Goal: Entertainment & Leisure: Browse casually

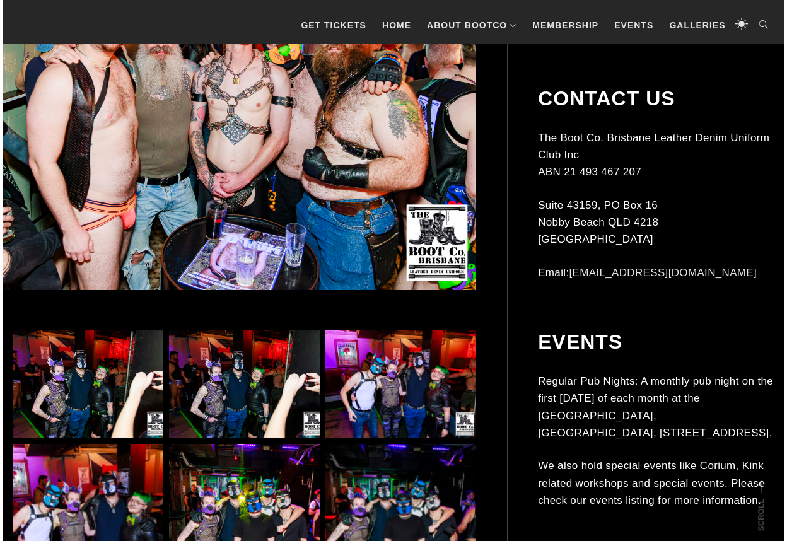
scroll to position [606, 0]
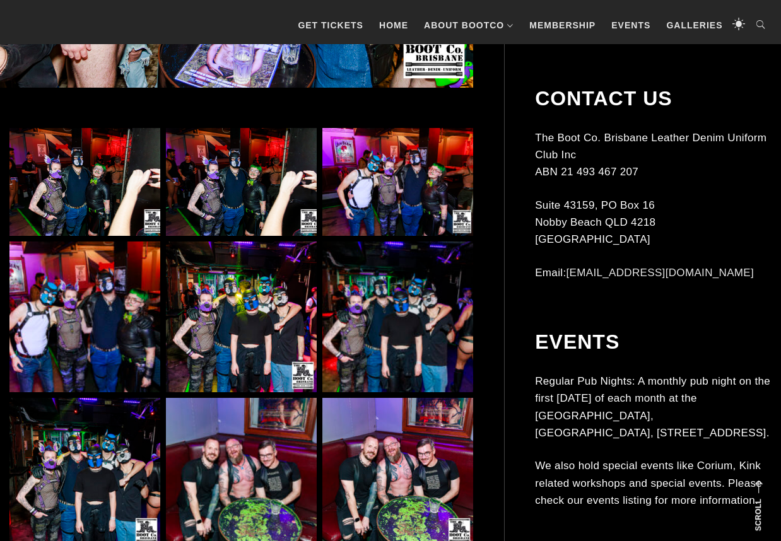
click at [111, 315] on img at bounding box center [84, 317] width 151 height 151
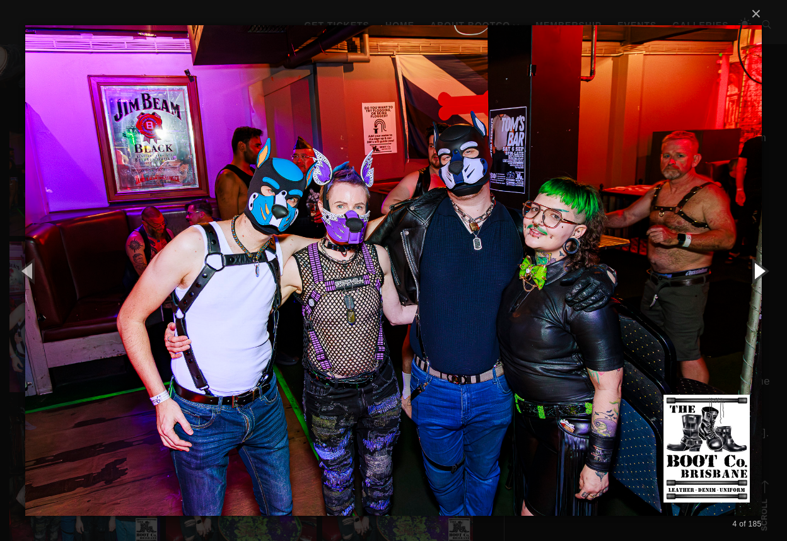
click at [760, 271] on button "button" at bounding box center [759, 270] width 57 height 69
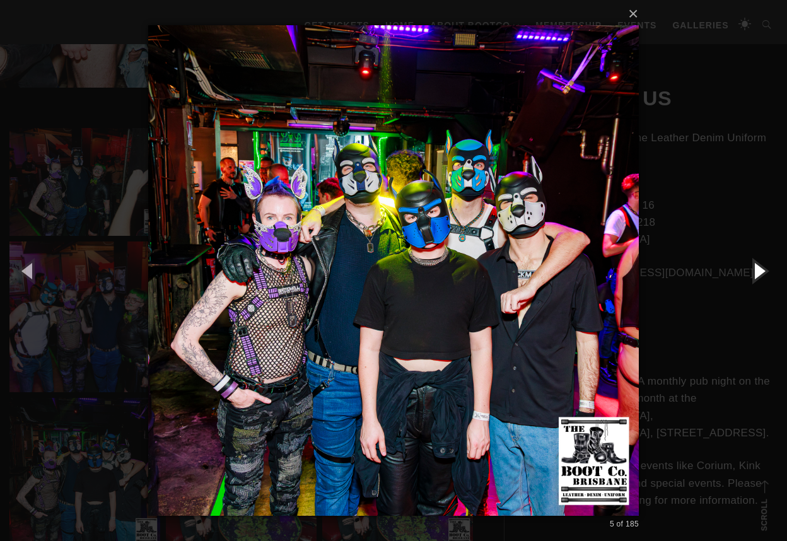
click at [760, 271] on button "button" at bounding box center [759, 270] width 57 height 69
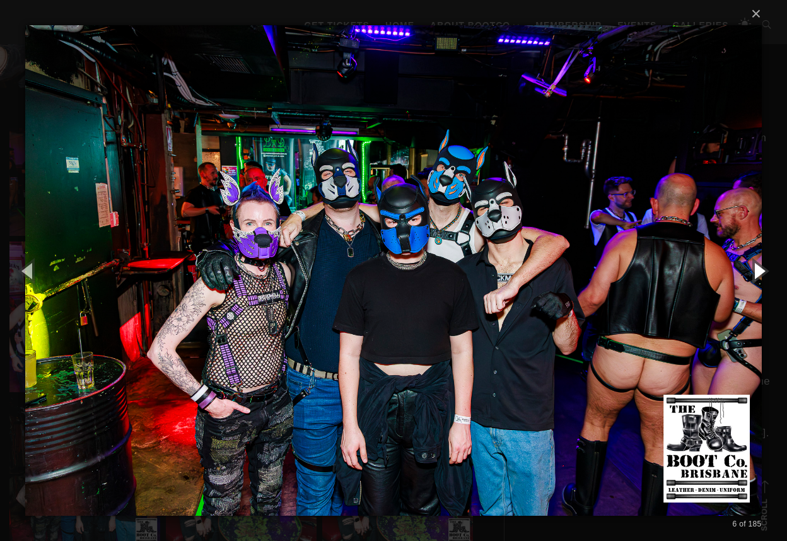
click at [760, 271] on button "button" at bounding box center [759, 270] width 57 height 69
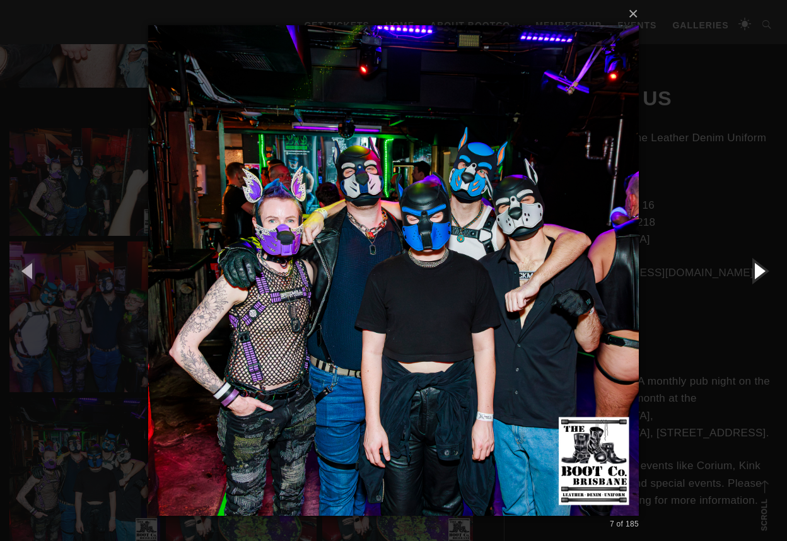
click at [760, 271] on button "button" at bounding box center [759, 270] width 57 height 69
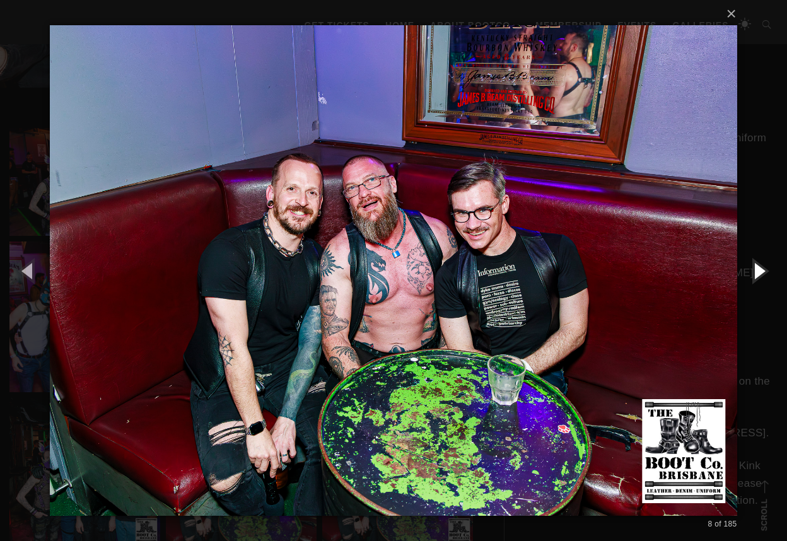
click at [760, 271] on button "button" at bounding box center [759, 270] width 57 height 69
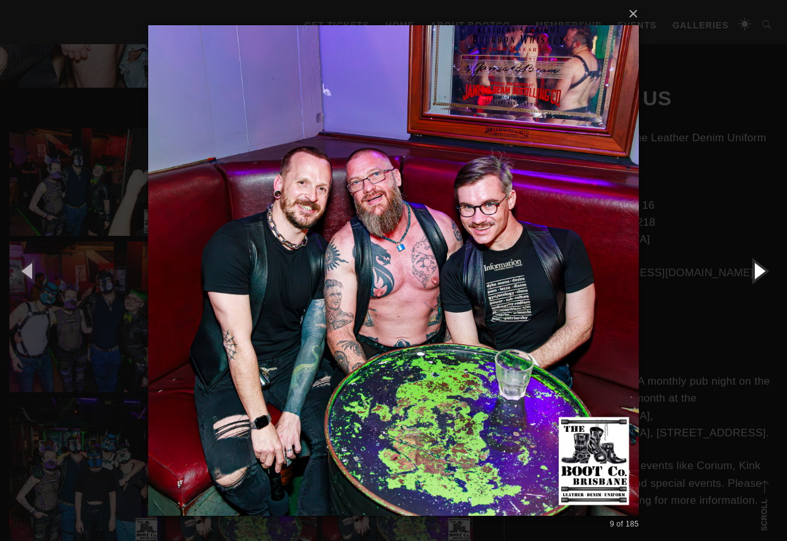
click at [760, 271] on button "button" at bounding box center [759, 270] width 57 height 69
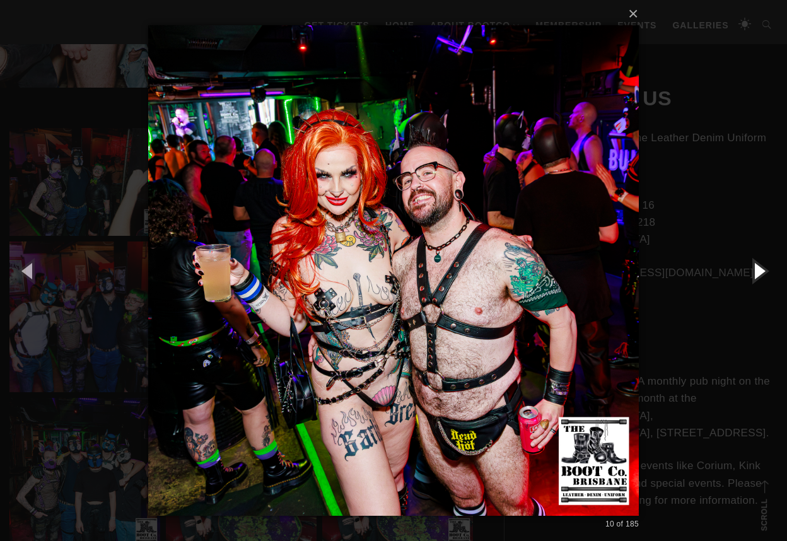
click at [760, 271] on button "button" at bounding box center [759, 270] width 57 height 69
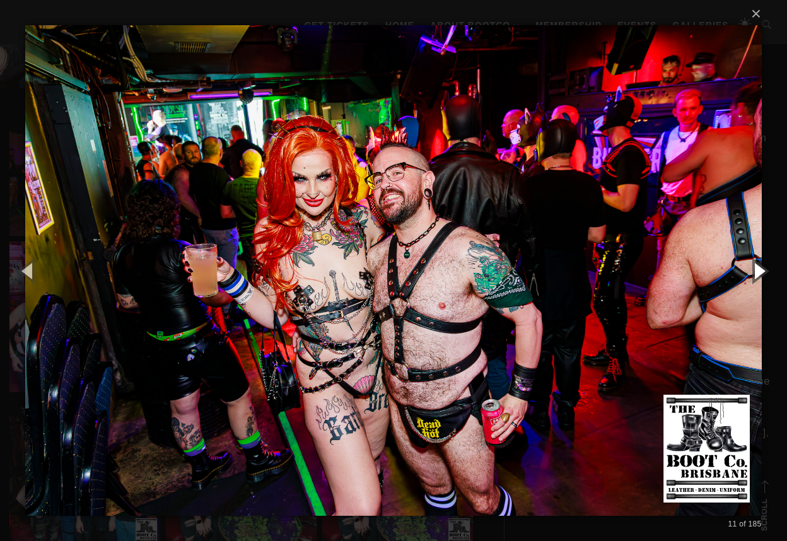
click at [760, 271] on button "button" at bounding box center [759, 270] width 57 height 69
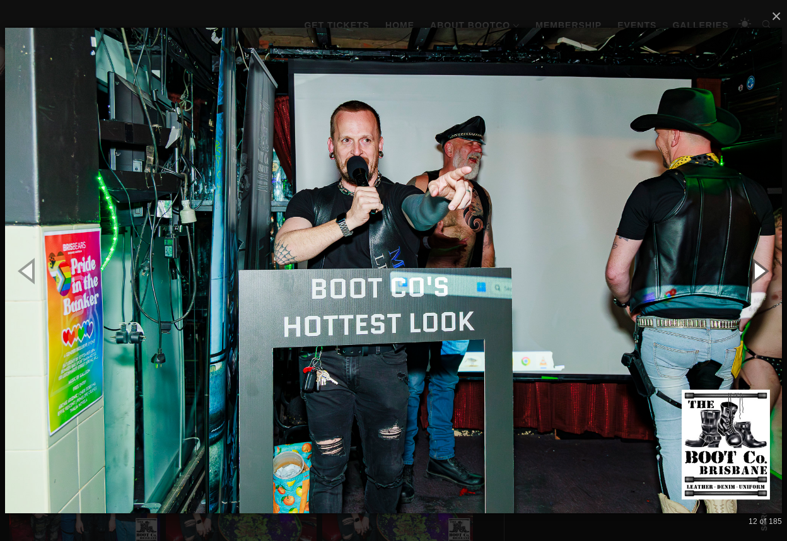
click at [760, 271] on button "button" at bounding box center [759, 270] width 57 height 69
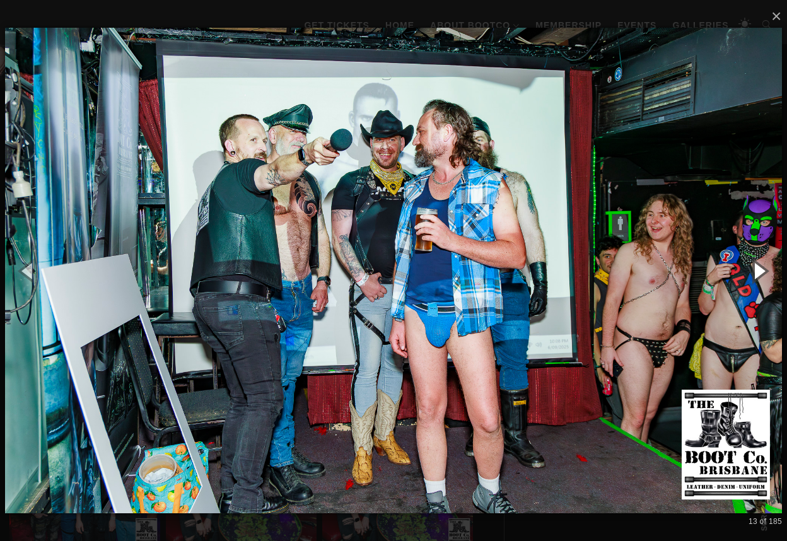
click at [760, 271] on button "button" at bounding box center [759, 270] width 57 height 69
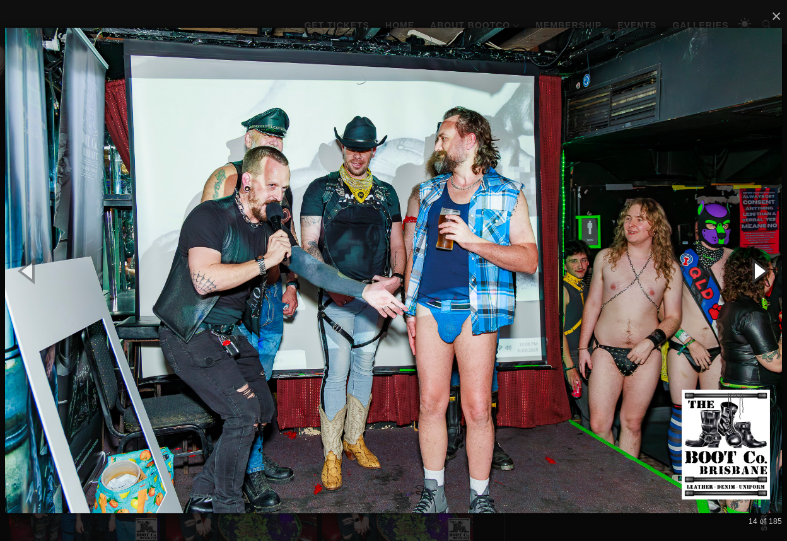
click at [760, 271] on button "button" at bounding box center [759, 270] width 57 height 69
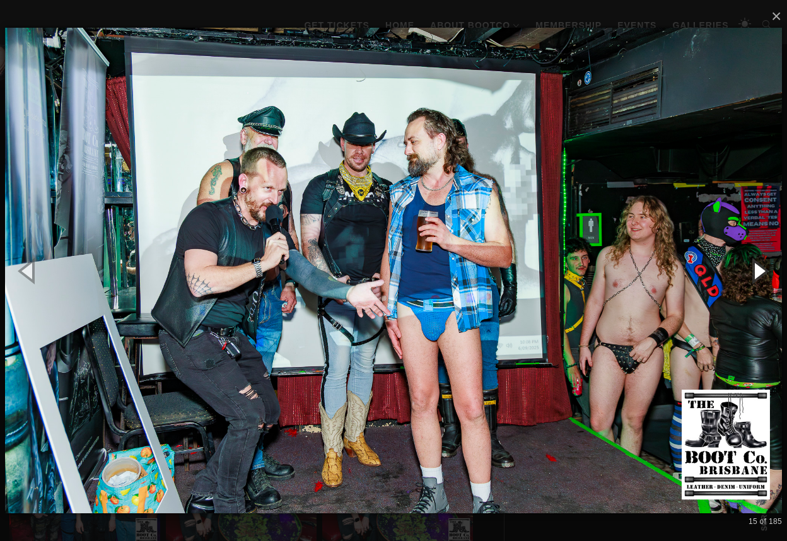
click at [760, 271] on button "button" at bounding box center [759, 270] width 57 height 69
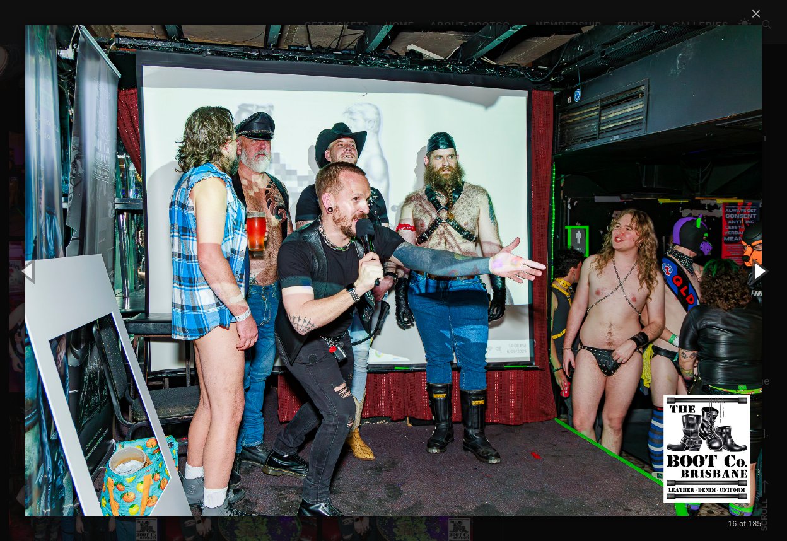
click at [760, 271] on button "button" at bounding box center [759, 270] width 57 height 69
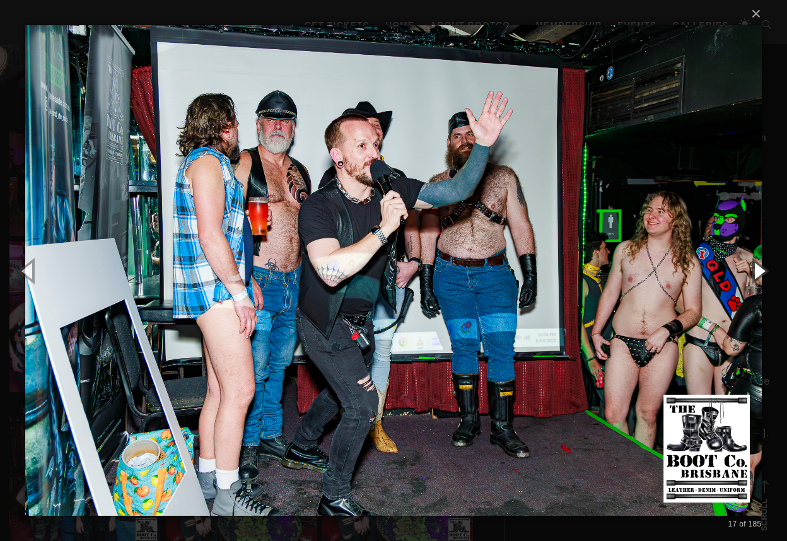
click at [760, 271] on button "button" at bounding box center [759, 270] width 57 height 69
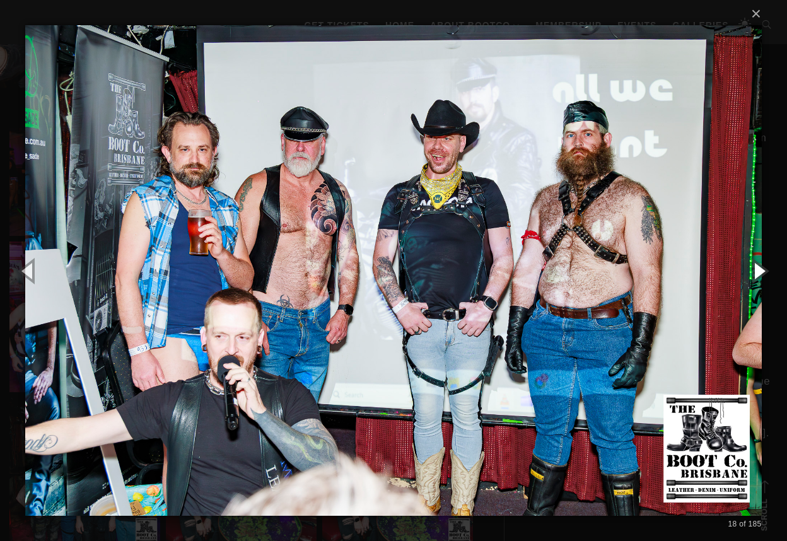
click at [760, 271] on button "button" at bounding box center [759, 270] width 57 height 69
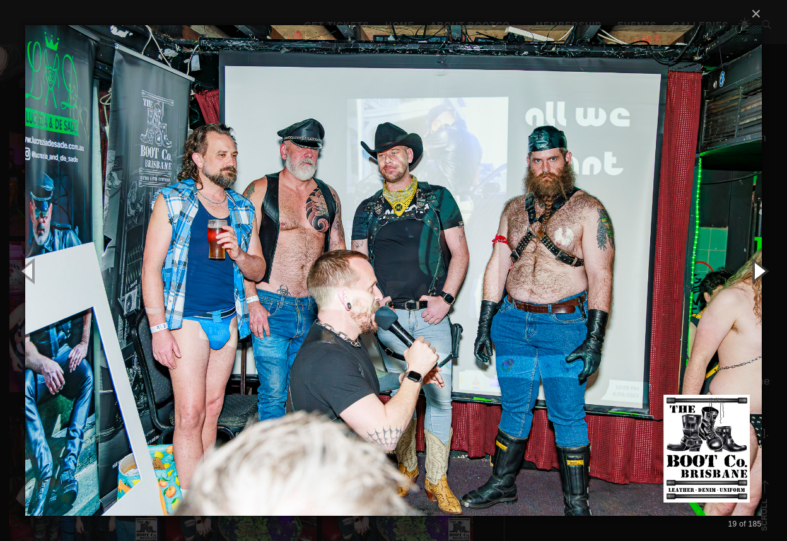
click at [760, 271] on button "button" at bounding box center [759, 270] width 57 height 69
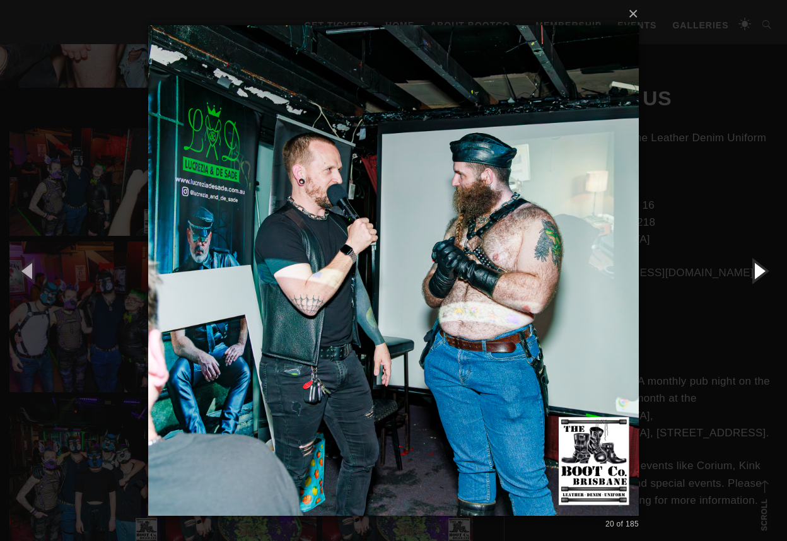
click at [760, 271] on button "button" at bounding box center [759, 270] width 57 height 69
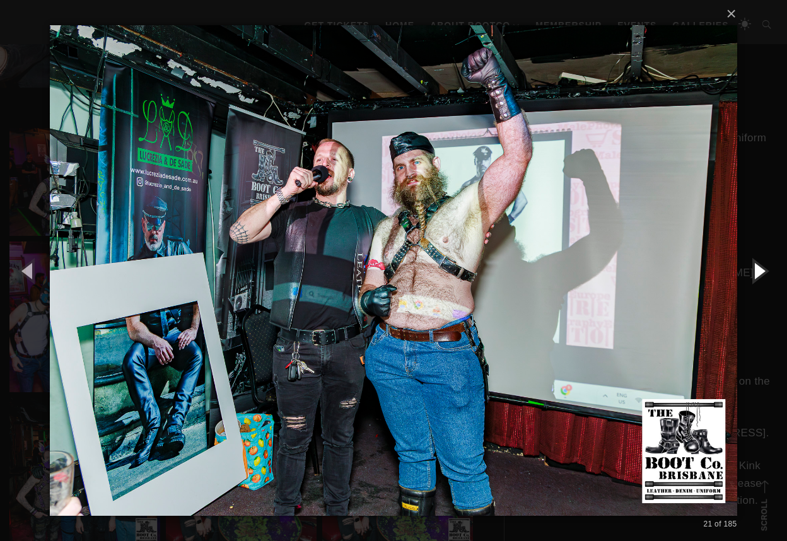
click at [760, 271] on button "button" at bounding box center [759, 270] width 57 height 69
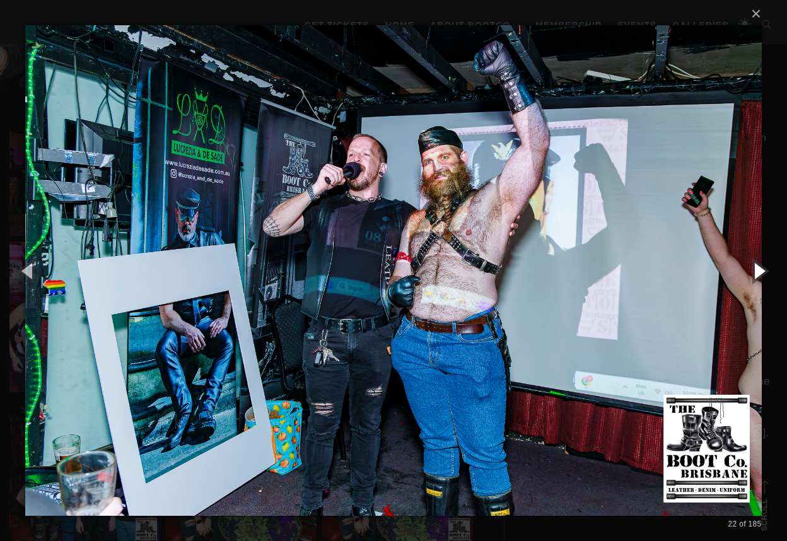
click at [760, 271] on button "button" at bounding box center [759, 270] width 57 height 69
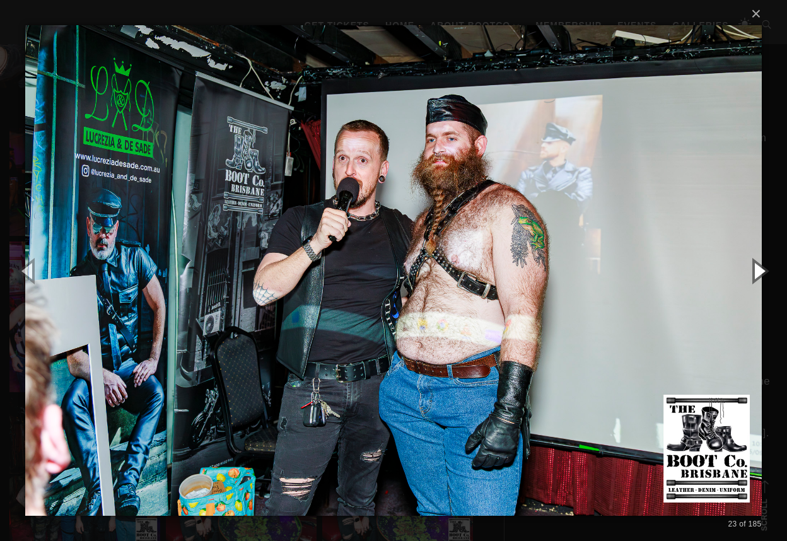
click at [760, 271] on button "button" at bounding box center [759, 270] width 57 height 69
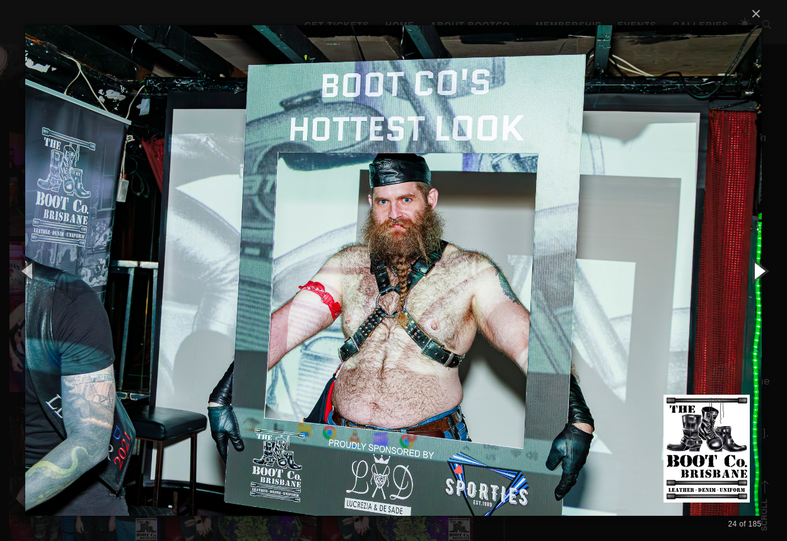
click at [760, 271] on button "button" at bounding box center [759, 270] width 57 height 69
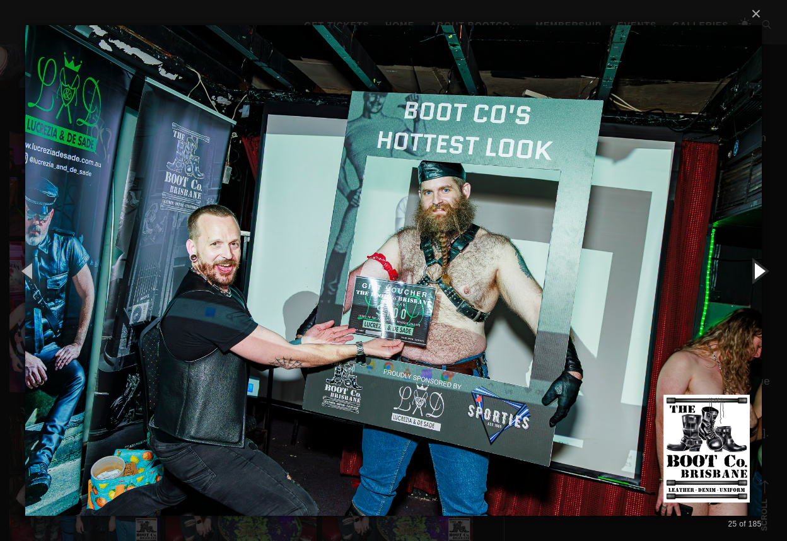
click at [760, 271] on button "button" at bounding box center [759, 270] width 57 height 69
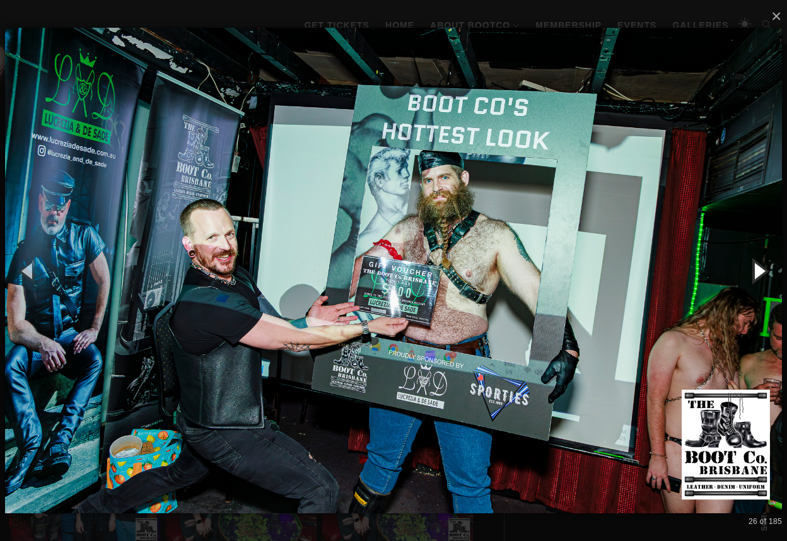
click at [760, 271] on button "button" at bounding box center [759, 270] width 57 height 69
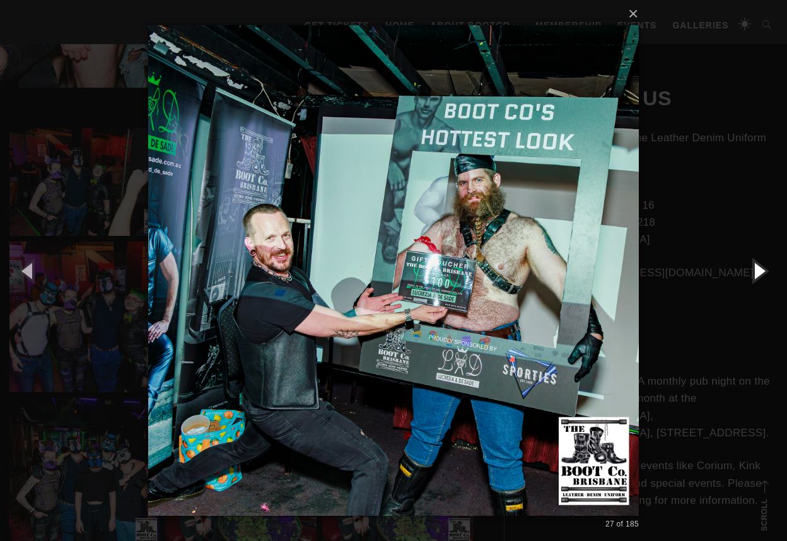
click at [760, 271] on button "button" at bounding box center [759, 270] width 57 height 69
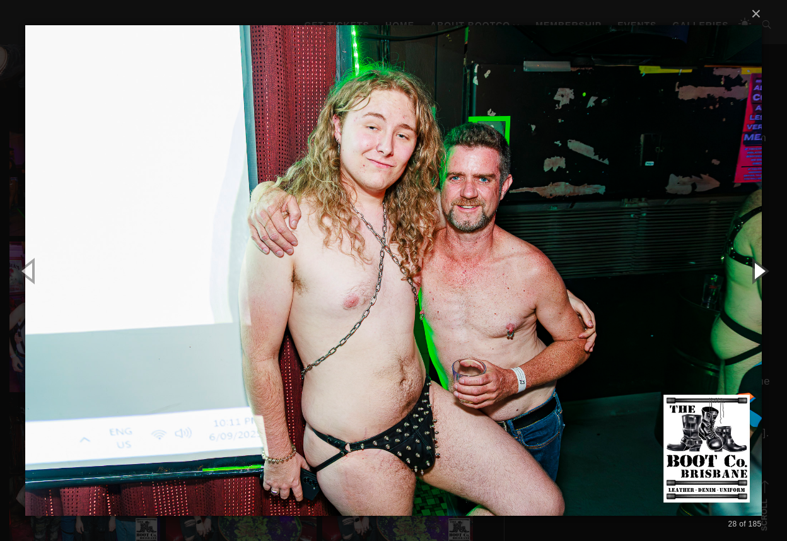
click at [760, 271] on button "button" at bounding box center [759, 270] width 57 height 69
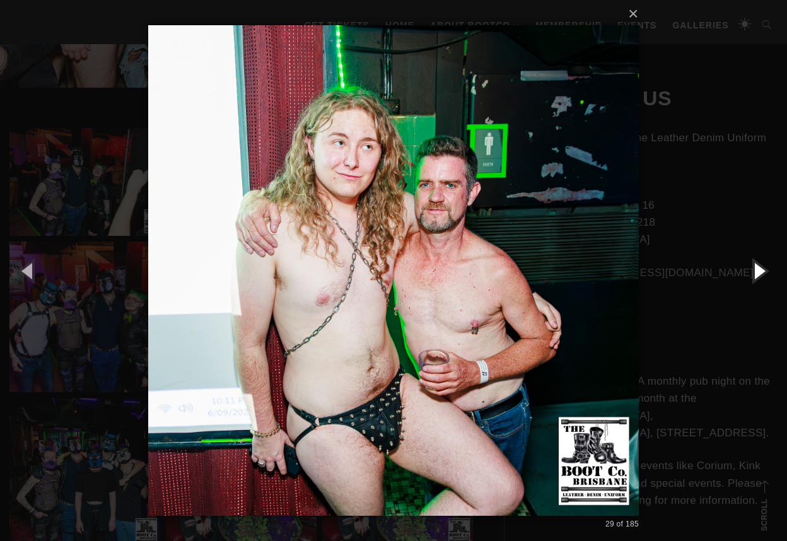
click at [760, 271] on button "button" at bounding box center [759, 270] width 57 height 69
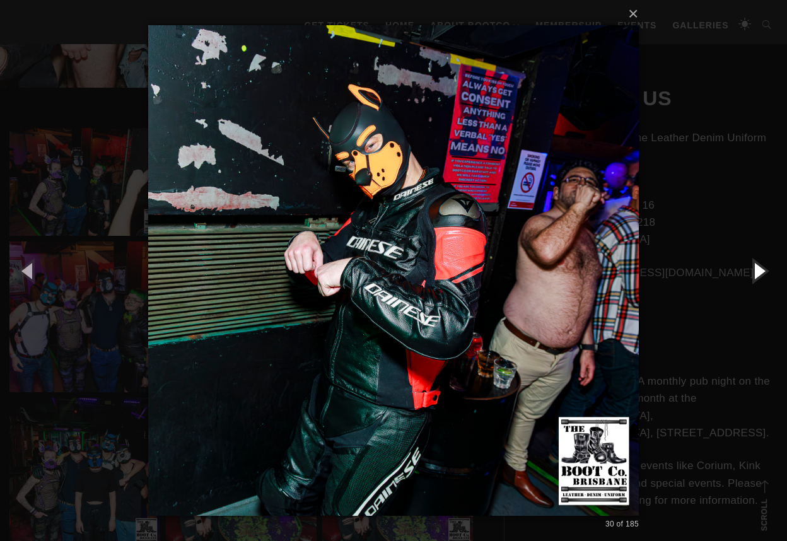
click at [760, 271] on button "button" at bounding box center [759, 270] width 57 height 69
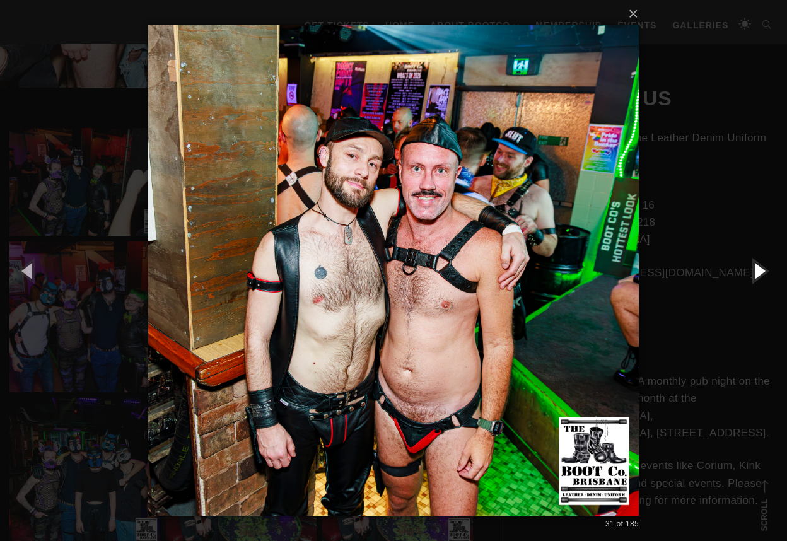
click at [760, 271] on button "button" at bounding box center [759, 270] width 57 height 69
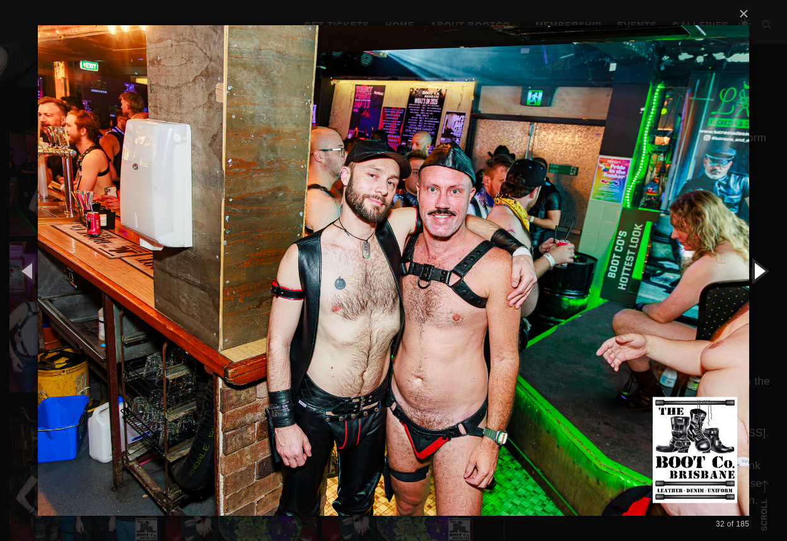
click at [760, 271] on button "button" at bounding box center [759, 270] width 57 height 69
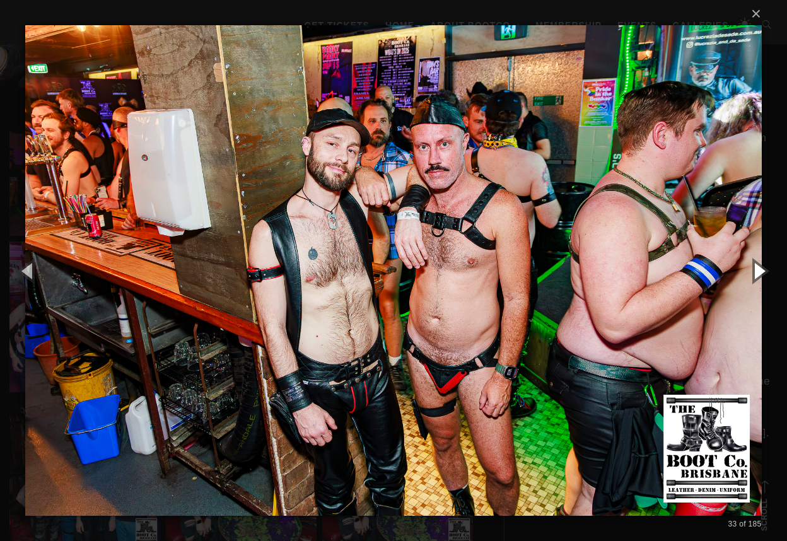
click at [760, 271] on button "button" at bounding box center [759, 270] width 57 height 69
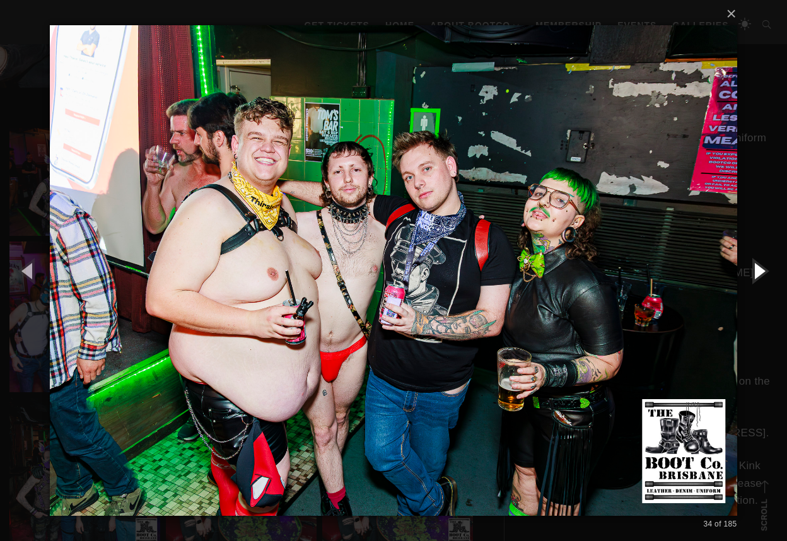
click at [760, 271] on button "button" at bounding box center [759, 270] width 57 height 69
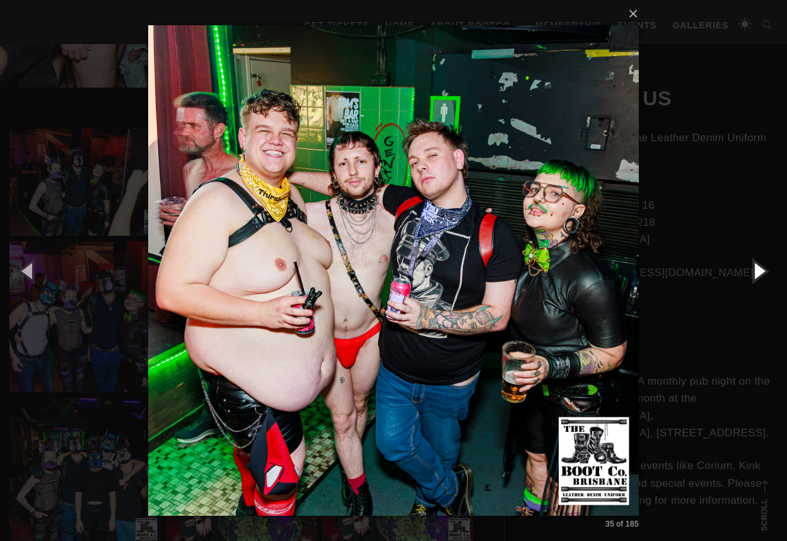
click at [760, 271] on button "button" at bounding box center [759, 270] width 57 height 69
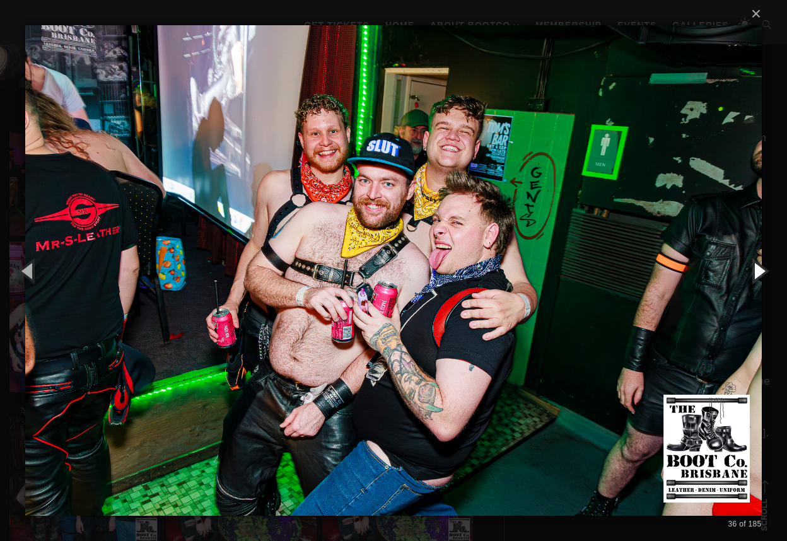
click at [760, 271] on button "button" at bounding box center [759, 270] width 57 height 69
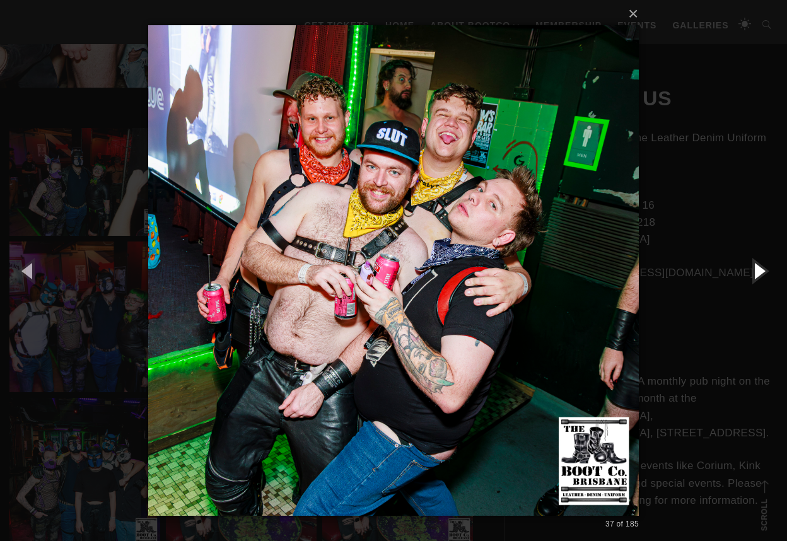
click at [760, 271] on button "button" at bounding box center [759, 270] width 57 height 69
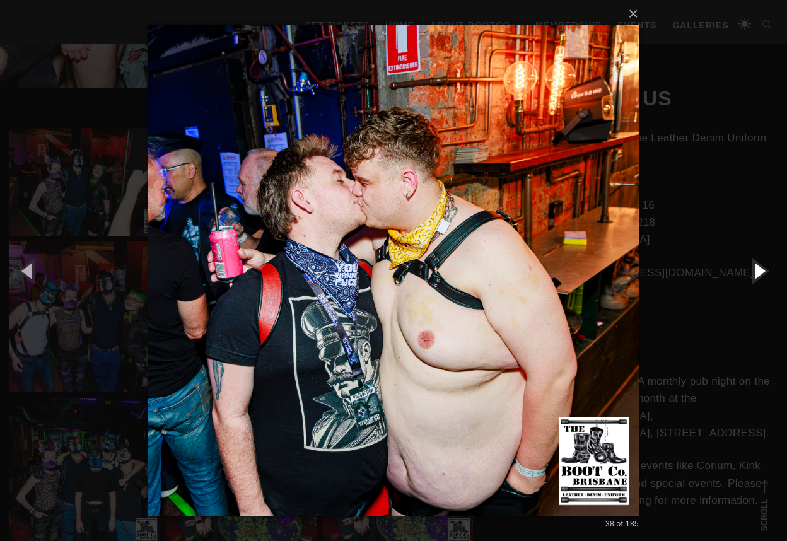
click at [760, 271] on button "button" at bounding box center [759, 270] width 57 height 69
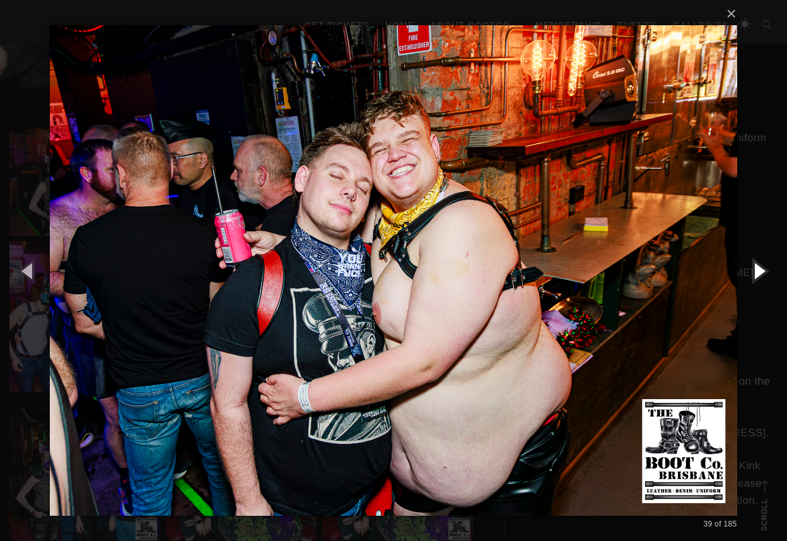
click at [760, 271] on button "button" at bounding box center [759, 270] width 57 height 69
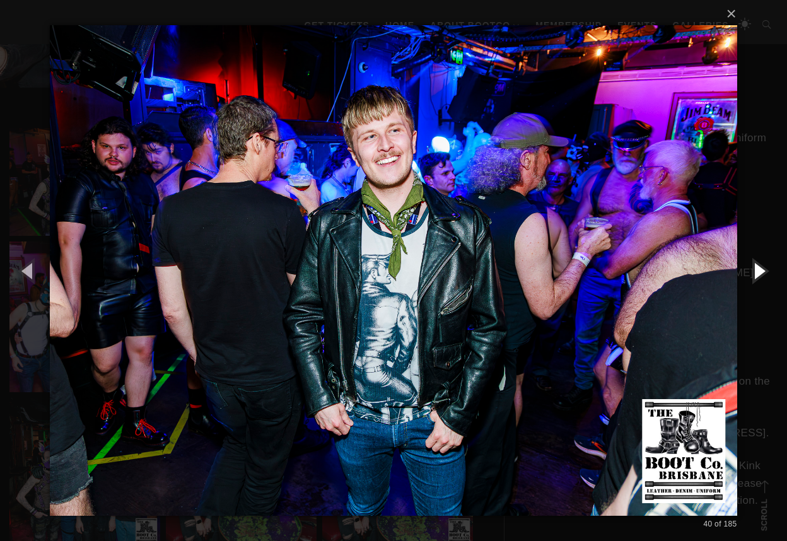
click at [760, 271] on button "button" at bounding box center [759, 270] width 57 height 69
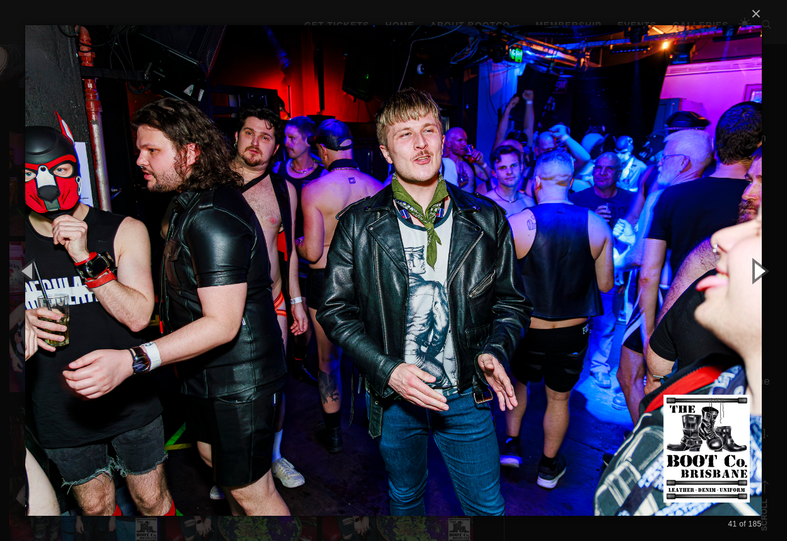
click at [760, 271] on button "button" at bounding box center [759, 270] width 57 height 69
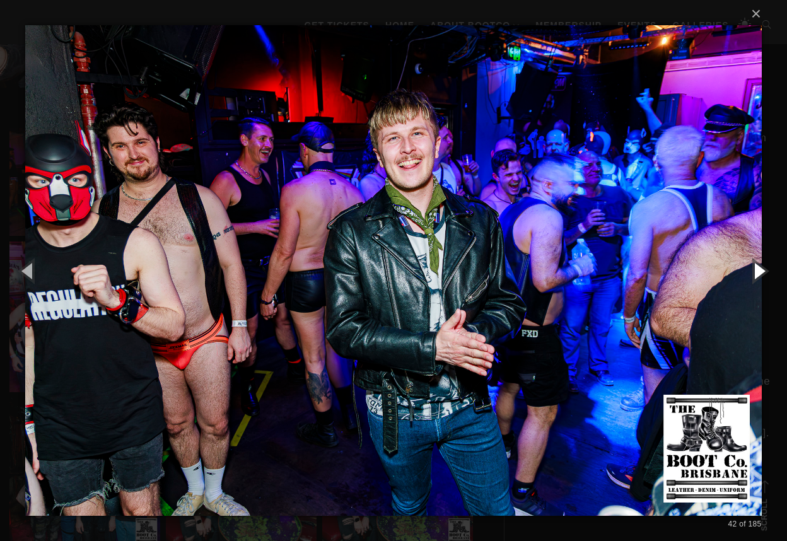
click at [760, 271] on button "button" at bounding box center [759, 270] width 57 height 69
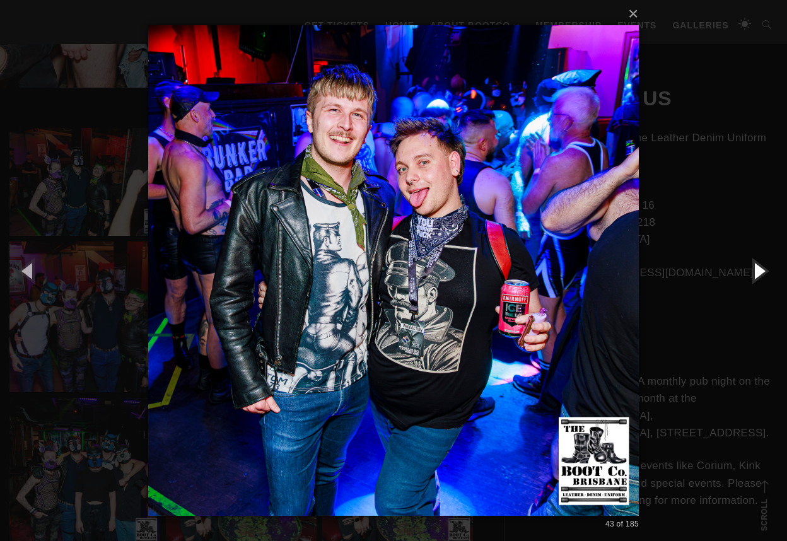
click at [760, 271] on button "button" at bounding box center [759, 270] width 57 height 69
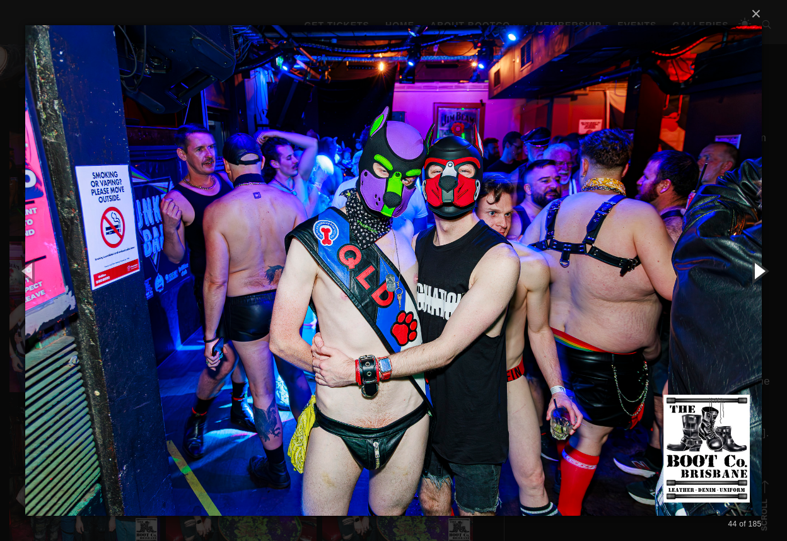
click at [760, 271] on button "button" at bounding box center [759, 270] width 57 height 69
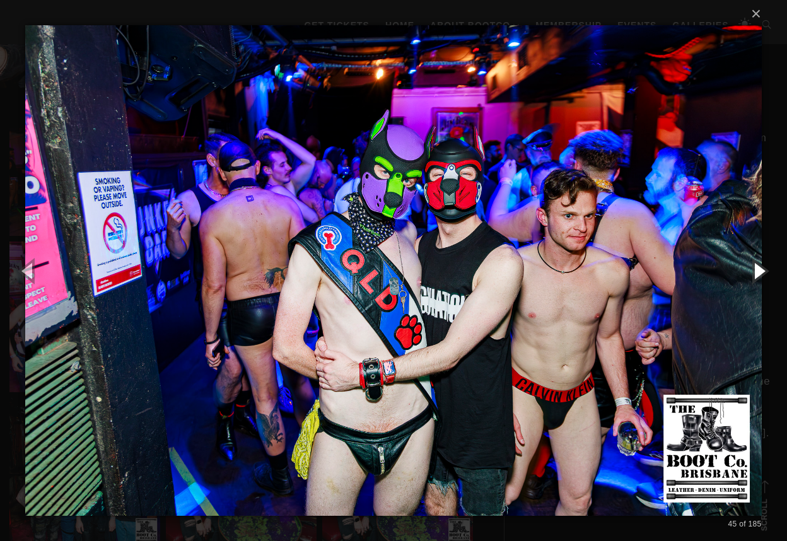
click at [760, 271] on button "button" at bounding box center [759, 270] width 57 height 69
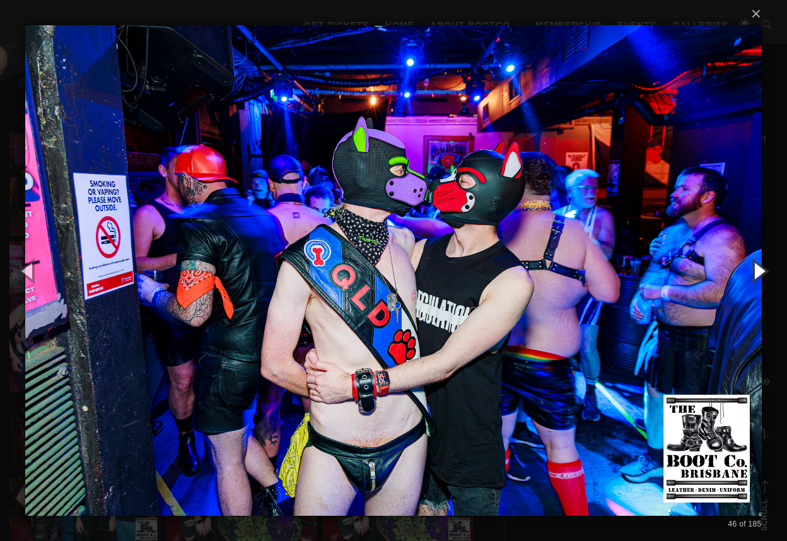
click at [760, 271] on button "button" at bounding box center [759, 270] width 57 height 69
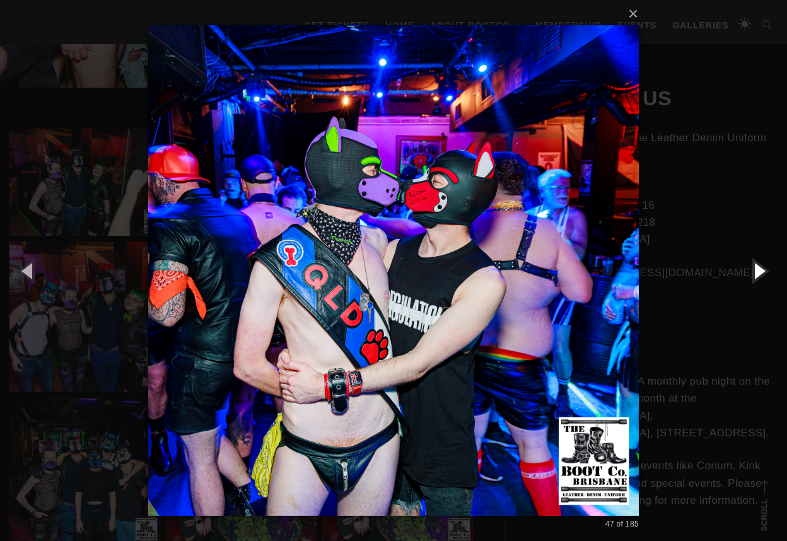
click at [760, 271] on button "button" at bounding box center [759, 270] width 57 height 69
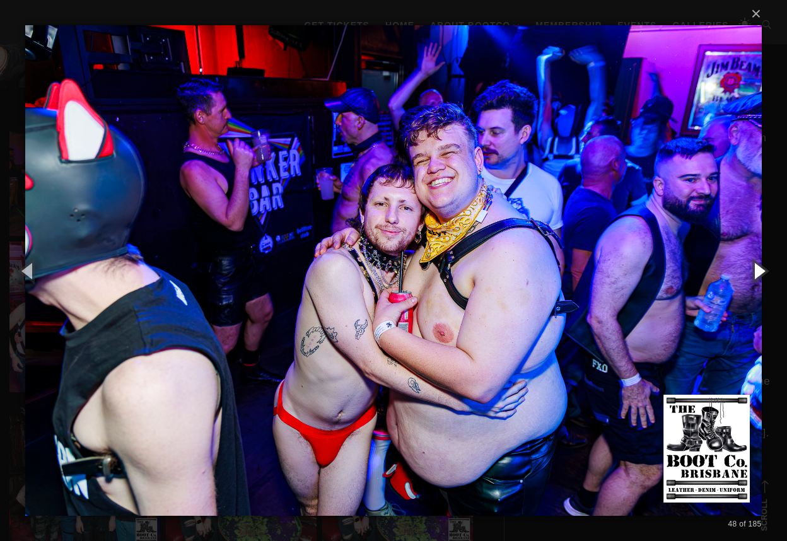
click at [760, 271] on button "button" at bounding box center [759, 270] width 57 height 69
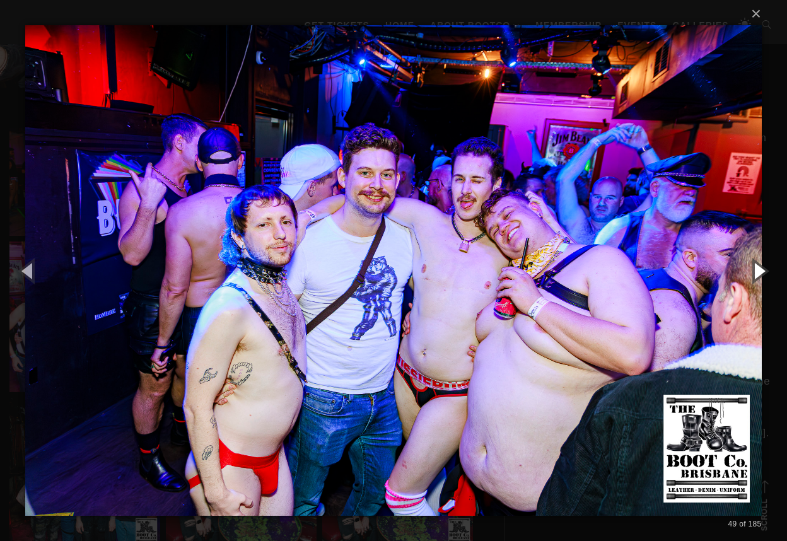
click at [760, 271] on button "button" at bounding box center [759, 270] width 57 height 69
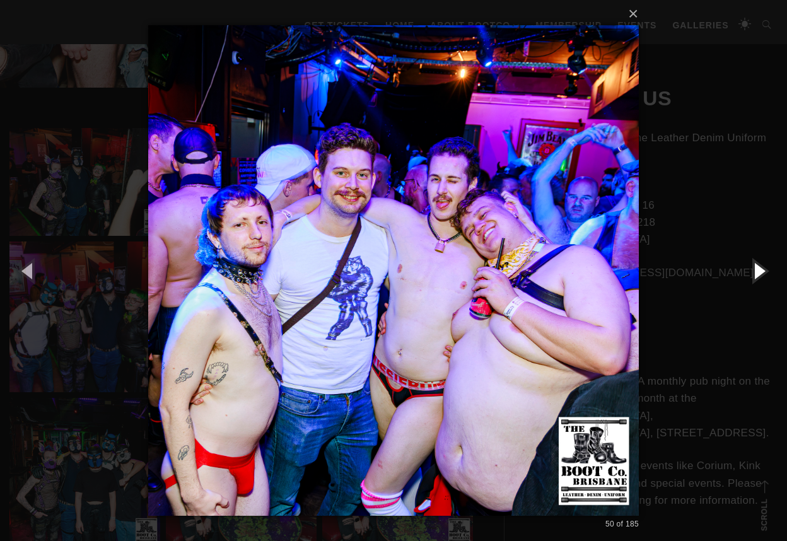
click at [760, 271] on button "button" at bounding box center [759, 270] width 57 height 69
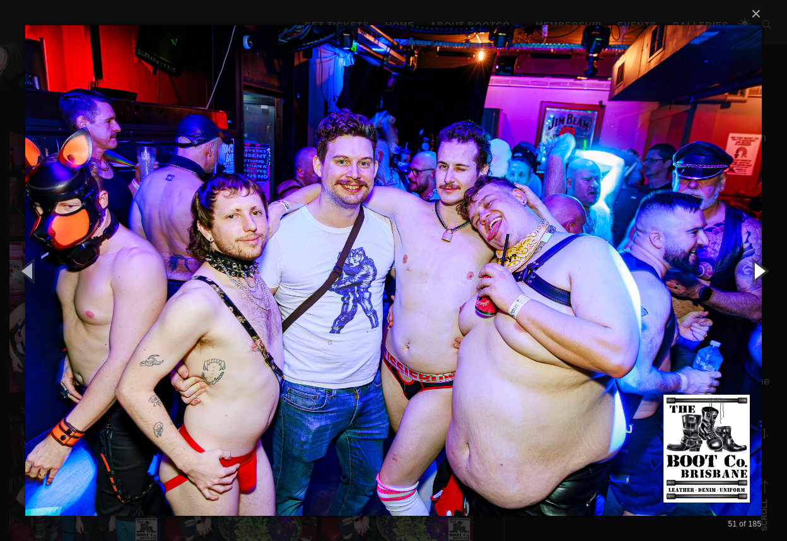
click at [760, 271] on button "button" at bounding box center [759, 270] width 57 height 69
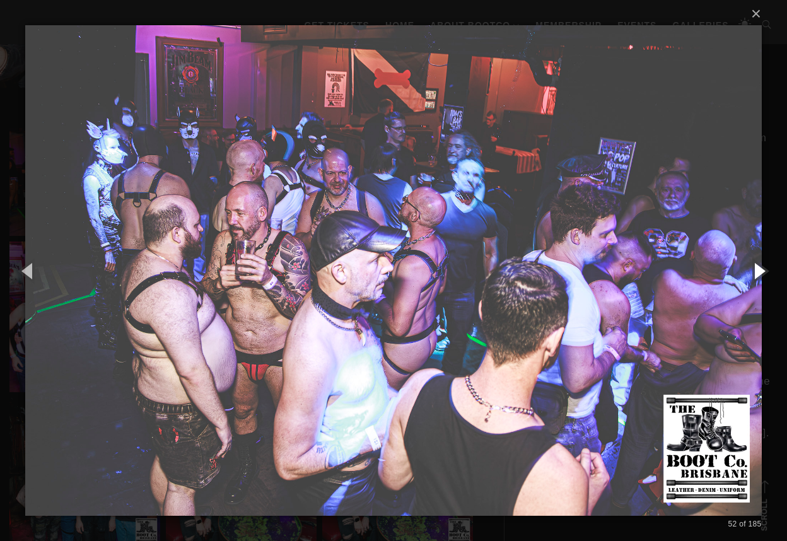
click at [760, 271] on button "button" at bounding box center [759, 270] width 57 height 69
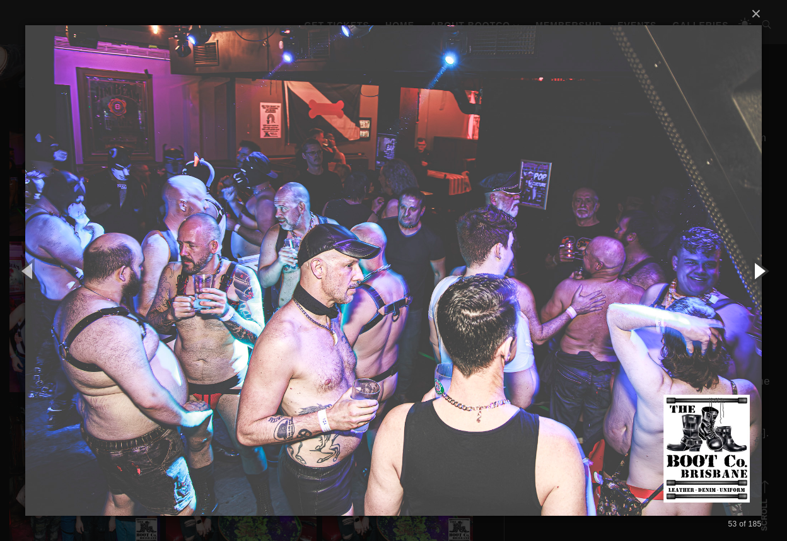
click at [760, 271] on button "button" at bounding box center [759, 270] width 57 height 69
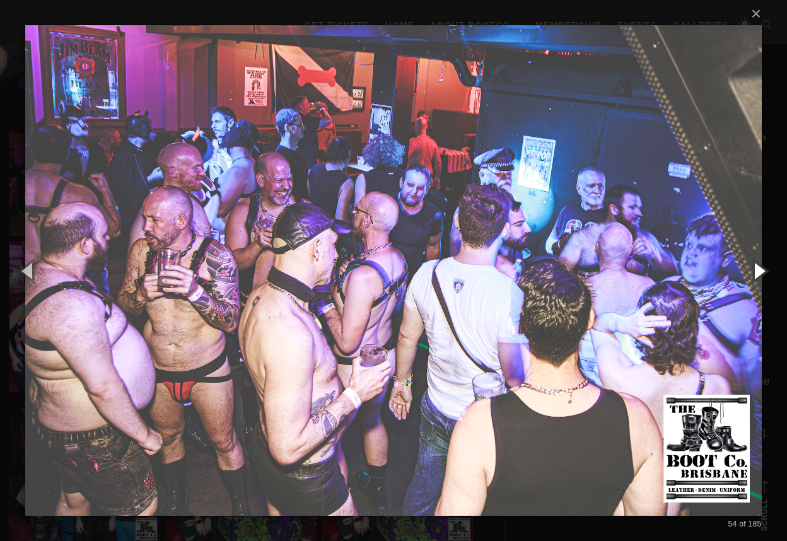
click at [760, 271] on button "button" at bounding box center [759, 270] width 57 height 69
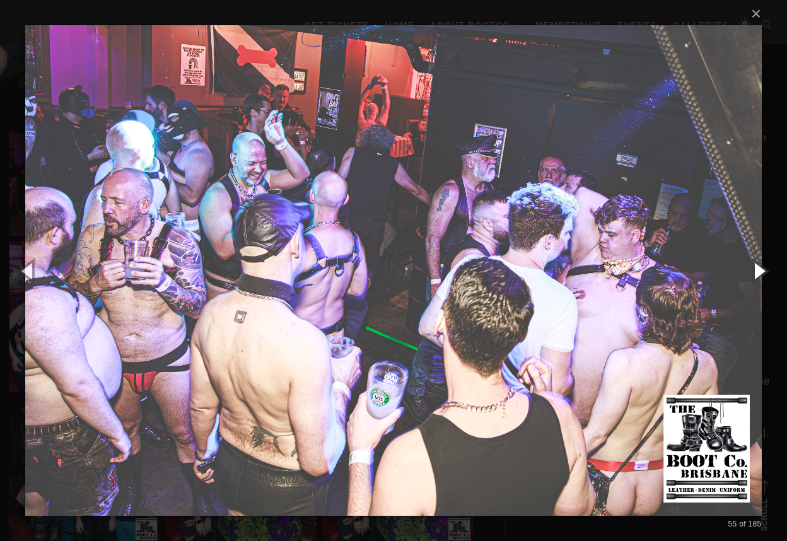
click at [760, 271] on button "button" at bounding box center [759, 270] width 57 height 69
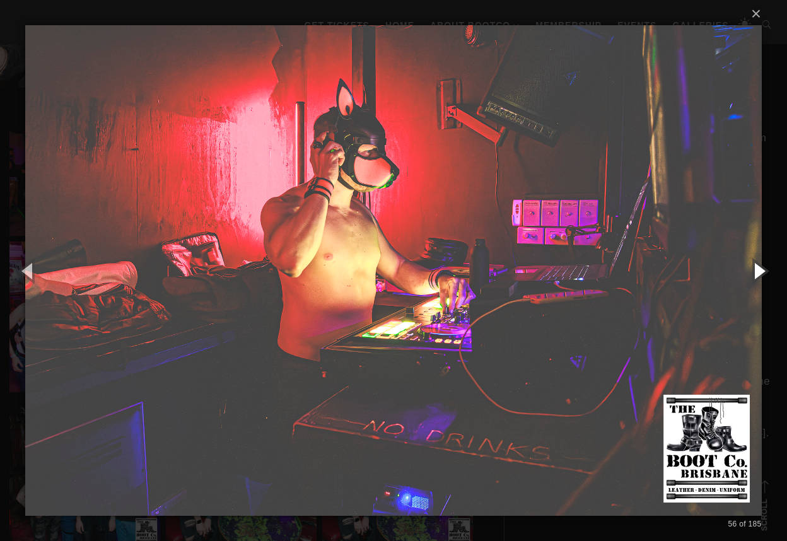
click at [760, 271] on button "button" at bounding box center [759, 270] width 57 height 69
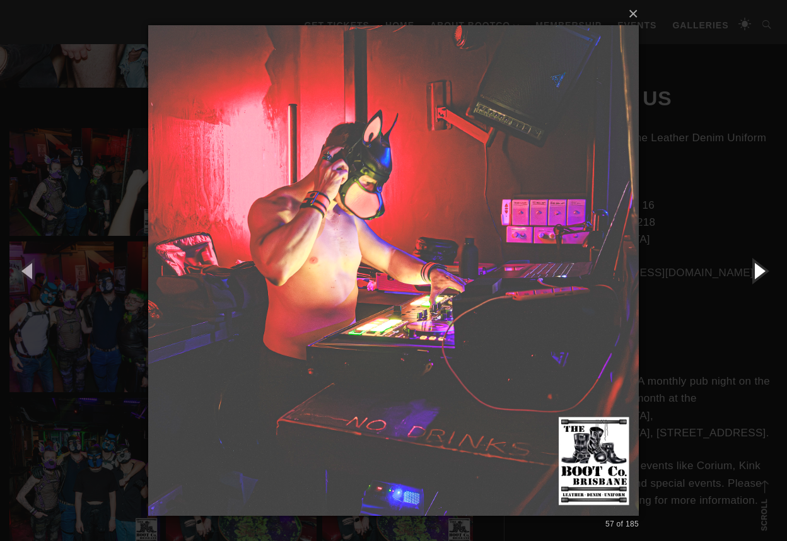
click at [760, 271] on button "button" at bounding box center [759, 270] width 57 height 69
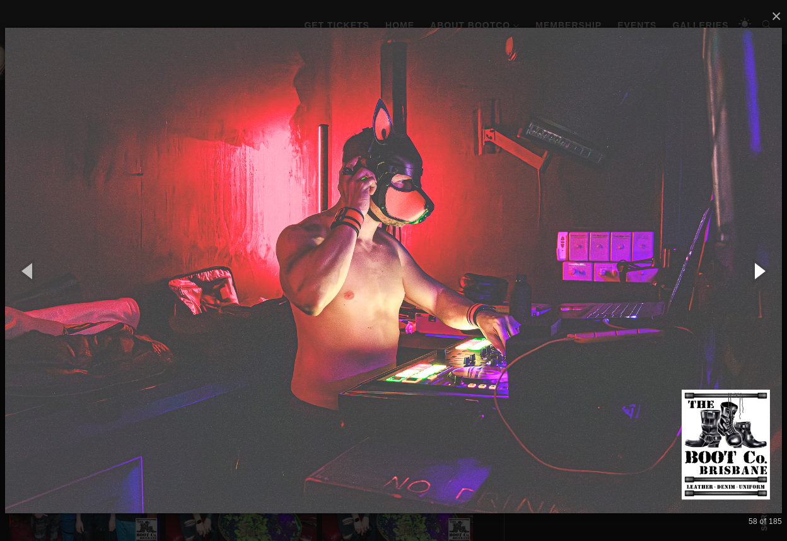
click at [760, 271] on button "button" at bounding box center [759, 270] width 57 height 69
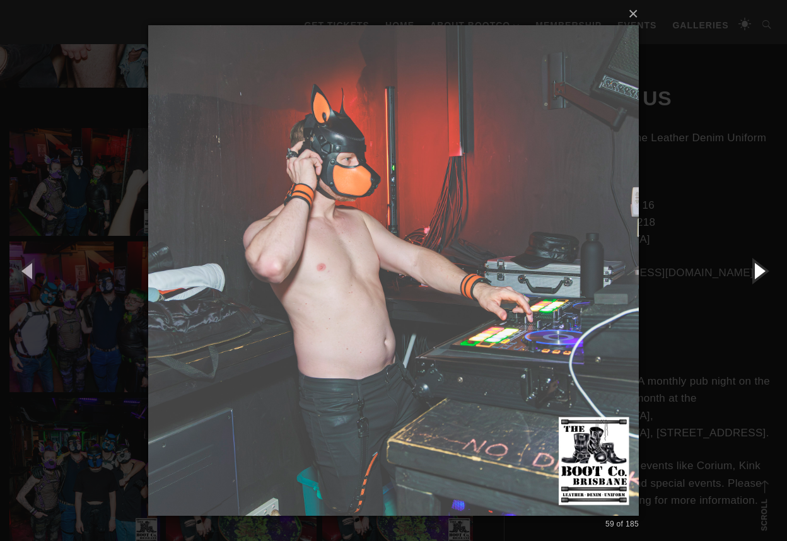
click at [760, 271] on button "button" at bounding box center [759, 270] width 57 height 69
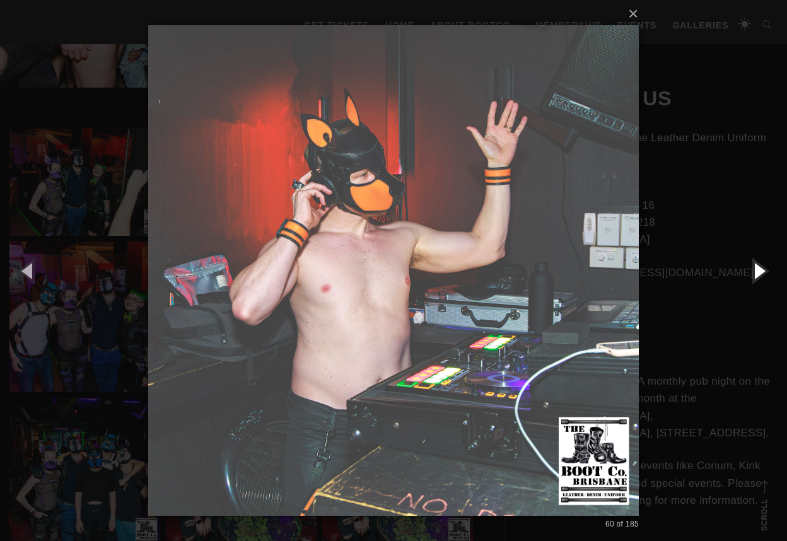
click at [760, 271] on button "button" at bounding box center [759, 270] width 57 height 69
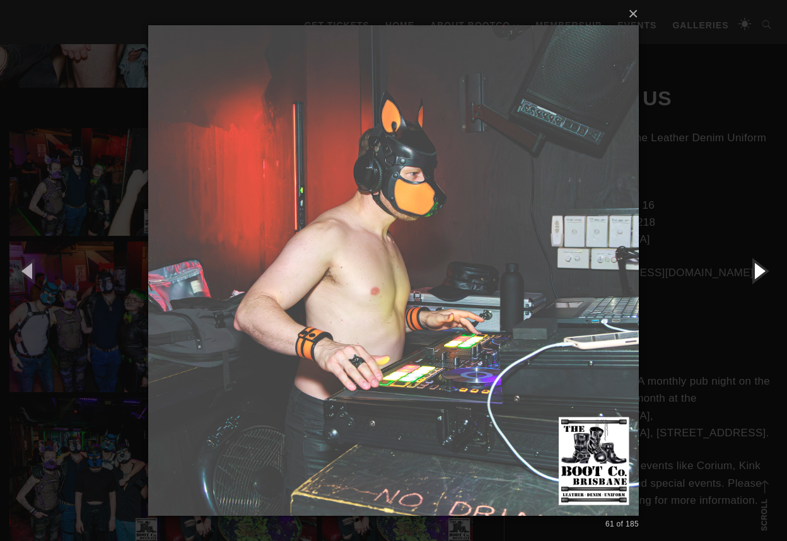
click at [760, 271] on button "button" at bounding box center [759, 270] width 57 height 69
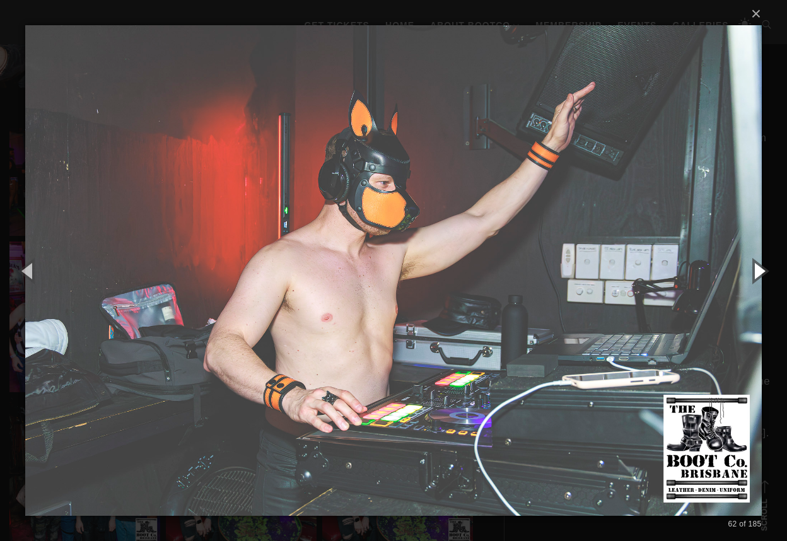
click at [760, 271] on button "button" at bounding box center [759, 270] width 57 height 69
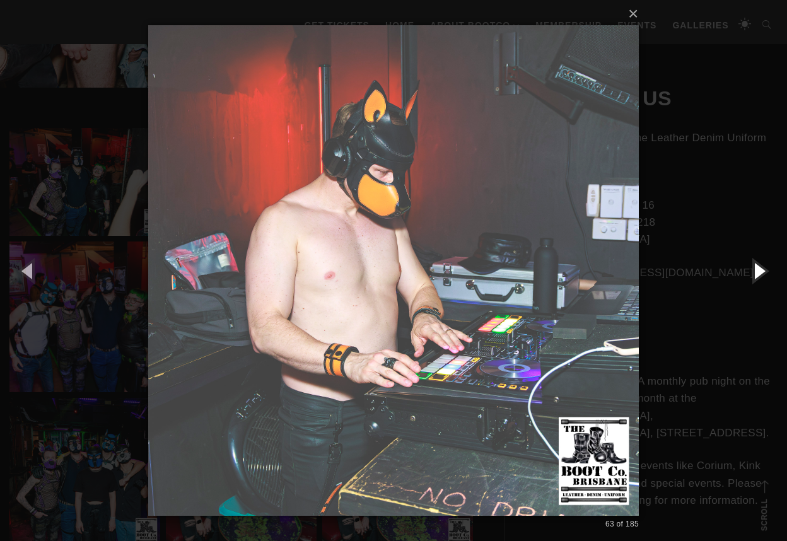
click at [760, 271] on button "button" at bounding box center [759, 270] width 57 height 69
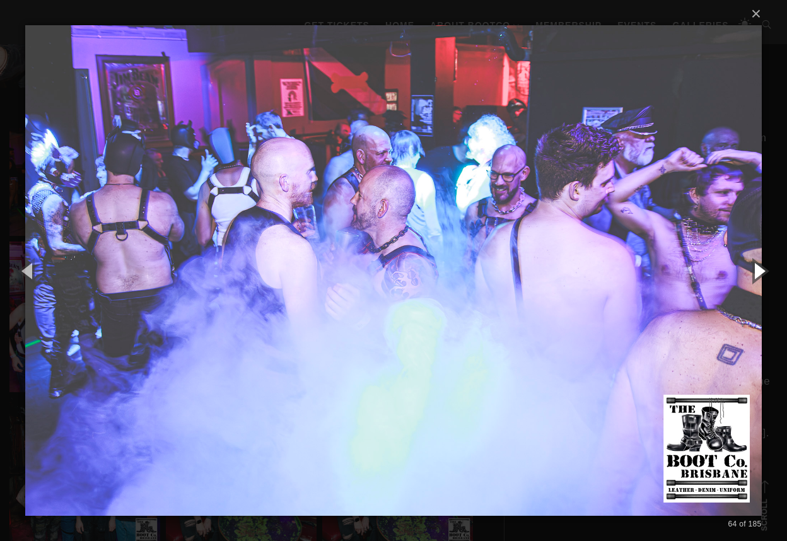
click at [760, 271] on button "button" at bounding box center [759, 270] width 57 height 69
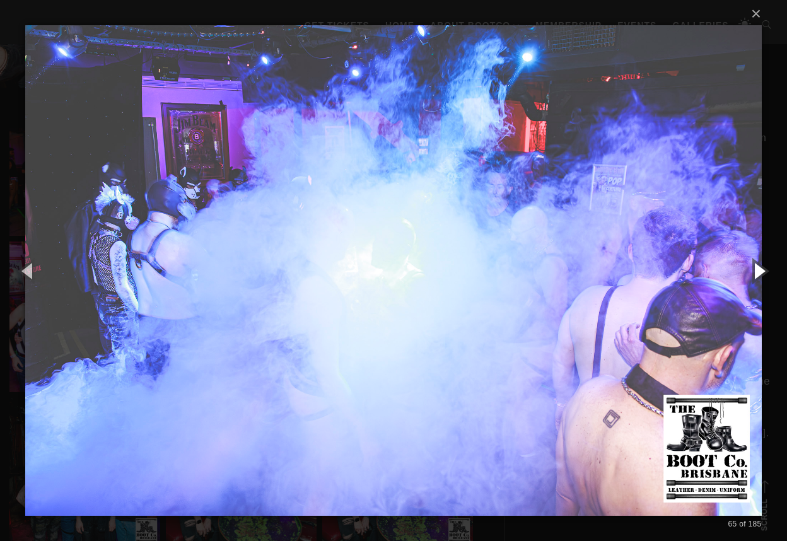
click at [760, 271] on button "button" at bounding box center [759, 270] width 57 height 69
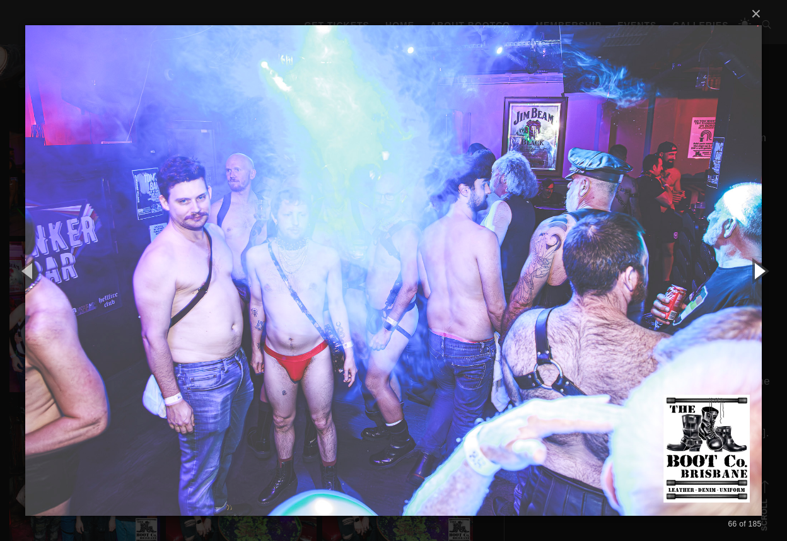
click at [760, 271] on button "button" at bounding box center [759, 270] width 57 height 69
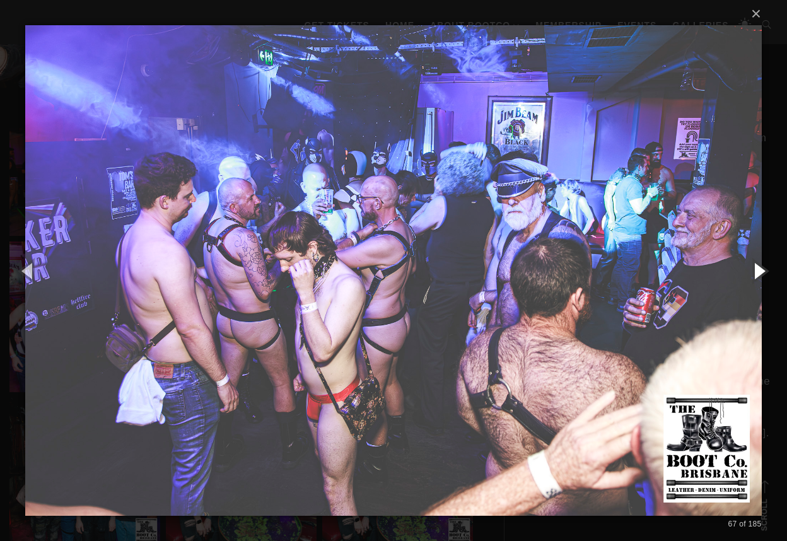
click at [760, 271] on button "button" at bounding box center [759, 270] width 57 height 69
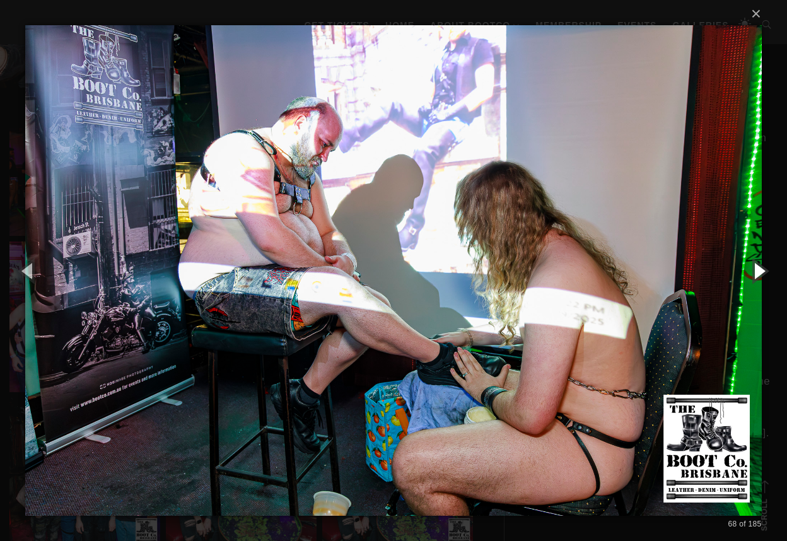
click at [760, 271] on button "button" at bounding box center [759, 270] width 57 height 69
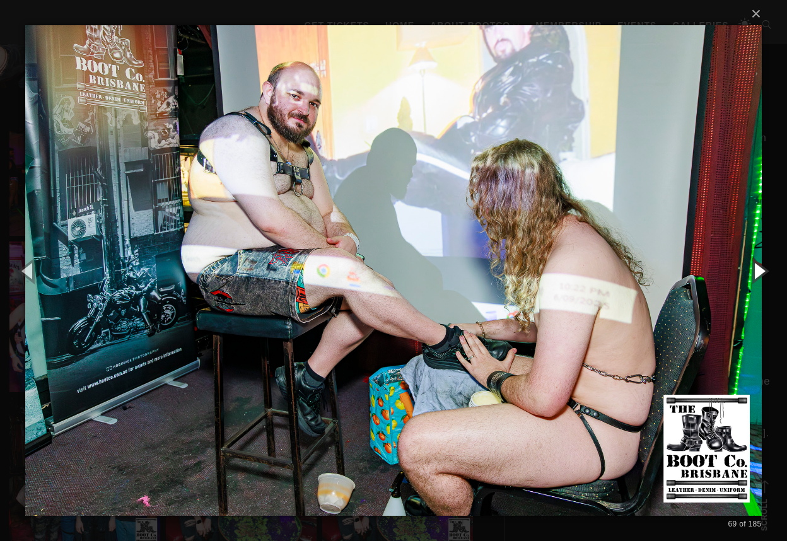
click at [760, 271] on button "button" at bounding box center [759, 270] width 57 height 69
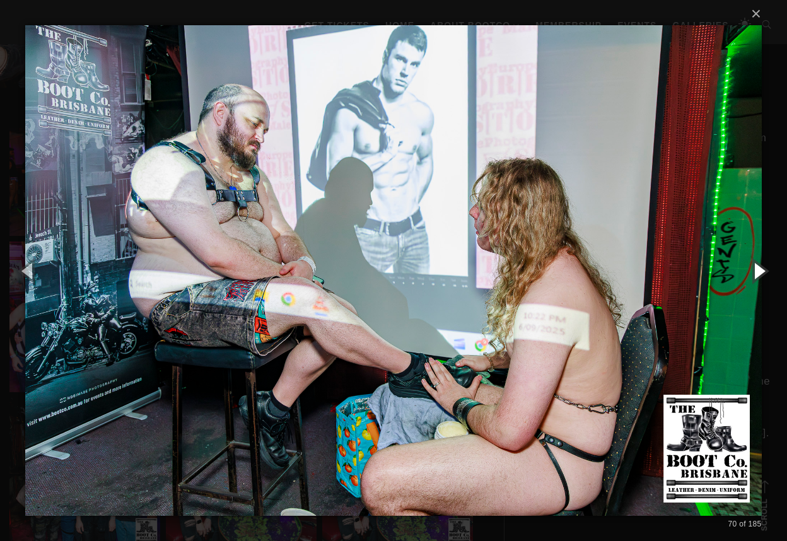
click at [760, 271] on button "button" at bounding box center [759, 270] width 57 height 69
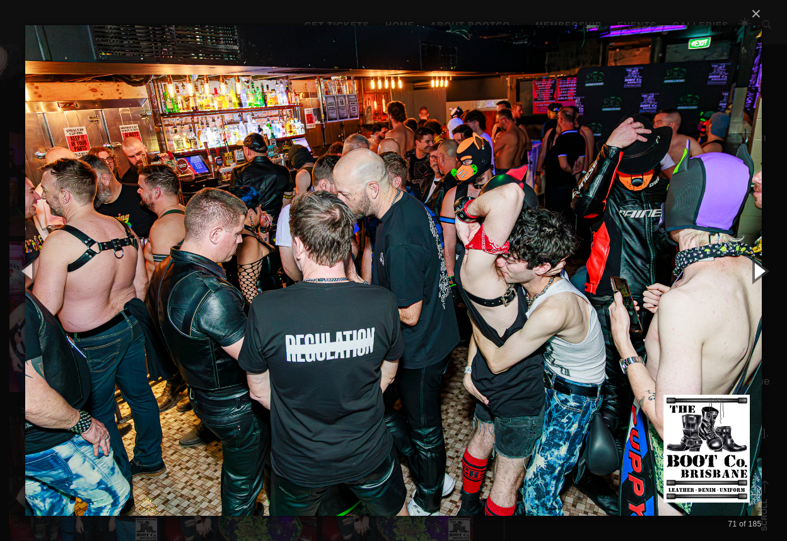
click at [760, 271] on button "button" at bounding box center [759, 270] width 57 height 69
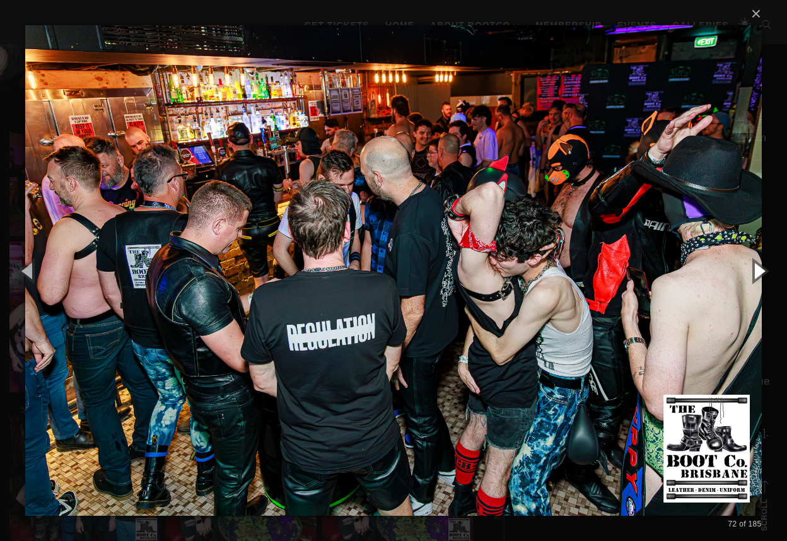
click at [760, 271] on button "button" at bounding box center [759, 270] width 57 height 69
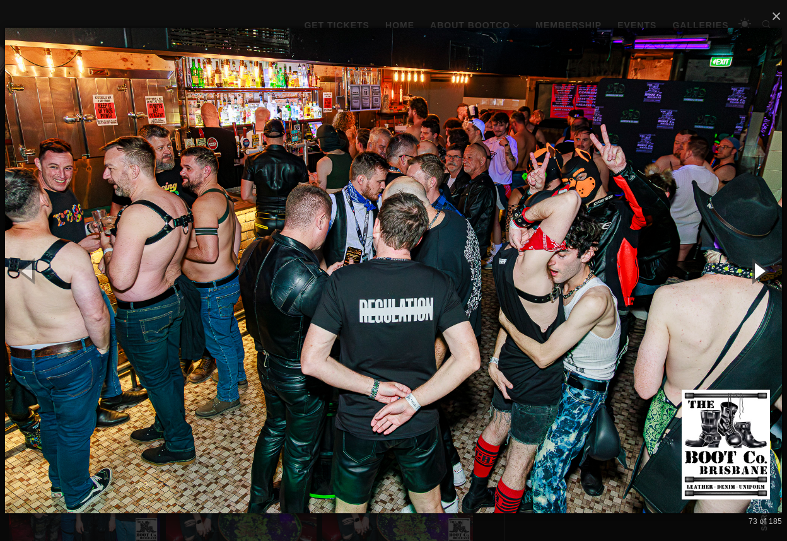
click at [760, 271] on button "button" at bounding box center [759, 270] width 57 height 69
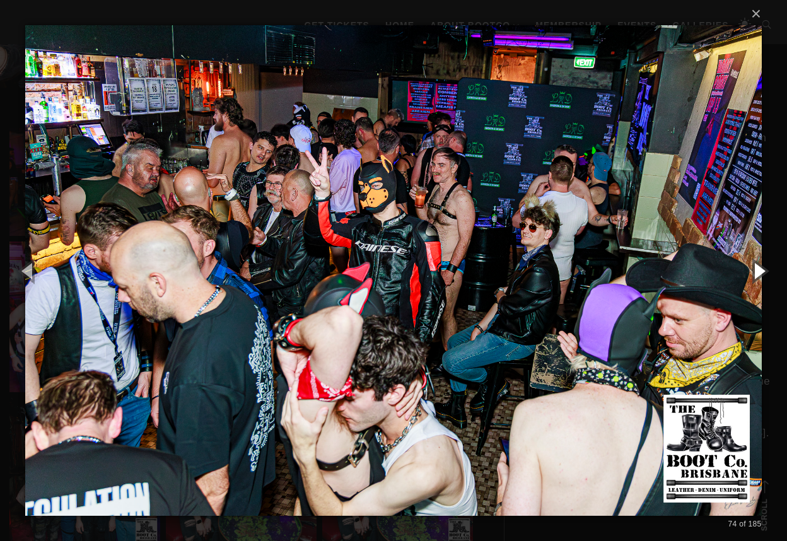
click at [760, 271] on button "button" at bounding box center [759, 270] width 57 height 69
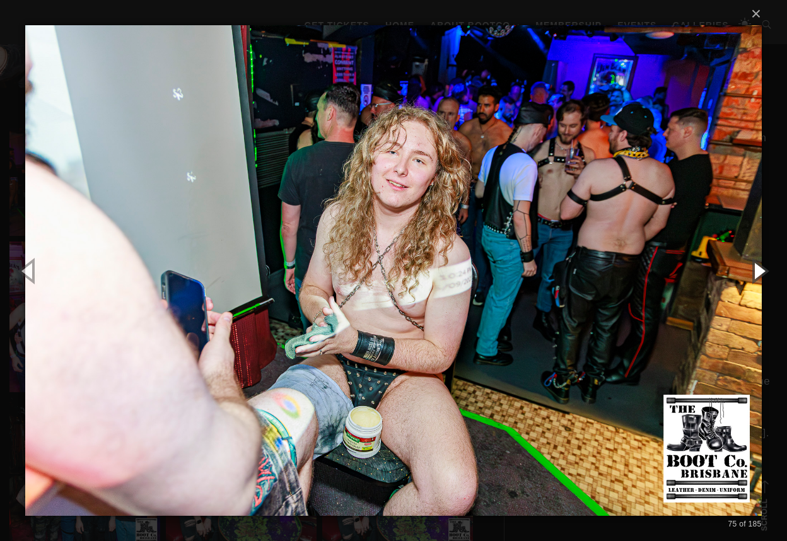
click at [760, 271] on button "button" at bounding box center [759, 270] width 57 height 69
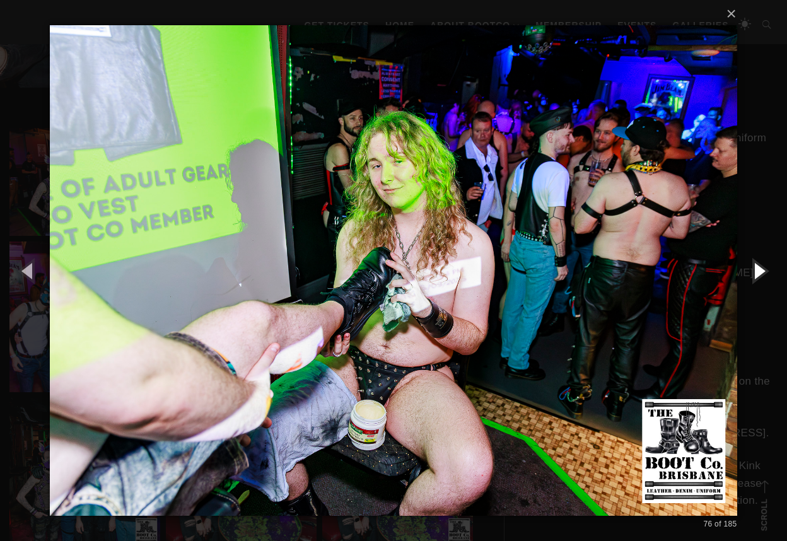
click at [760, 271] on button "button" at bounding box center [759, 270] width 57 height 69
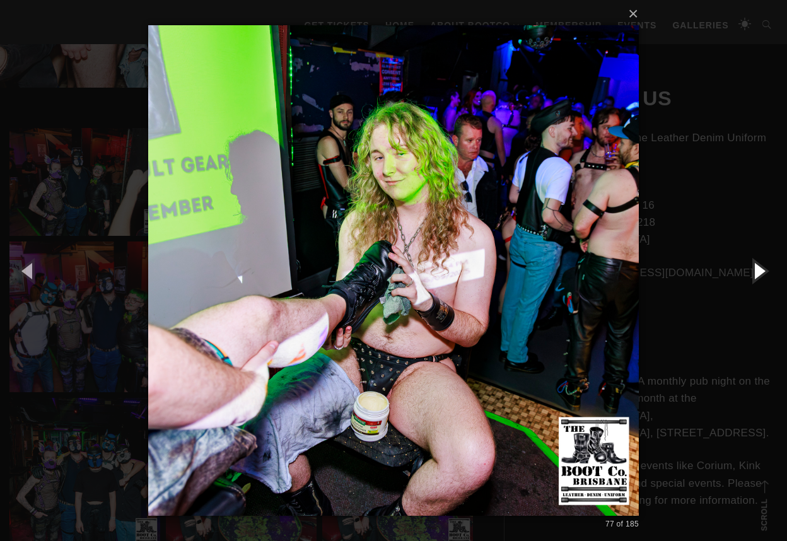
click at [760, 271] on button "button" at bounding box center [759, 270] width 57 height 69
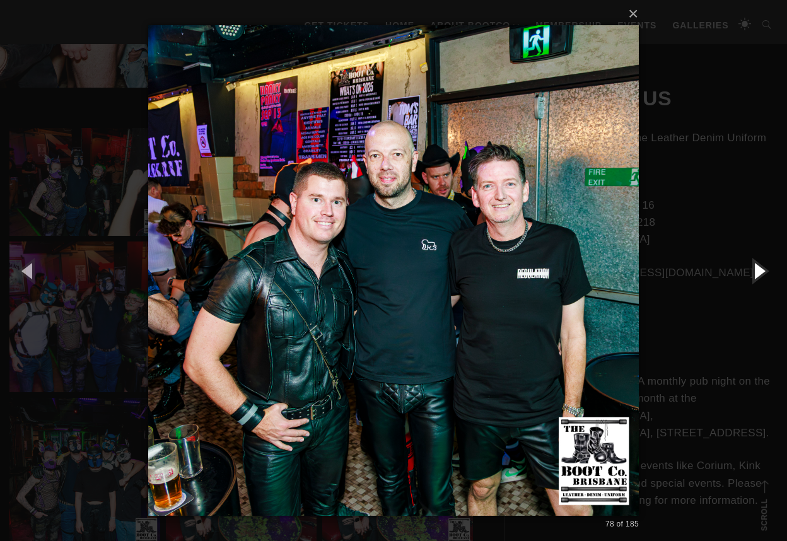
click at [760, 271] on button "button" at bounding box center [759, 270] width 57 height 69
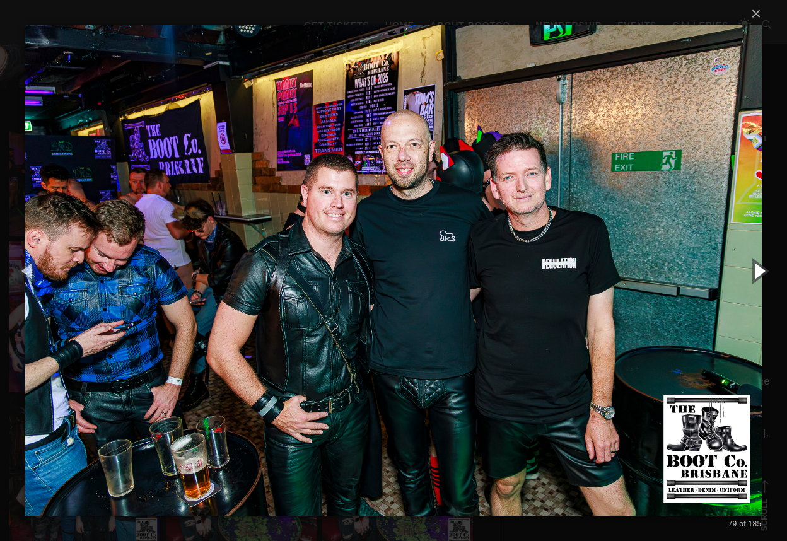
click at [760, 271] on button "button" at bounding box center [759, 270] width 57 height 69
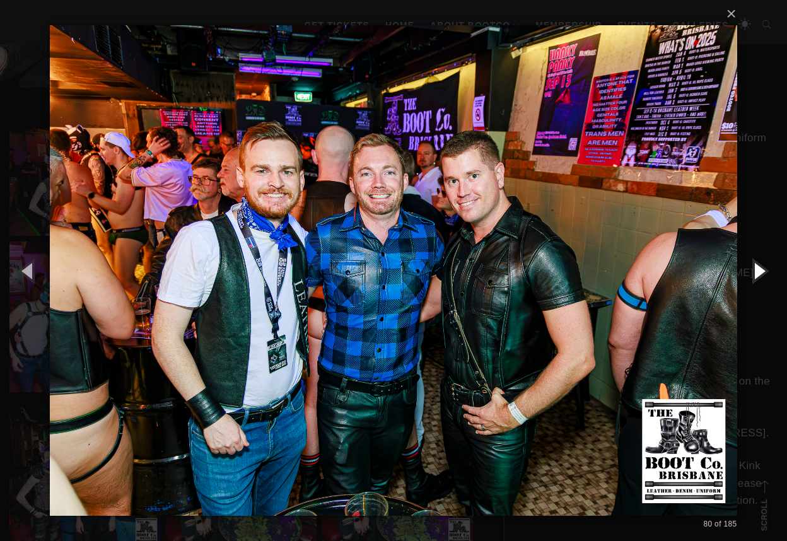
click at [760, 271] on button "button" at bounding box center [759, 270] width 57 height 69
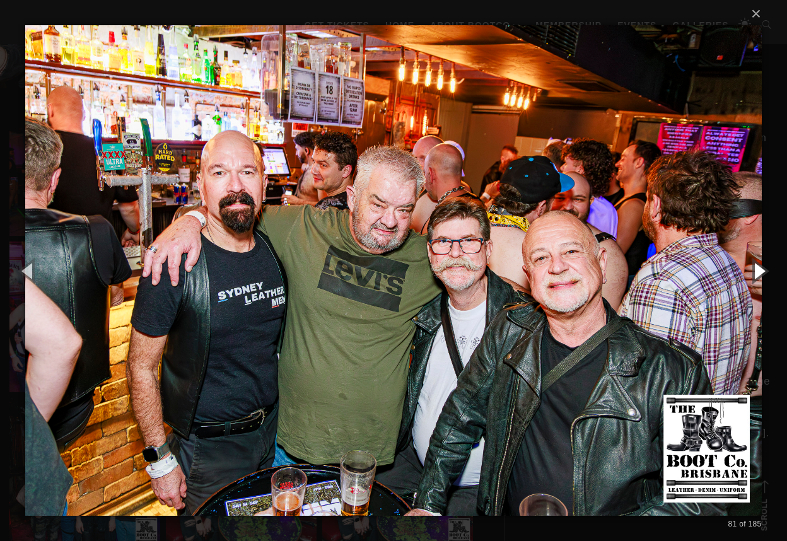
click at [760, 271] on button "button" at bounding box center [759, 270] width 57 height 69
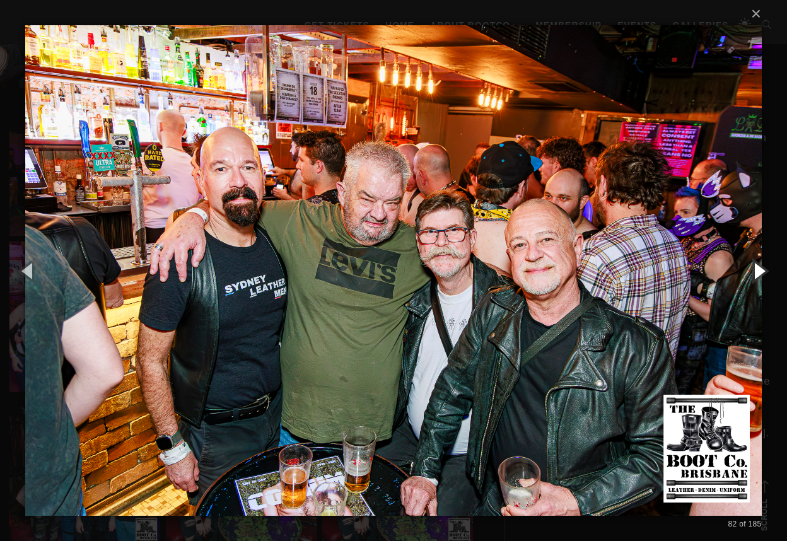
click at [760, 271] on button "button" at bounding box center [759, 270] width 57 height 69
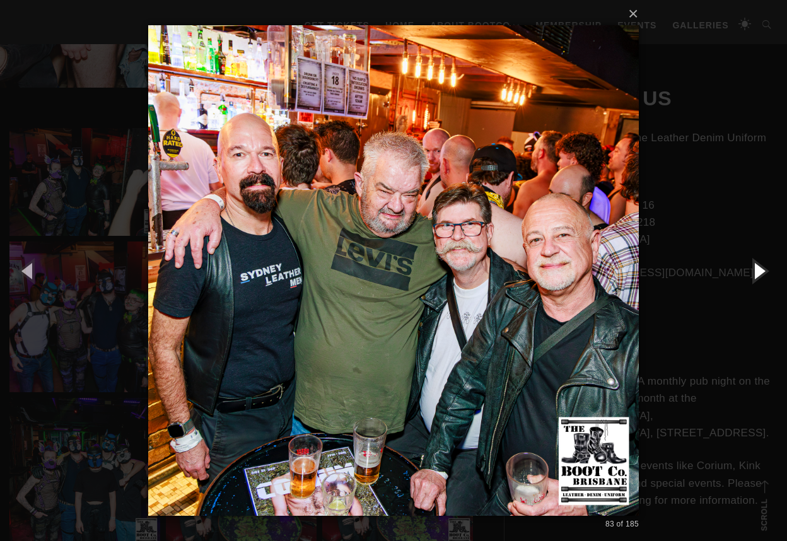
click at [760, 271] on button "button" at bounding box center [759, 270] width 57 height 69
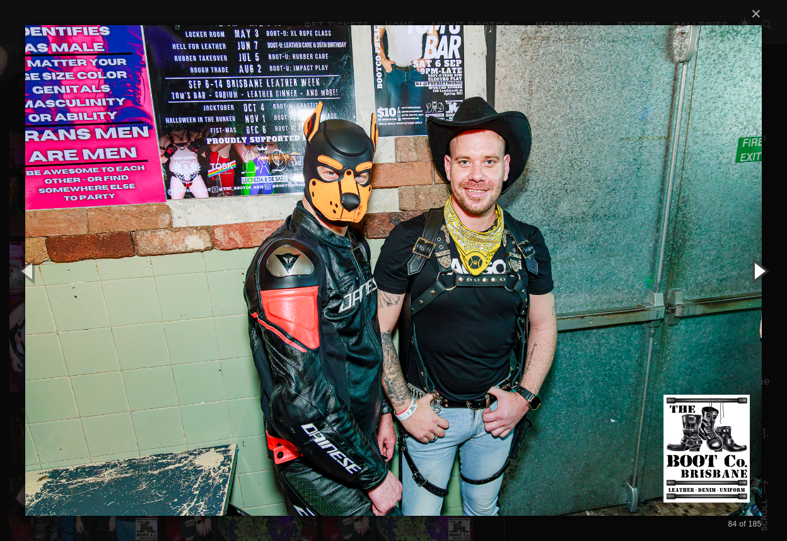
click at [760, 271] on button "button" at bounding box center [759, 270] width 57 height 69
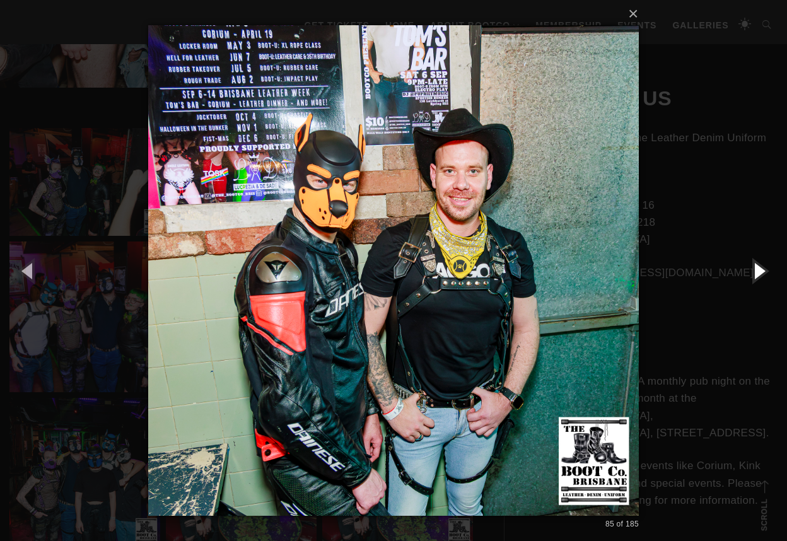
click at [760, 271] on button "button" at bounding box center [759, 270] width 57 height 69
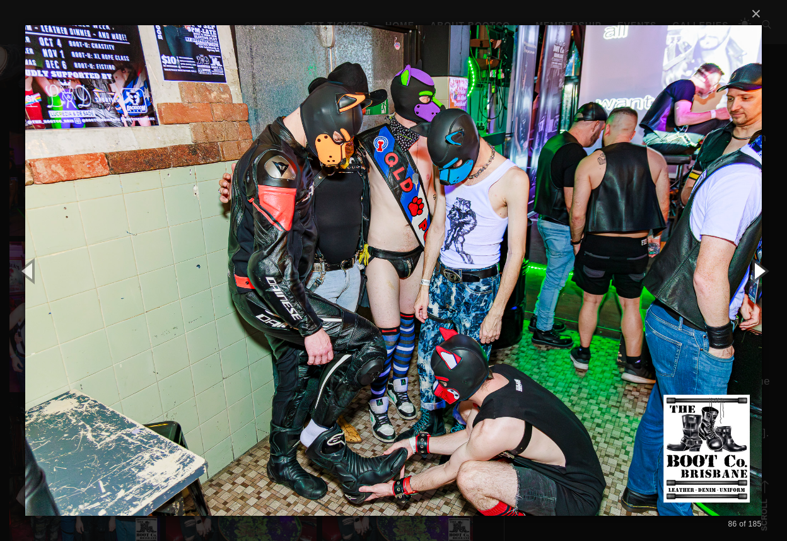
click at [760, 271] on button "button" at bounding box center [759, 270] width 57 height 69
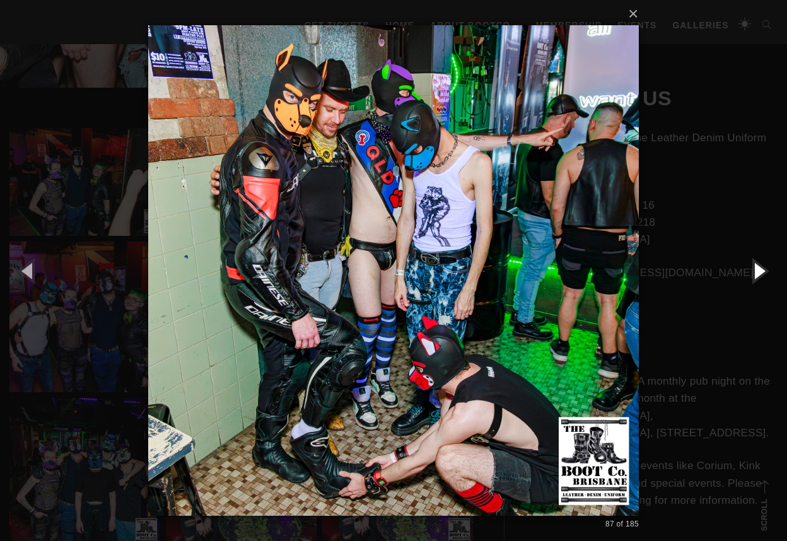
click at [760, 271] on button "button" at bounding box center [759, 270] width 57 height 69
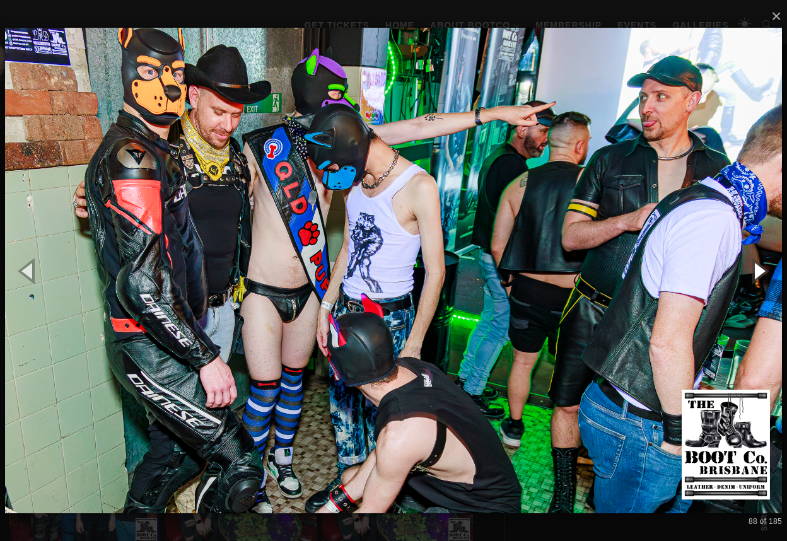
click at [760, 271] on button "button" at bounding box center [759, 270] width 57 height 69
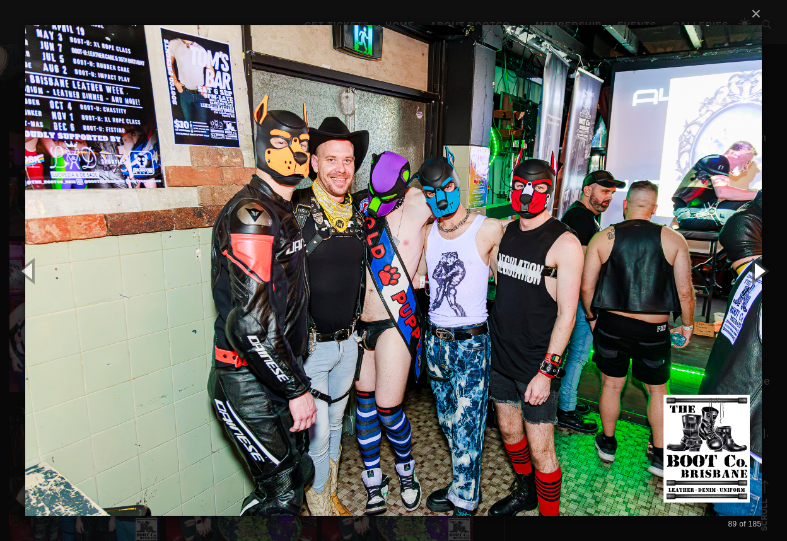
click at [760, 271] on button "button" at bounding box center [759, 270] width 57 height 69
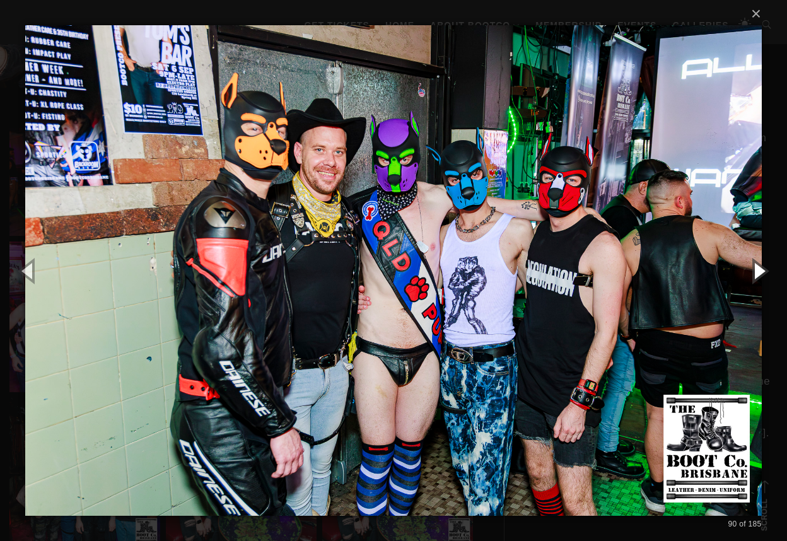
click at [760, 271] on button "button" at bounding box center [759, 270] width 57 height 69
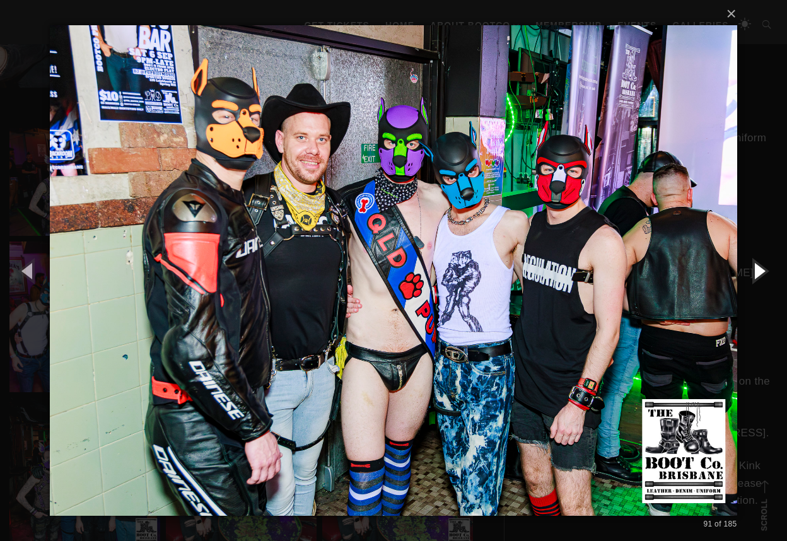
click at [760, 271] on button "button" at bounding box center [759, 270] width 57 height 69
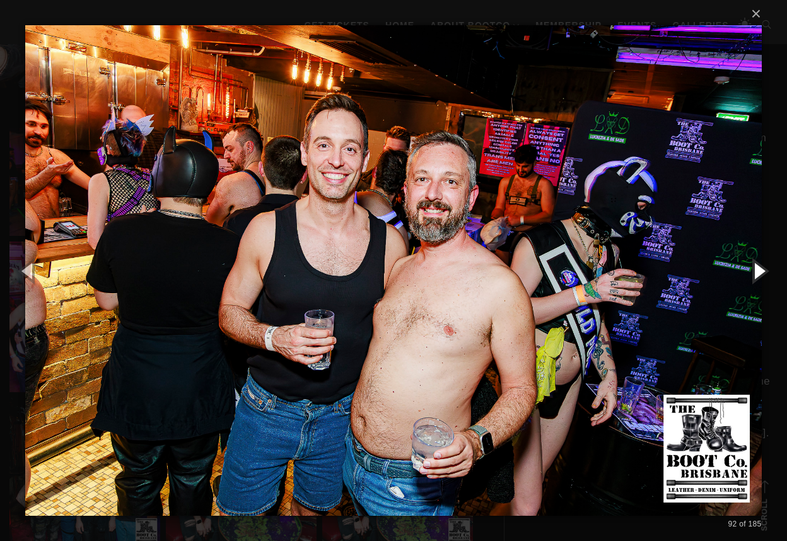
click at [760, 271] on button "button" at bounding box center [759, 270] width 57 height 69
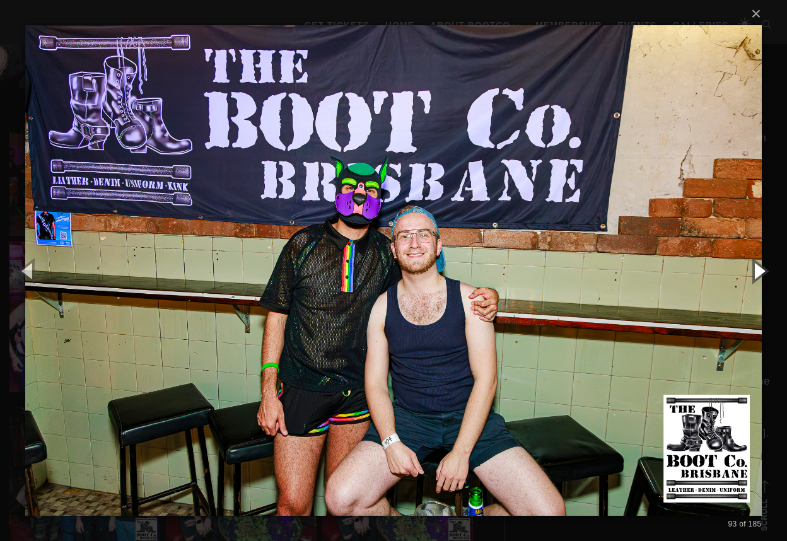
click at [760, 271] on button "button" at bounding box center [759, 270] width 57 height 69
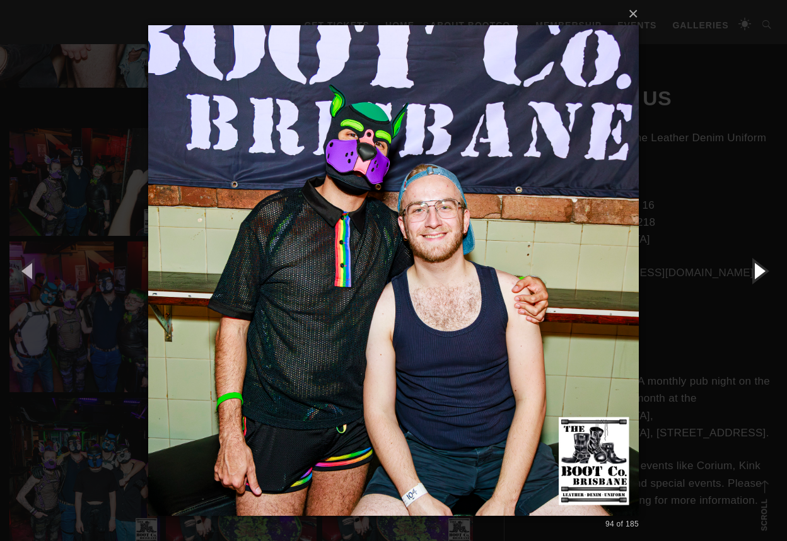
click at [760, 271] on button "button" at bounding box center [759, 270] width 57 height 69
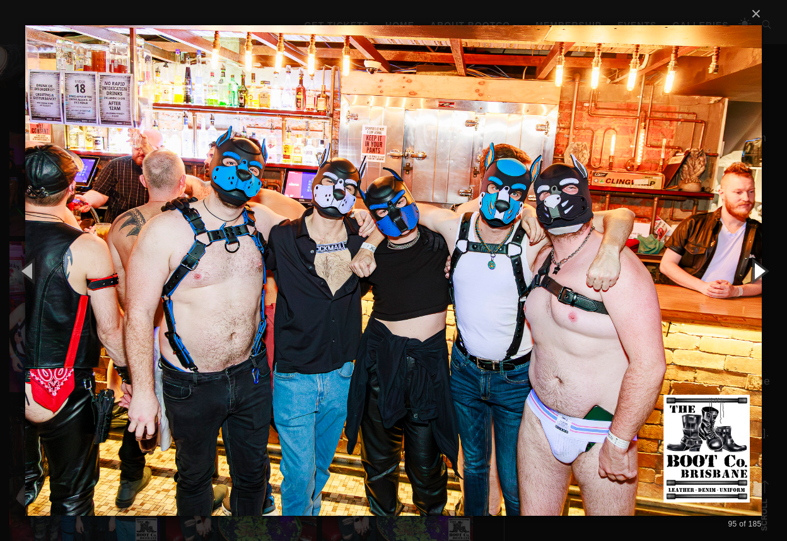
click at [760, 271] on button "button" at bounding box center [759, 270] width 57 height 69
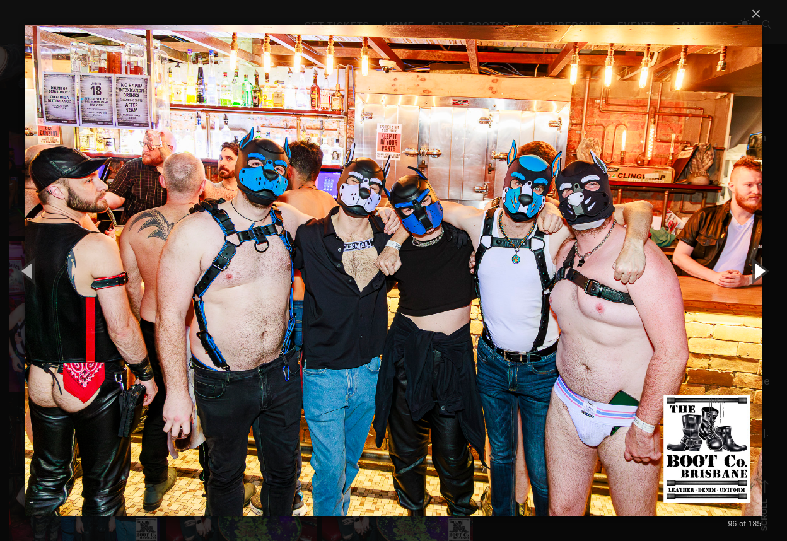
click at [760, 271] on button "button" at bounding box center [759, 270] width 57 height 69
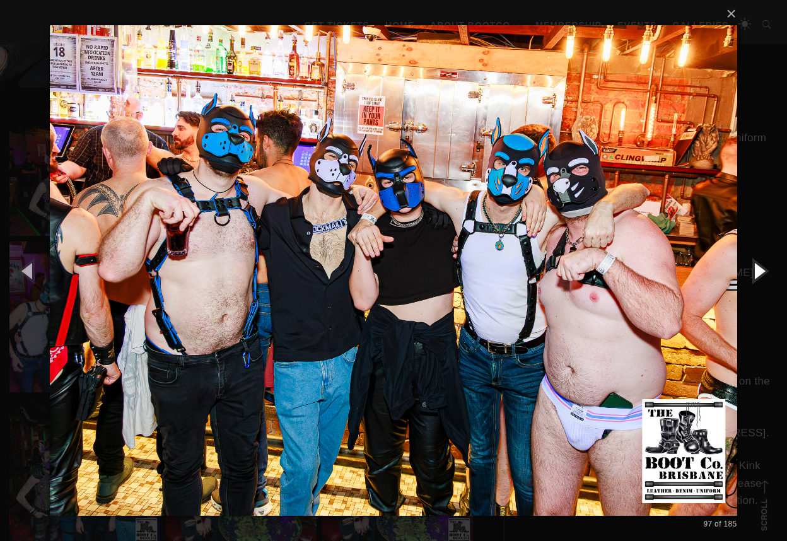
click at [760, 271] on button "button" at bounding box center [759, 270] width 57 height 69
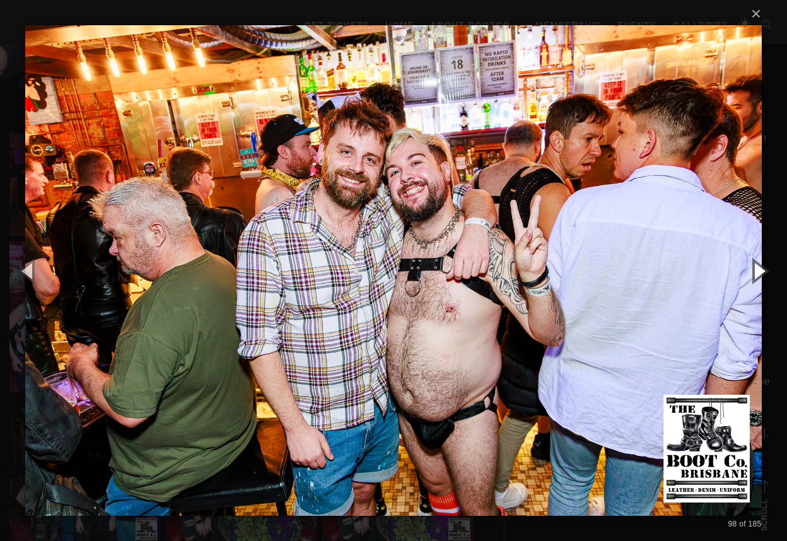
click at [760, 271] on button "button" at bounding box center [759, 270] width 57 height 69
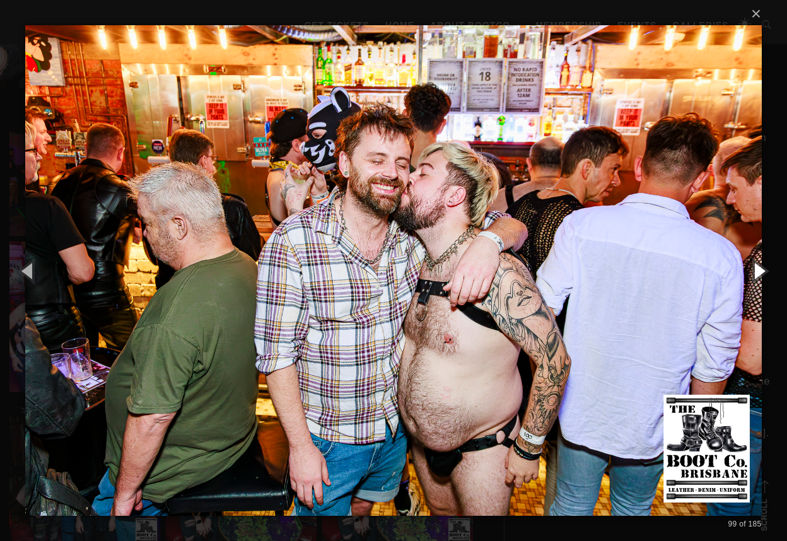
click at [760, 271] on button "button" at bounding box center [759, 270] width 57 height 69
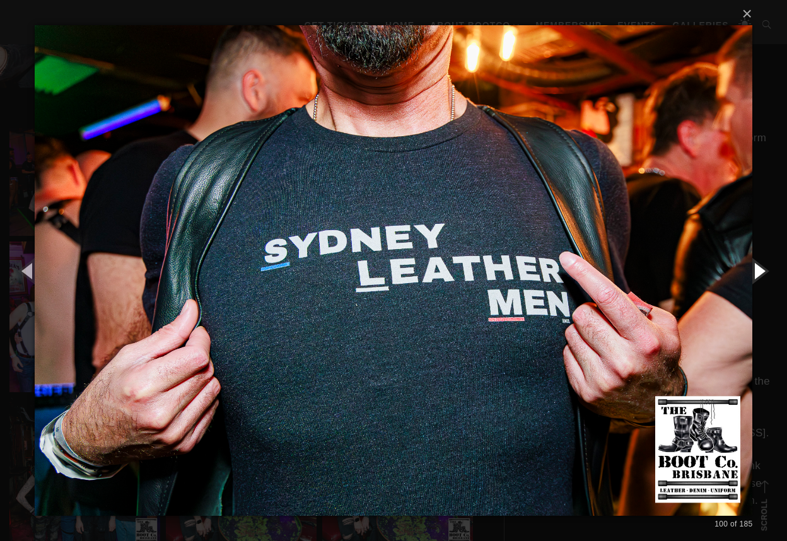
click at [760, 271] on button "button" at bounding box center [759, 270] width 57 height 69
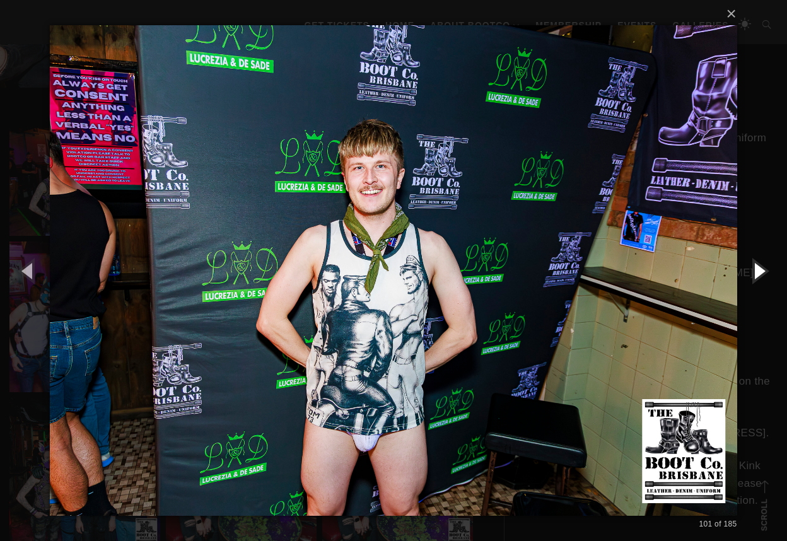
click at [760, 271] on button "button" at bounding box center [759, 270] width 57 height 69
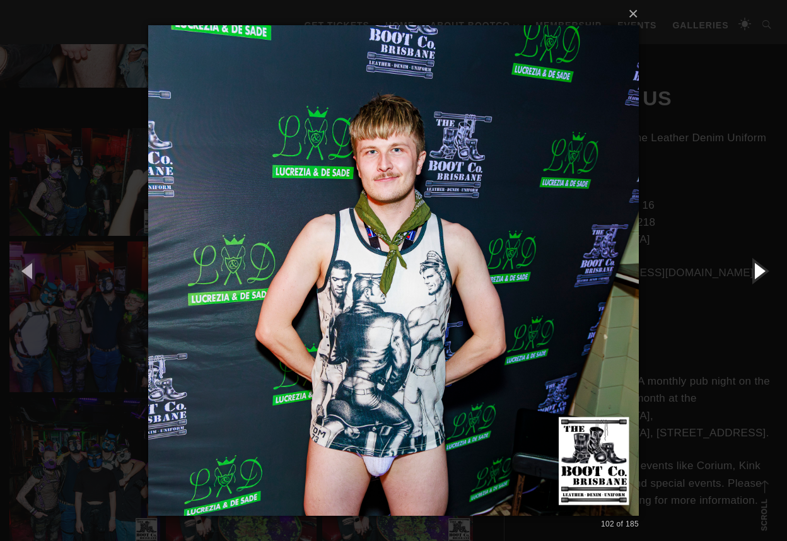
click at [760, 271] on button "button" at bounding box center [759, 270] width 57 height 69
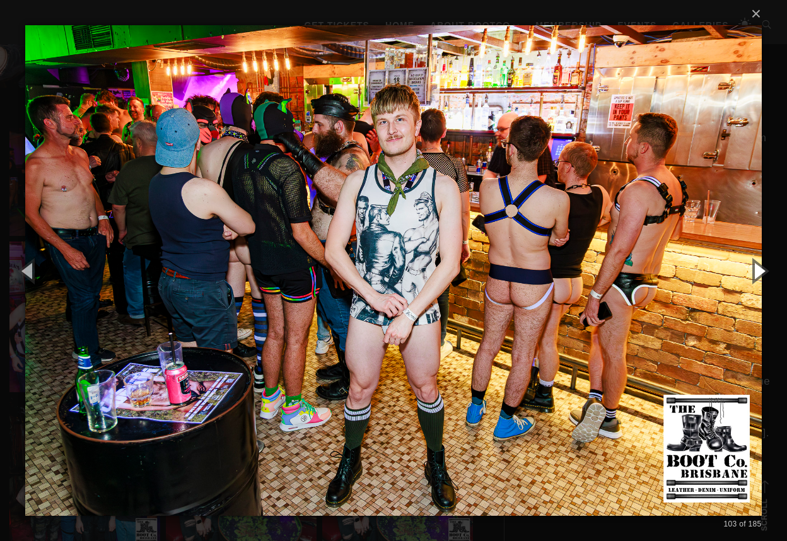
click at [760, 271] on button "button" at bounding box center [759, 270] width 57 height 69
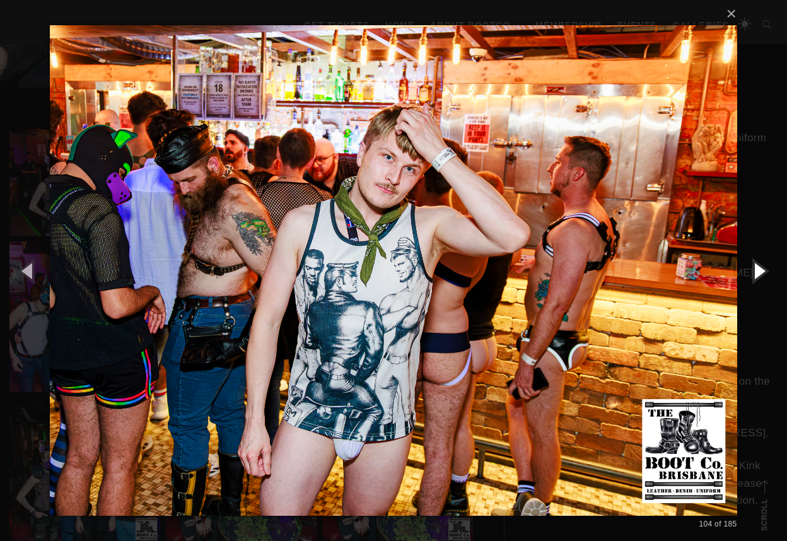
click at [760, 271] on button "button" at bounding box center [759, 270] width 57 height 69
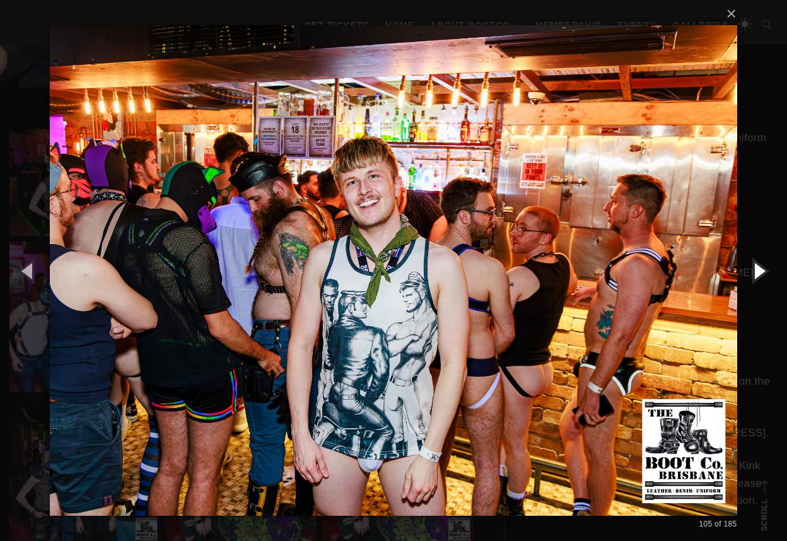
click at [760, 271] on button "button" at bounding box center [759, 270] width 57 height 69
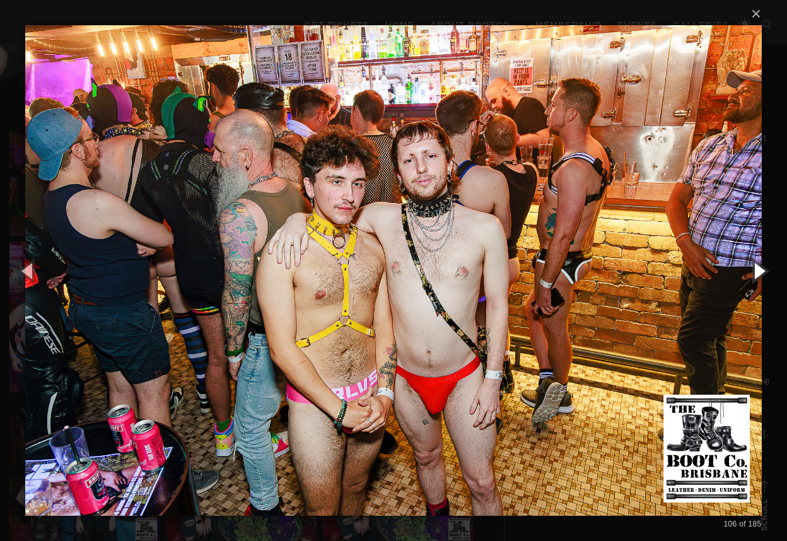
click at [760, 271] on button "button" at bounding box center [759, 270] width 57 height 69
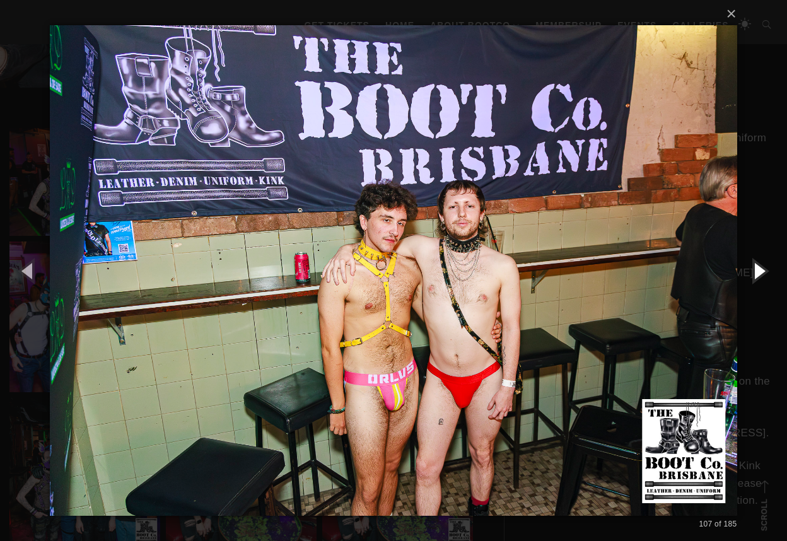
click at [760, 271] on button "button" at bounding box center [759, 270] width 57 height 69
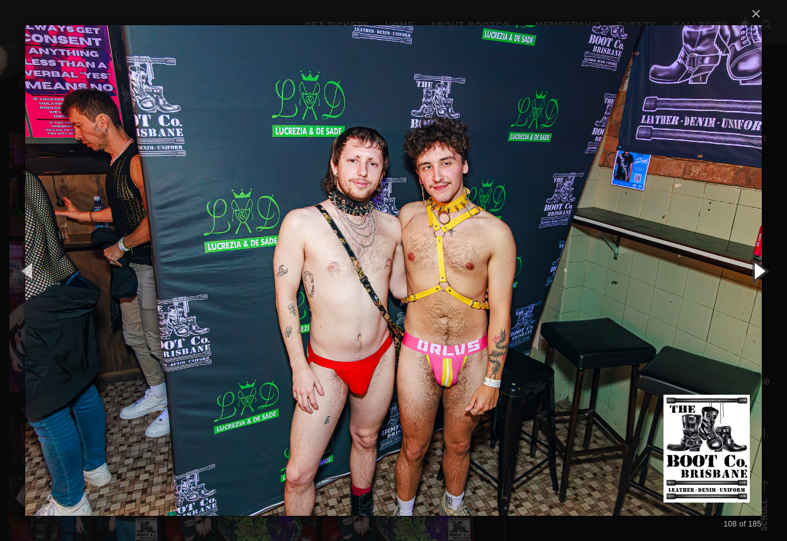
click at [760, 271] on button "button" at bounding box center [759, 270] width 57 height 69
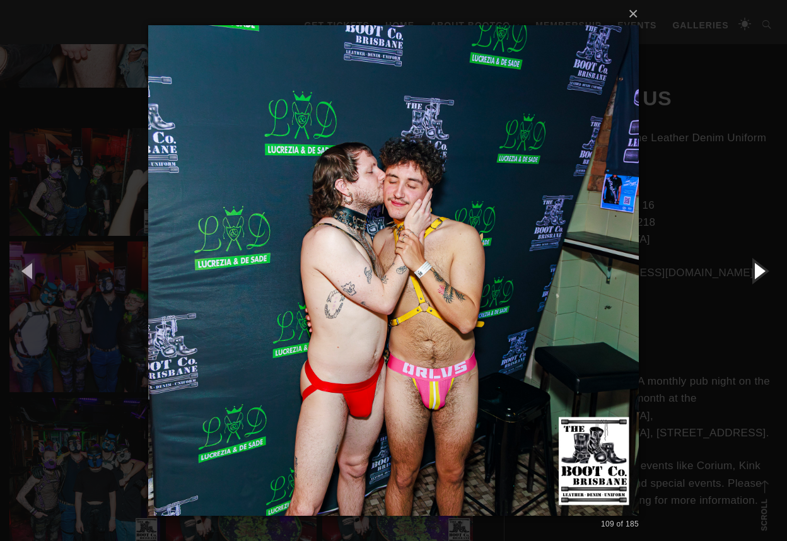
click at [760, 271] on button "button" at bounding box center [759, 270] width 57 height 69
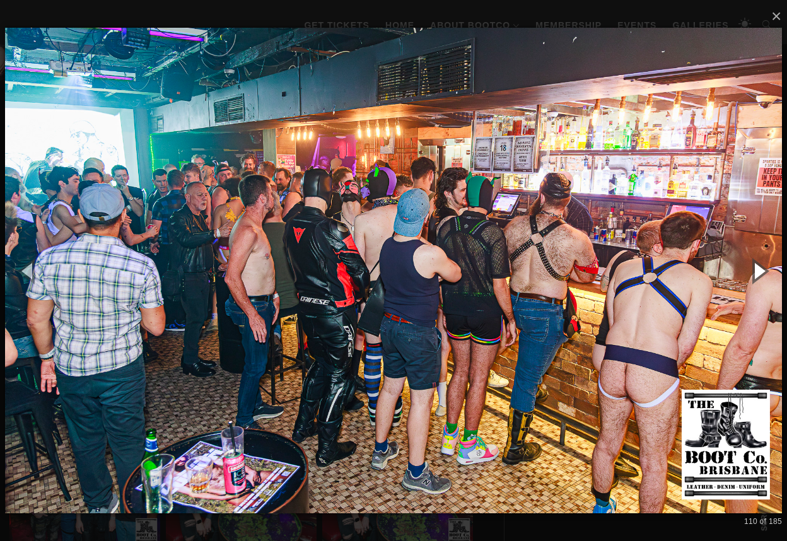
click at [760, 271] on button "button" at bounding box center [759, 270] width 57 height 69
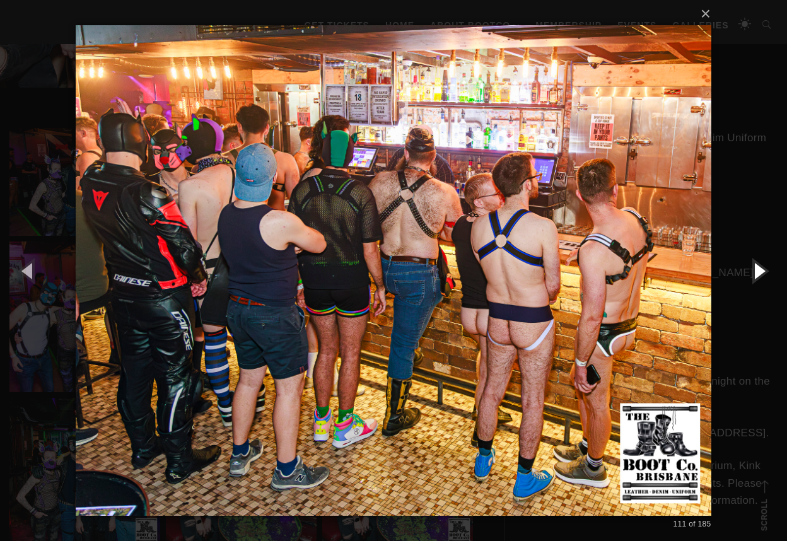
click at [760, 271] on button "button" at bounding box center [759, 270] width 57 height 69
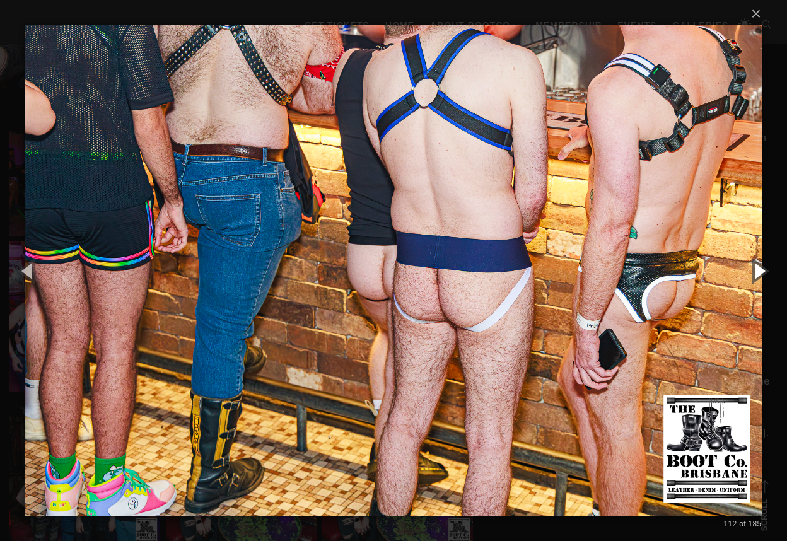
click at [760, 271] on button "button" at bounding box center [759, 270] width 57 height 69
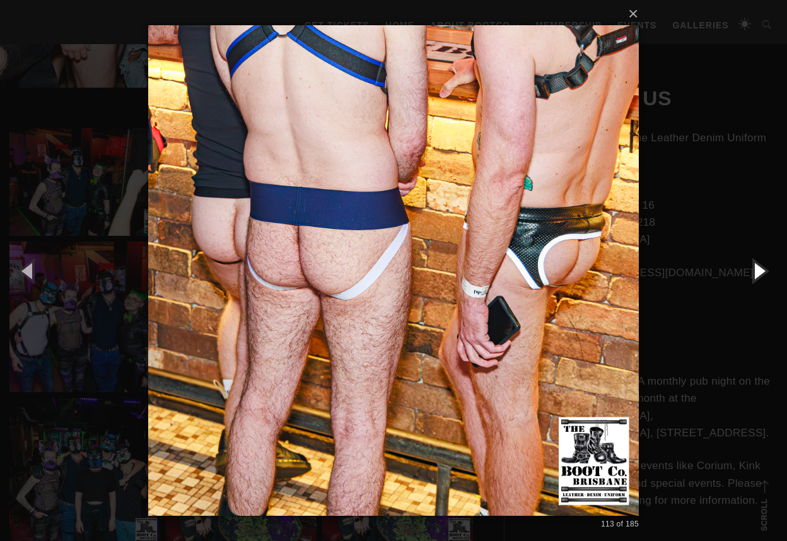
click at [760, 271] on button "button" at bounding box center [759, 270] width 57 height 69
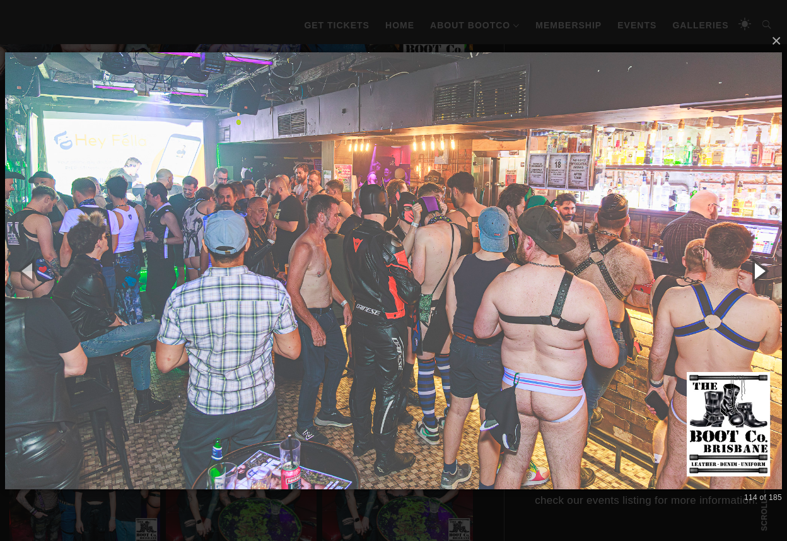
click at [760, 271] on button "button" at bounding box center [759, 270] width 57 height 69
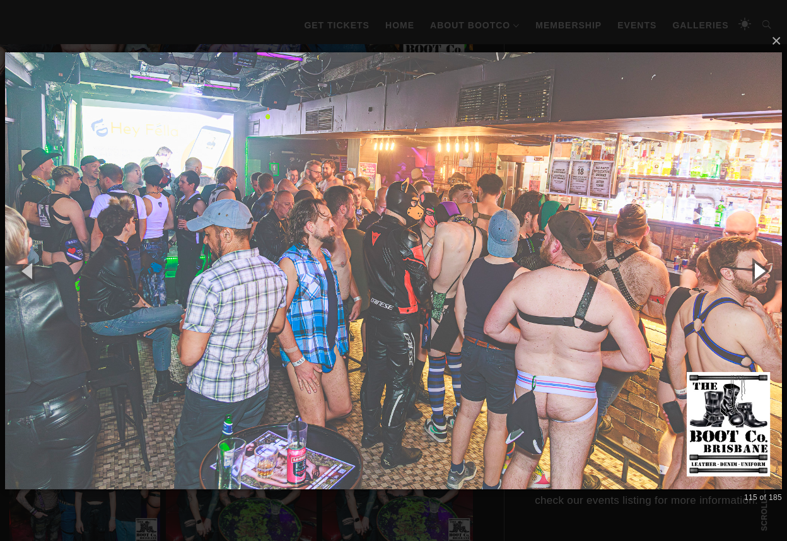
click at [760, 271] on button "button" at bounding box center [759, 270] width 57 height 69
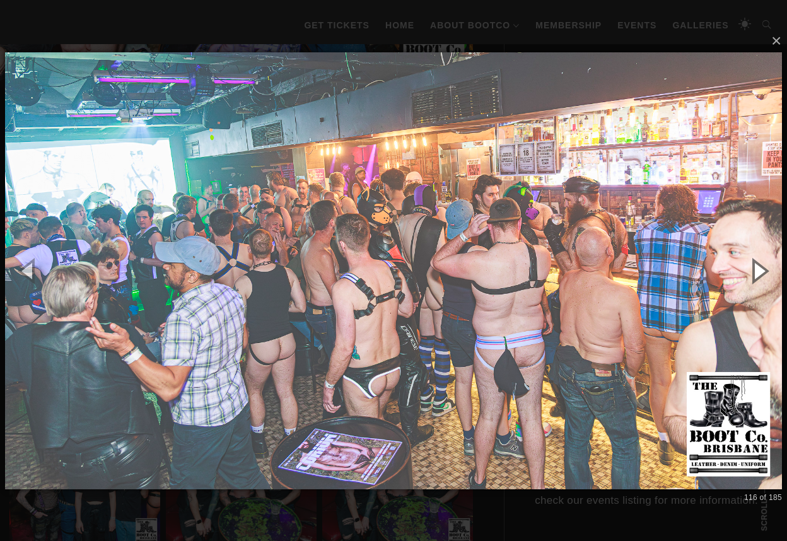
click at [760, 271] on button "button" at bounding box center [759, 270] width 57 height 69
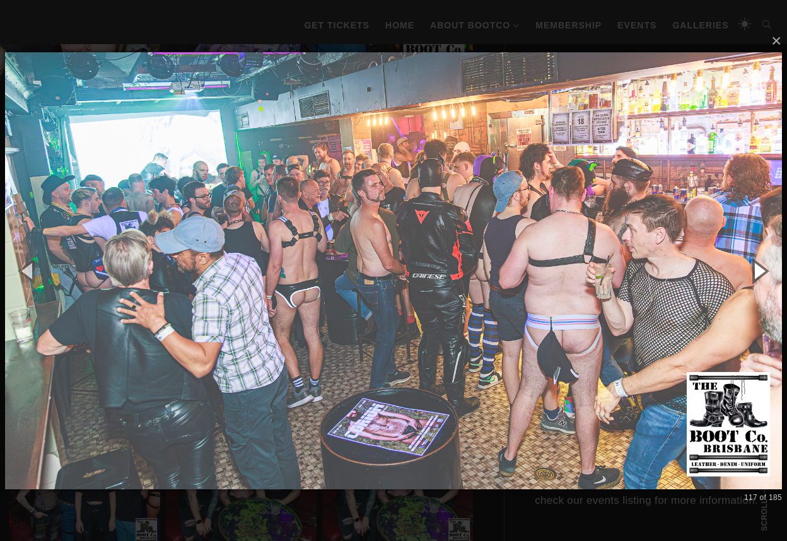
click at [760, 271] on button "button" at bounding box center [759, 270] width 57 height 69
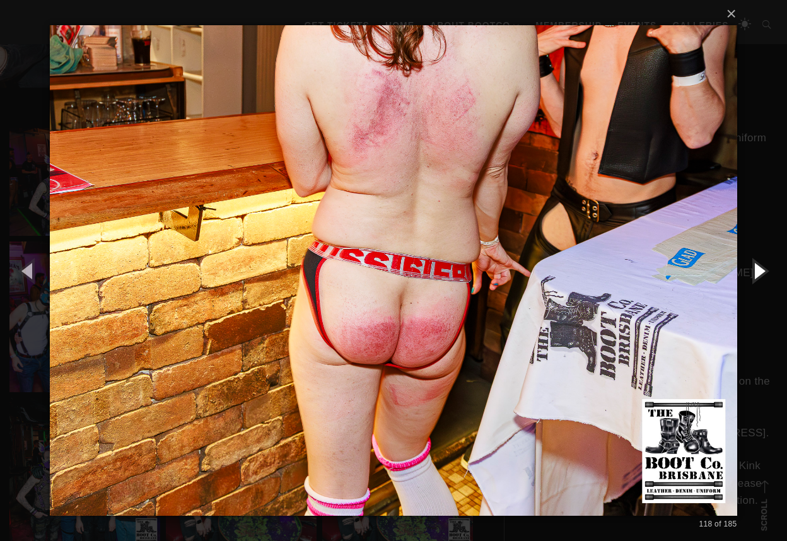
click at [760, 271] on button "button" at bounding box center [759, 270] width 57 height 69
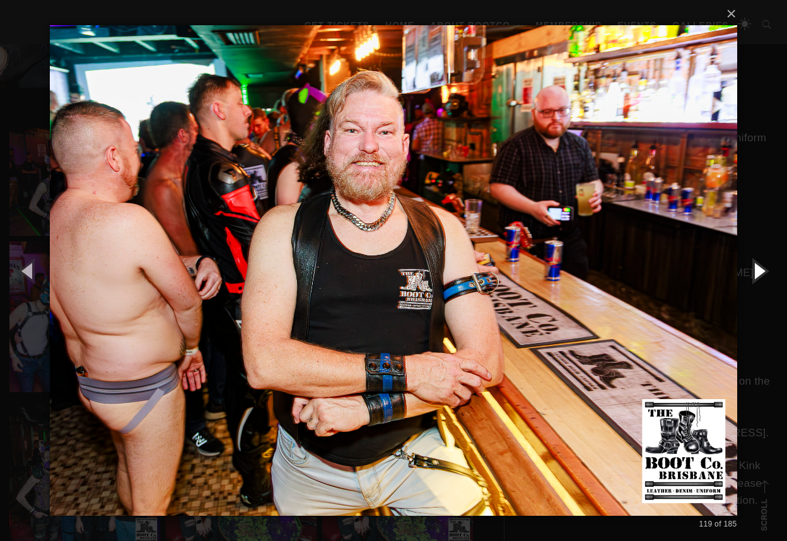
click at [760, 271] on button "button" at bounding box center [759, 270] width 57 height 69
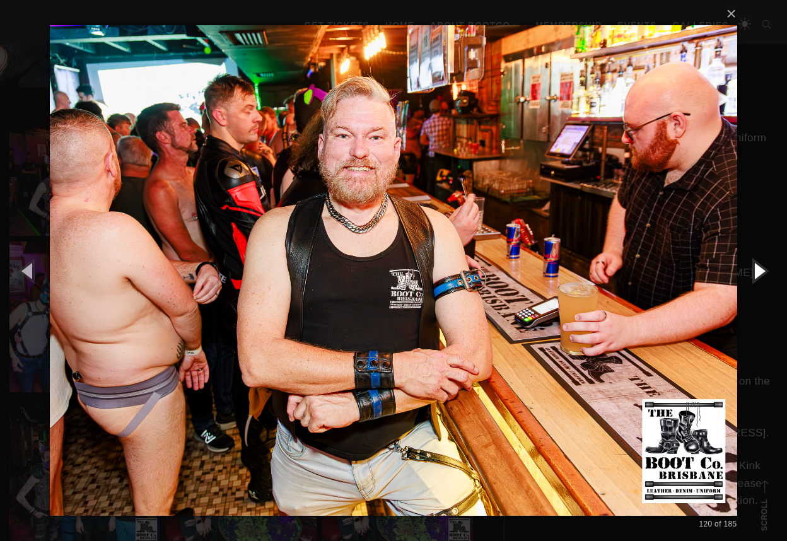
click at [760, 271] on button "button" at bounding box center [759, 270] width 57 height 69
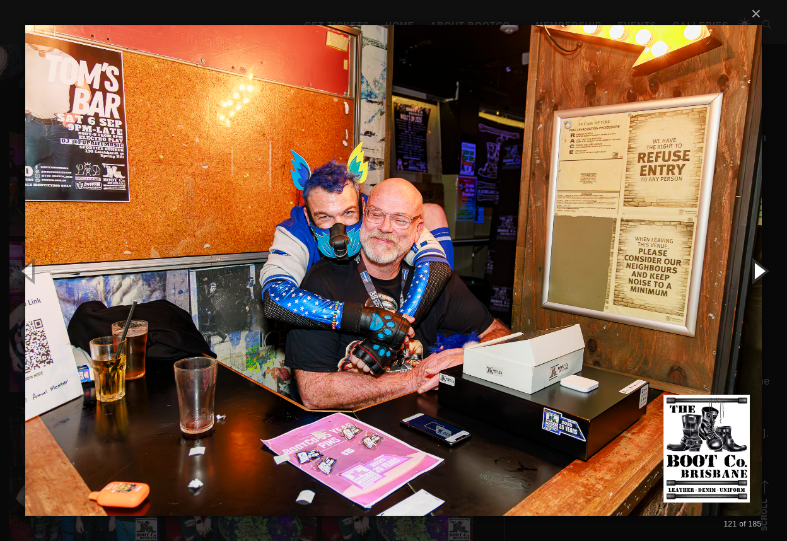
click at [760, 271] on button "button" at bounding box center [759, 270] width 57 height 69
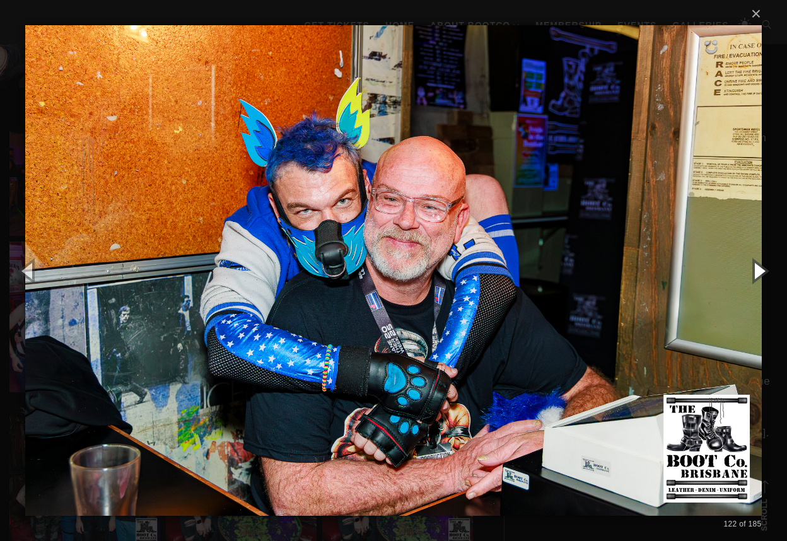
click at [760, 271] on button "button" at bounding box center [759, 270] width 57 height 69
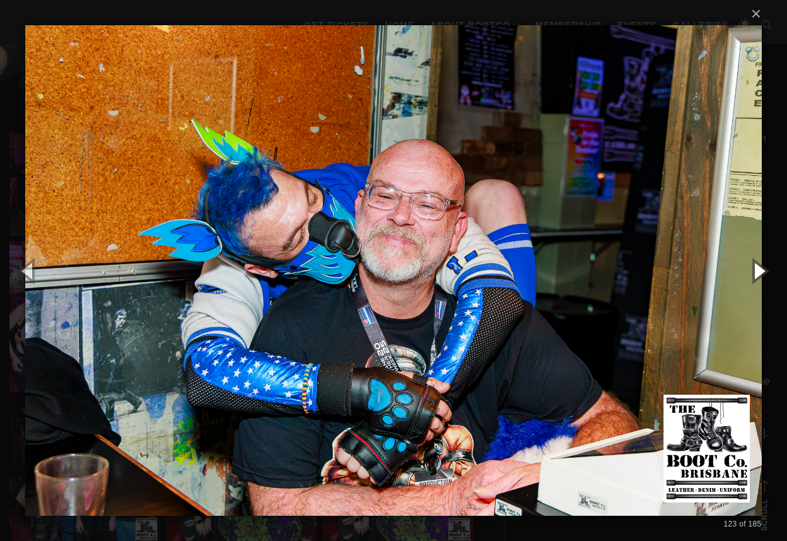
click at [760, 271] on button "button" at bounding box center [759, 270] width 57 height 69
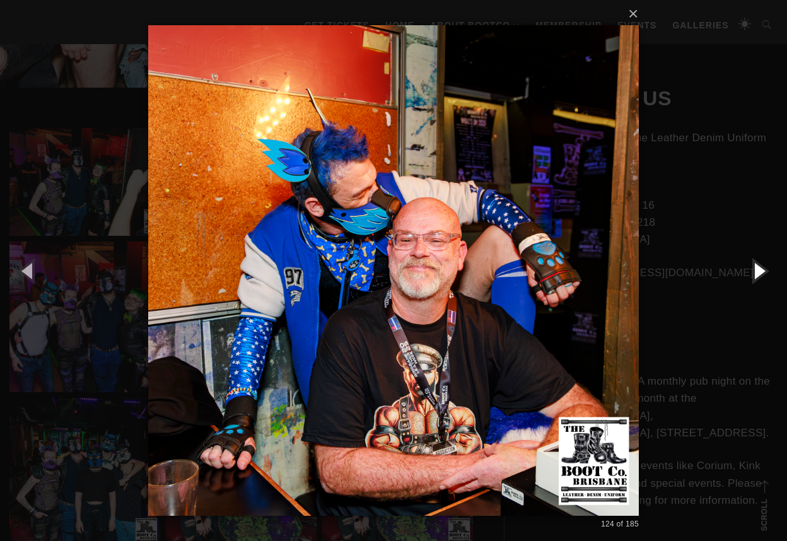
click at [760, 271] on button "button" at bounding box center [759, 270] width 57 height 69
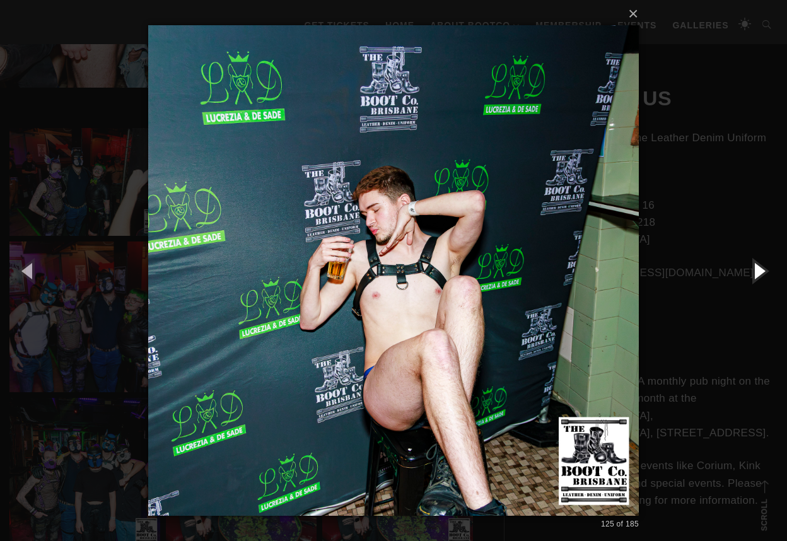
click at [760, 271] on button "button" at bounding box center [759, 270] width 57 height 69
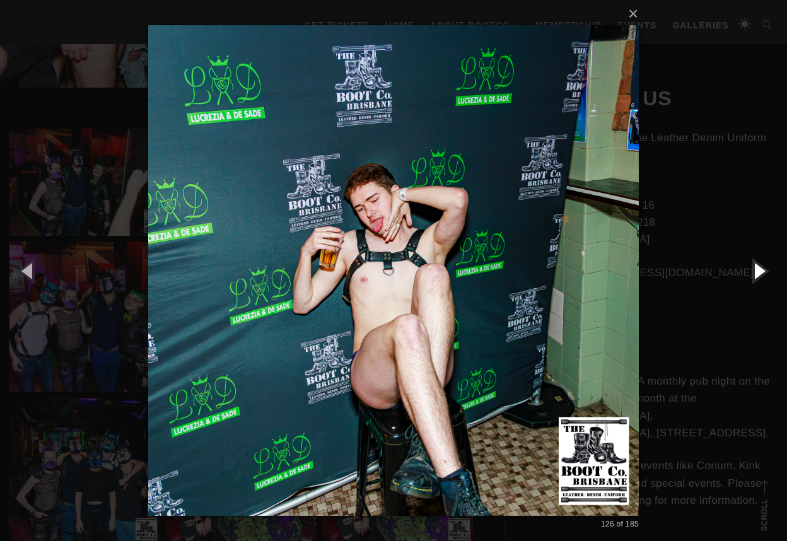
click at [760, 271] on button "button" at bounding box center [759, 270] width 57 height 69
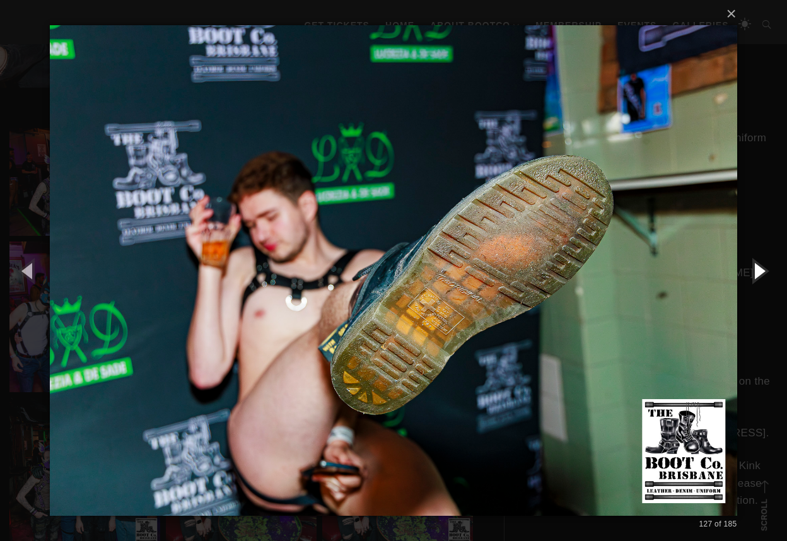
click at [760, 271] on button "button" at bounding box center [759, 270] width 57 height 69
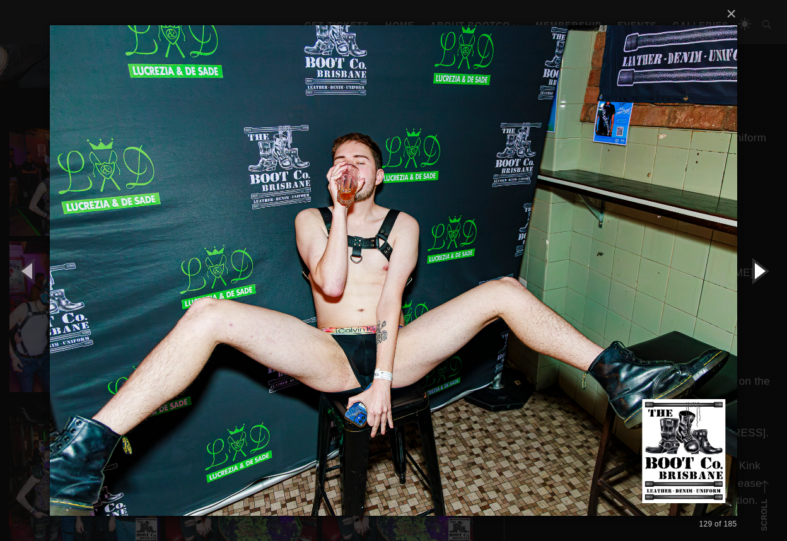
click at [760, 271] on button "button" at bounding box center [759, 270] width 57 height 69
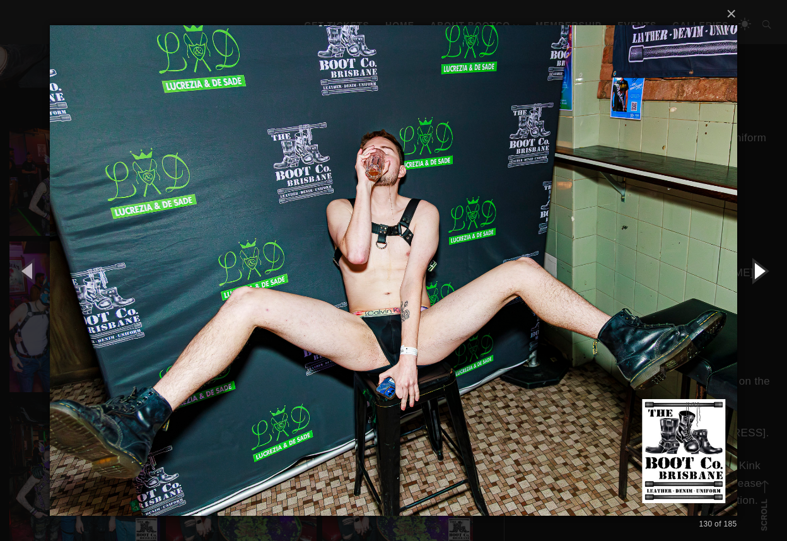
click at [760, 271] on button "button" at bounding box center [759, 270] width 57 height 69
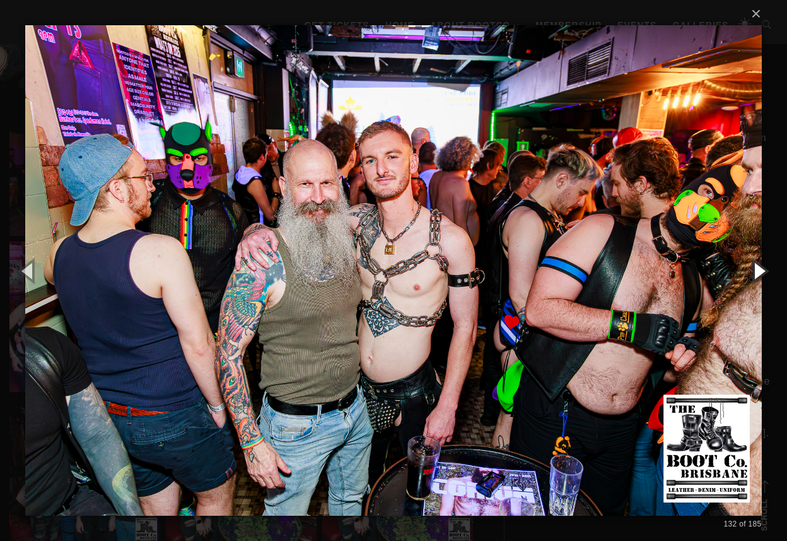
click at [760, 271] on button "button" at bounding box center [759, 270] width 57 height 69
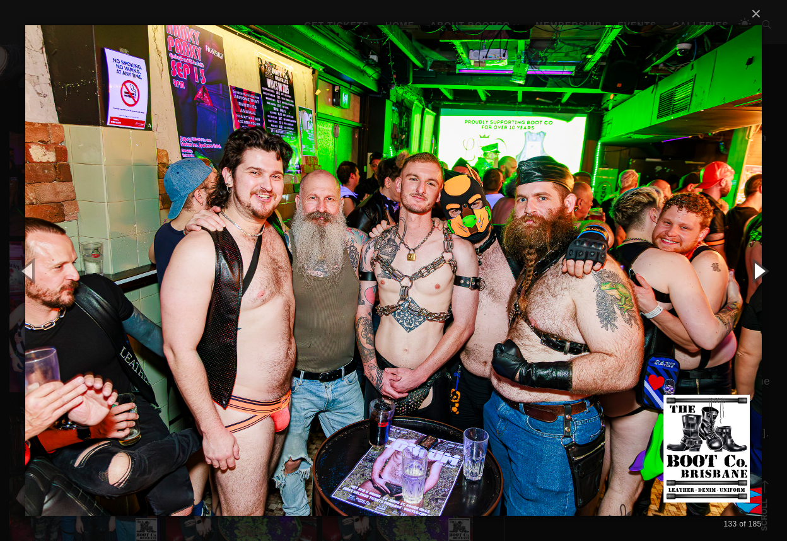
click at [760, 271] on button "button" at bounding box center [759, 270] width 57 height 69
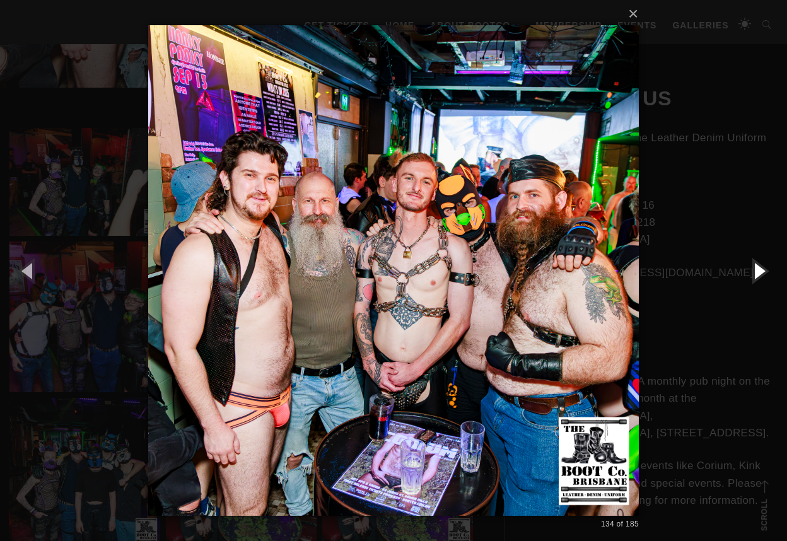
click at [760, 271] on button "button" at bounding box center [759, 270] width 57 height 69
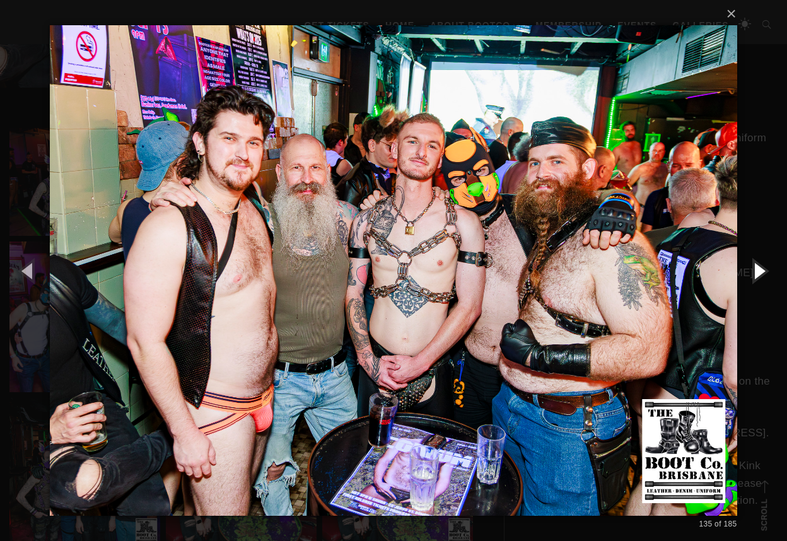
click at [760, 271] on button "button" at bounding box center [759, 270] width 57 height 69
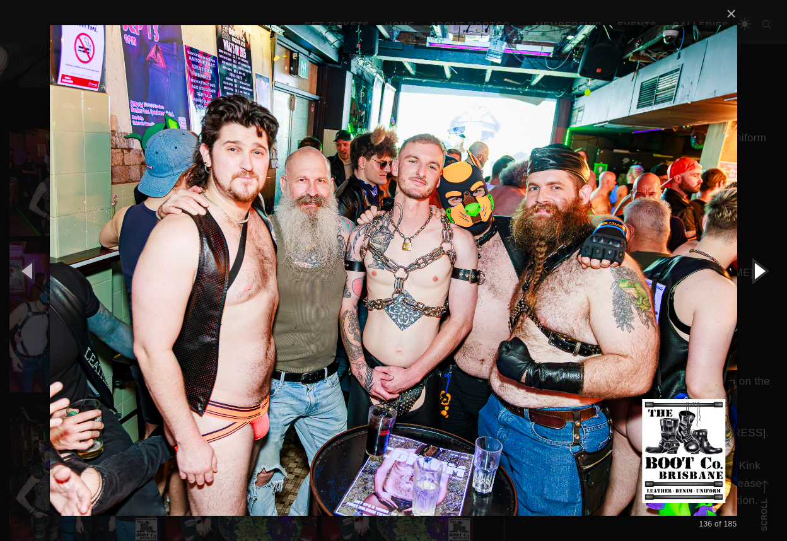
click at [760, 271] on button "button" at bounding box center [759, 270] width 57 height 69
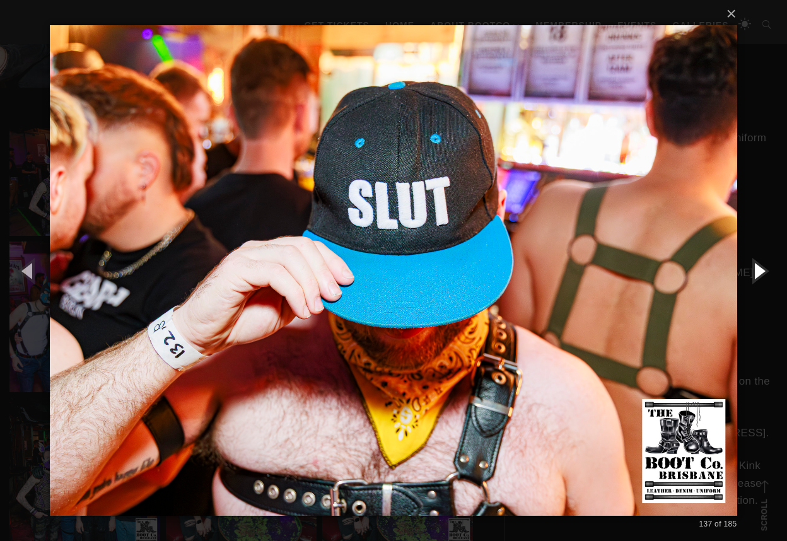
click at [760, 271] on button "button" at bounding box center [759, 270] width 57 height 69
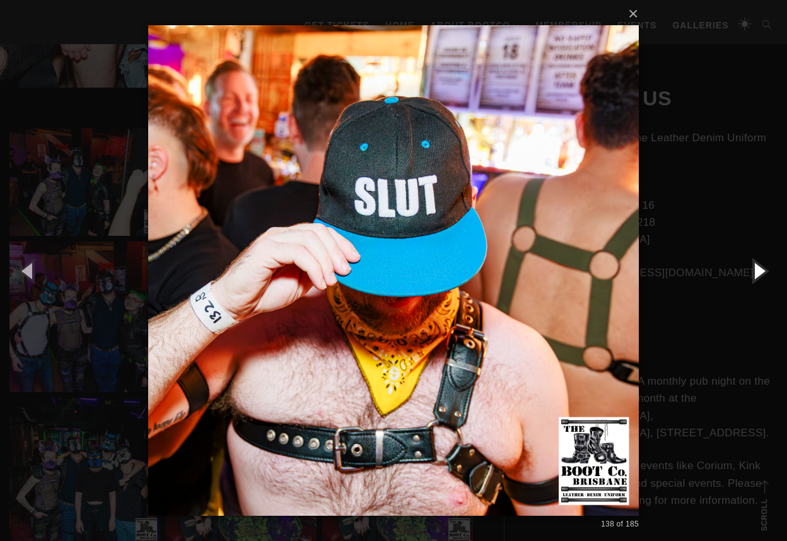
click at [760, 271] on button "button" at bounding box center [759, 270] width 57 height 69
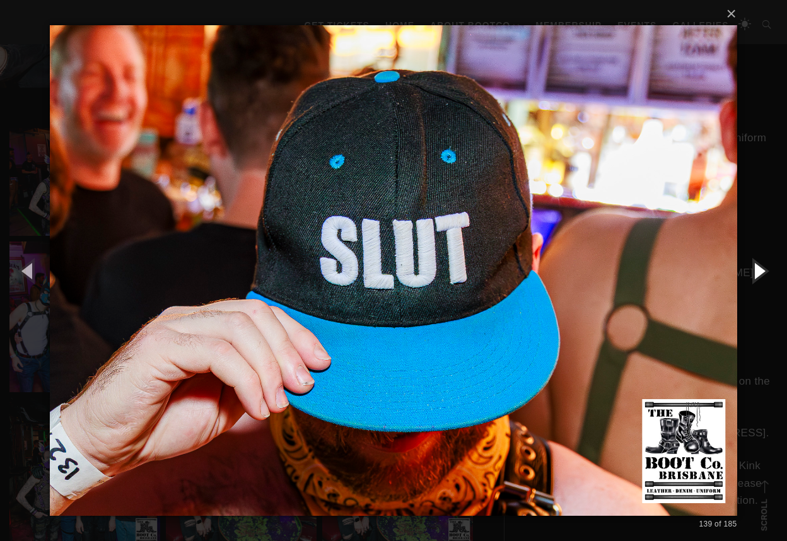
click at [760, 271] on button "button" at bounding box center [759, 270] width 57 height 69
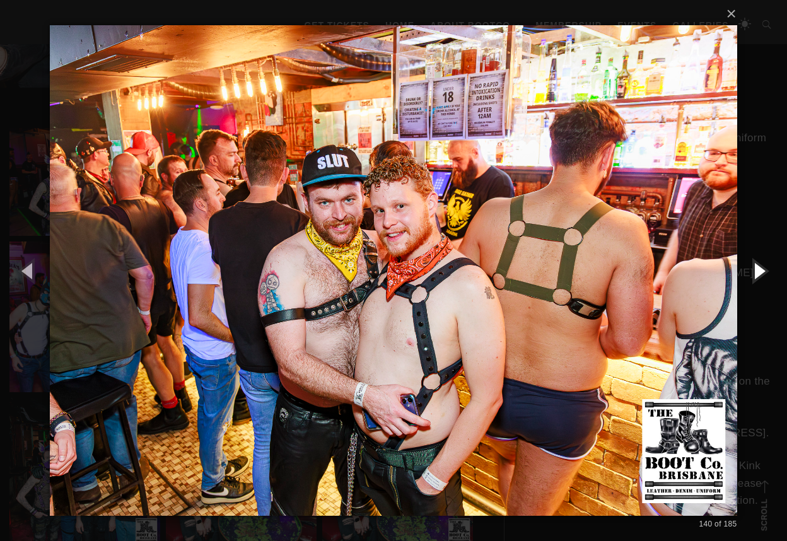
click at [760, 271] on button "button" at bounding box center [759, 270] width 57 height 69
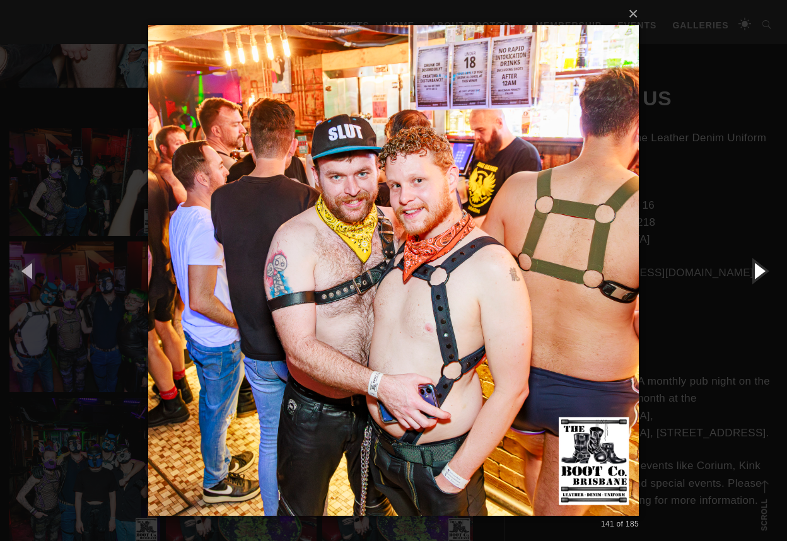
click at [760, 271] on button "button" at bounding box center [759, 270] width 57 height 69
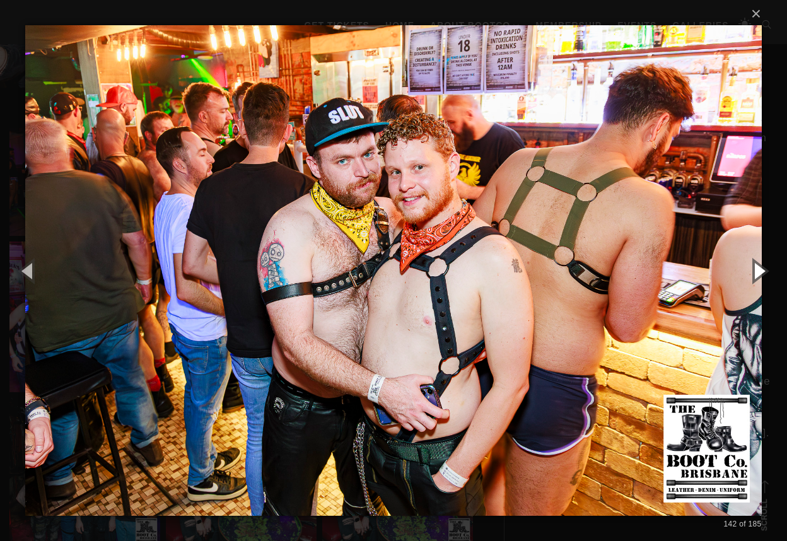
click at [760, 271] on button "button" at bounding box center [759, 270] width 57 height 69
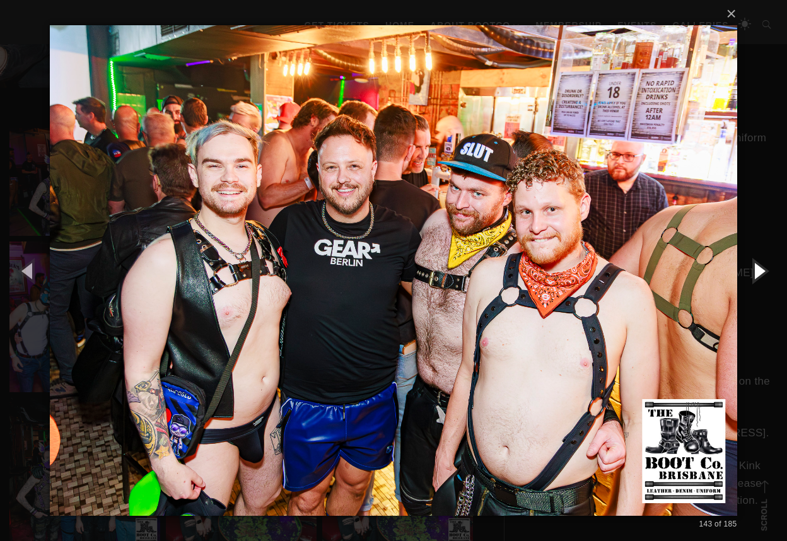
click at [760, 271] on button "button" at bounding box center [759, 270] width 57 height 69
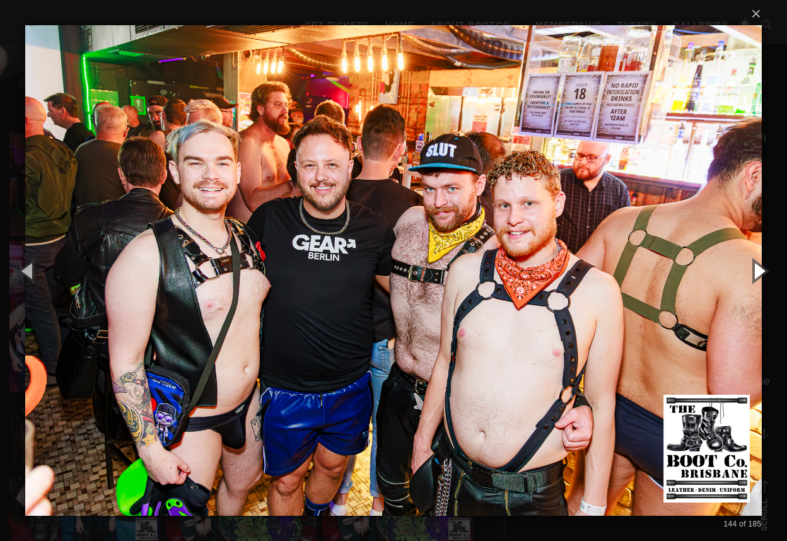
click at [760, 271] on button "button" at bounding box center [759, 270] width 57 height 69
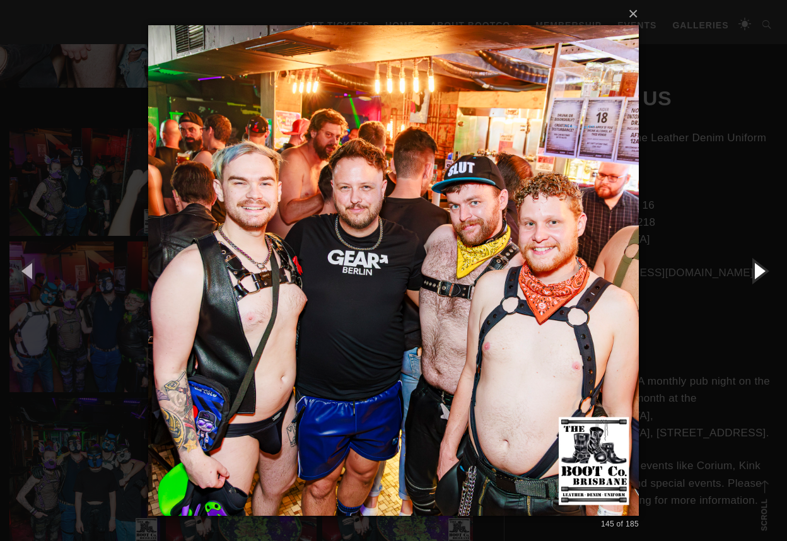
click at [760, 271] on button "button" at bounding box center [759, 270] width 57 height 69
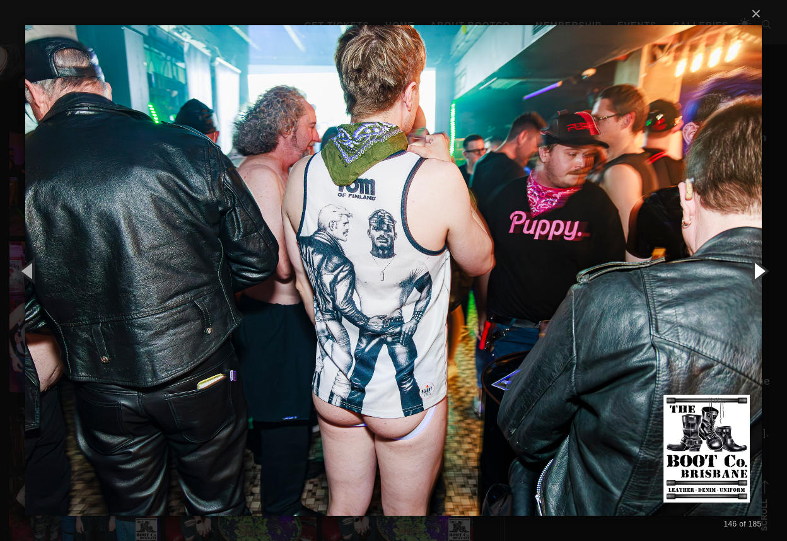
click at [760, 271] on button "button" at bounding box center [759, 270] width 57 height 69
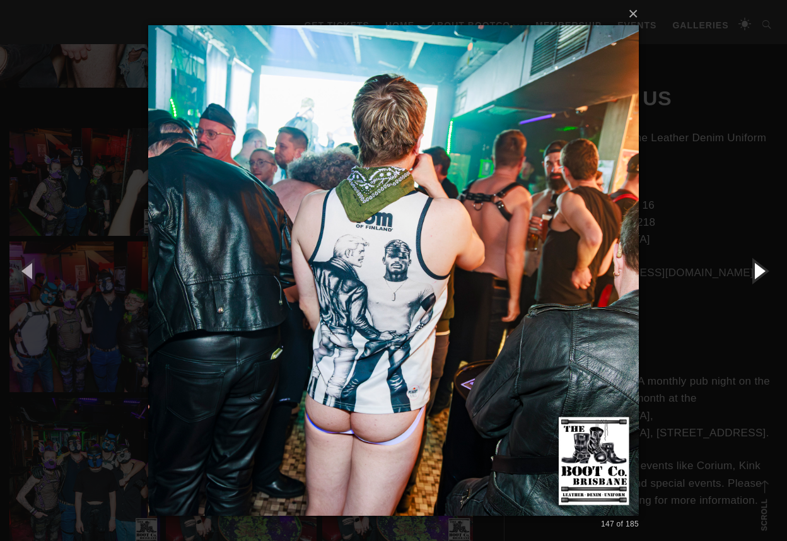
click at [760, 271] on button "button" at bounding box center [759, 270] width 57 height 69
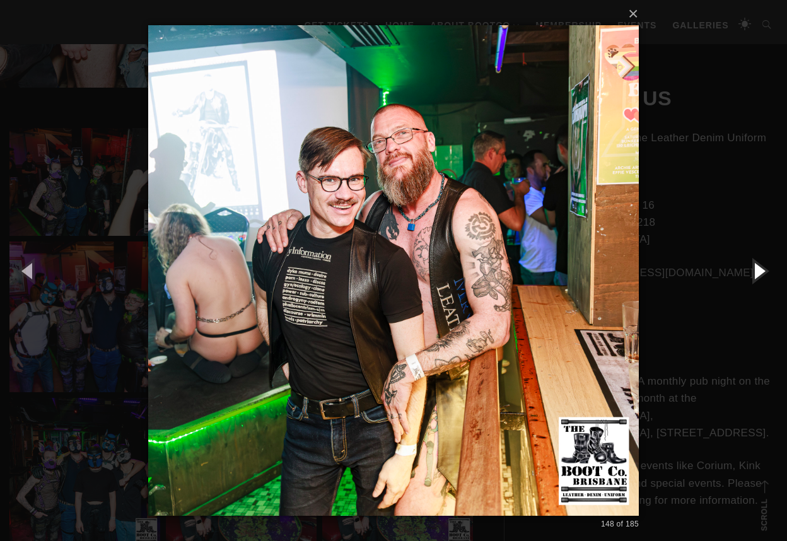
click at [760, 271] on button "button" at bounding box center [759, 270] width 57 height 69
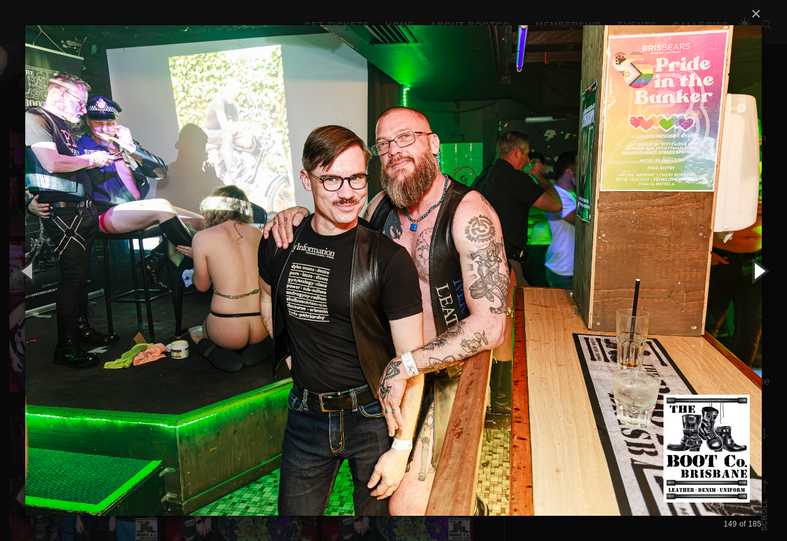
click at [760, 271] on button "button" at bounding box center [759, 270] width 57 height 69
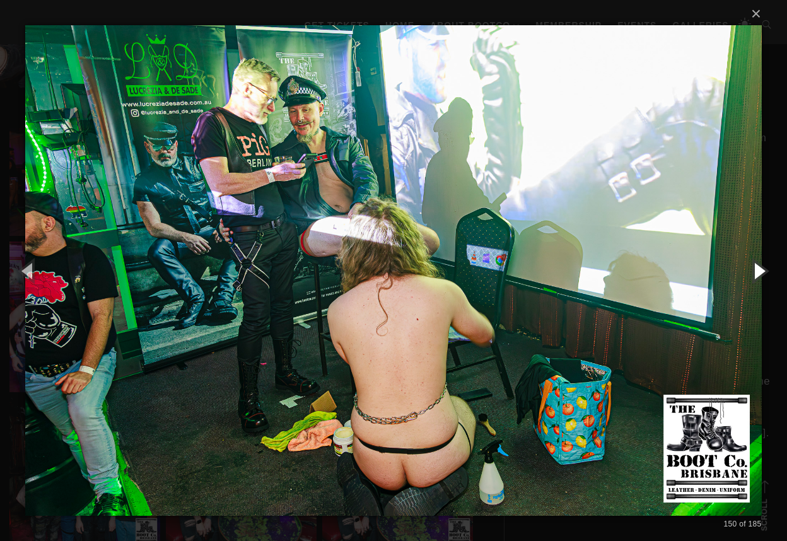
click at [760, 271] on button "button" at bounding box center [759, 270] width 57 height 69
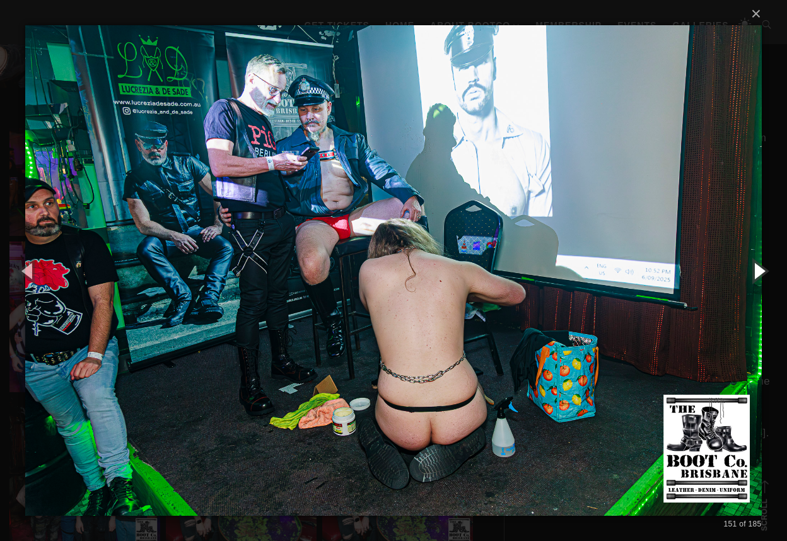
click at [760, 271] on button "button" at bounding box center [759, 270] width 57 height 69
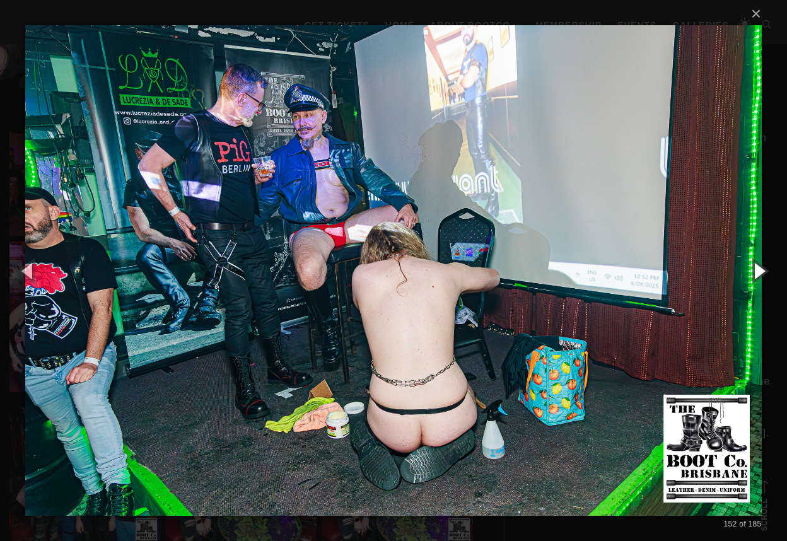
click at [760, 271] on button "button" at bounding box center [759, 270] width 57 height 69
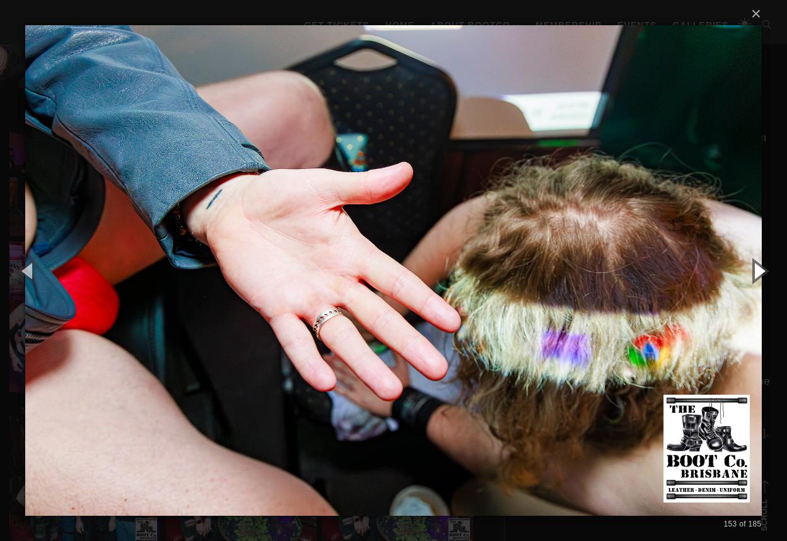
click at [760, 271] on button "button" at bounding box center [759, 270] width 57 height 69
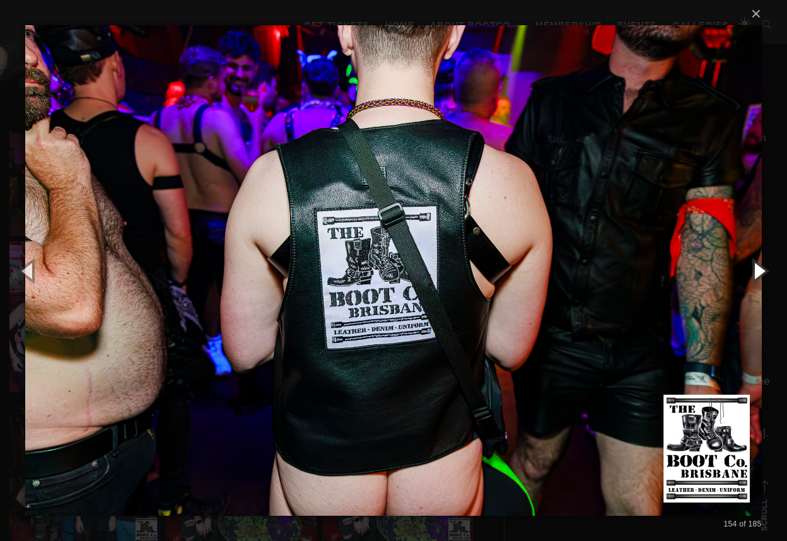
click at [760, 271] on button "button" at bounding box center [759, 270] width 57 height 69
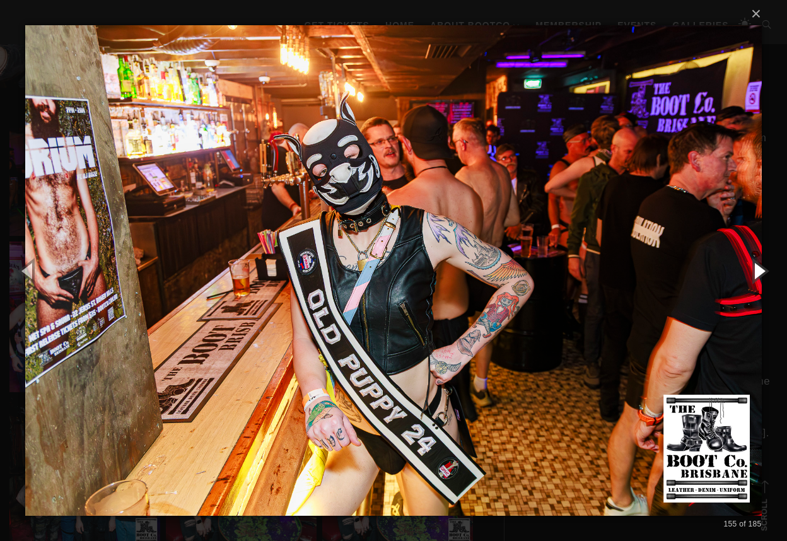
click at [760, 271] on button "button" at bounding box center [759, 270] width 57 height 69
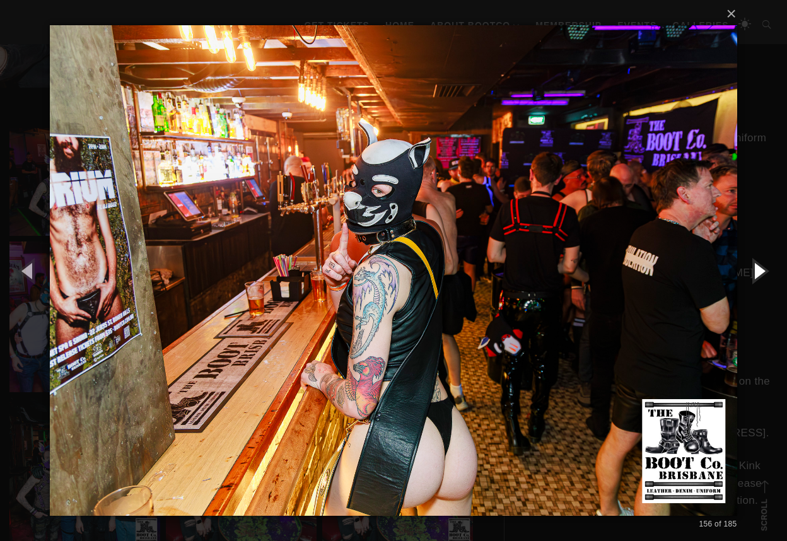
click at [760, 271] on button "button" at bounding box center [759, 270] width 57 height 69
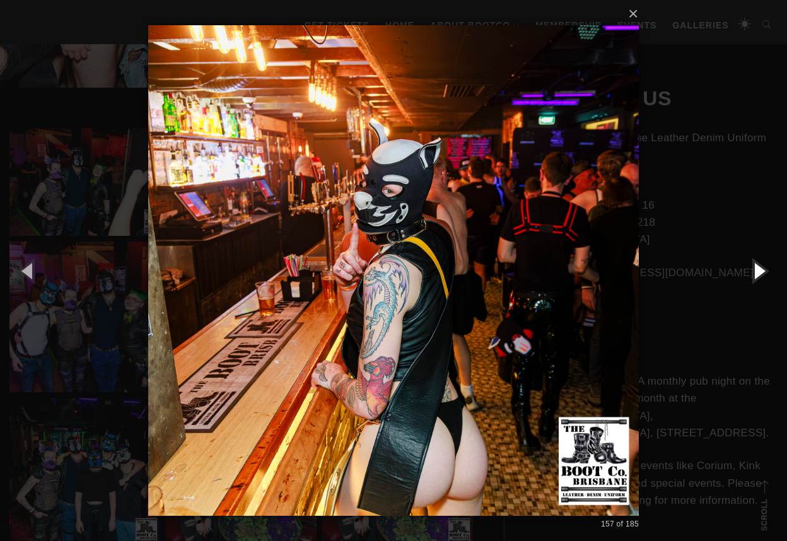
click at [760, 271] on button "button" at bounding box center [759, 270] width 57 height 69
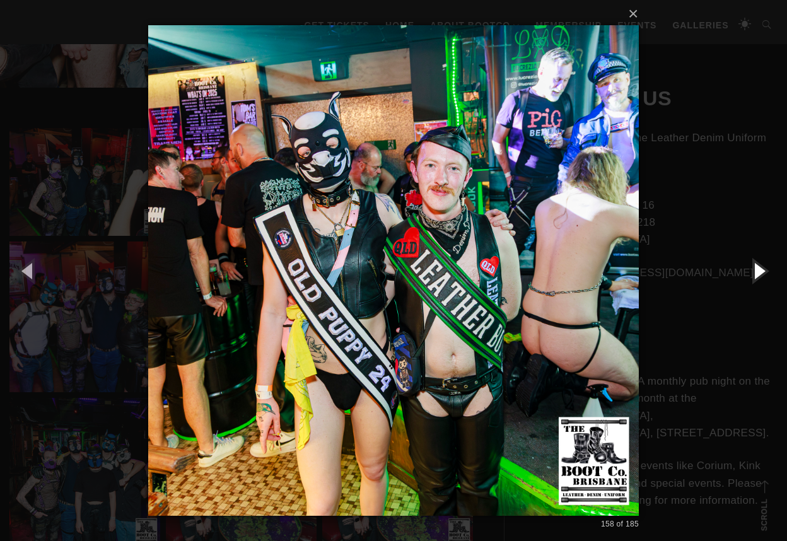
click at [760, 271] on button "button" at bounding box center [759, 270] width 57 height 69
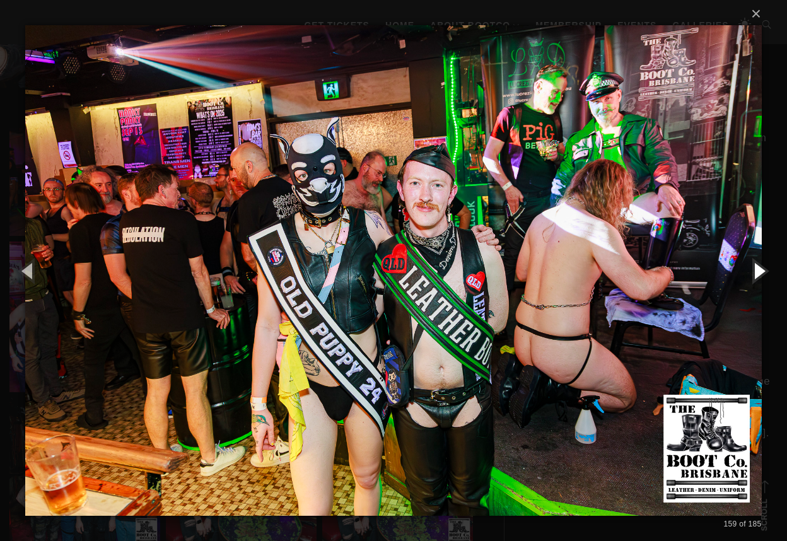
click at [760, 271] on button "button" at bounding box center [759, 270] width 57 height 69
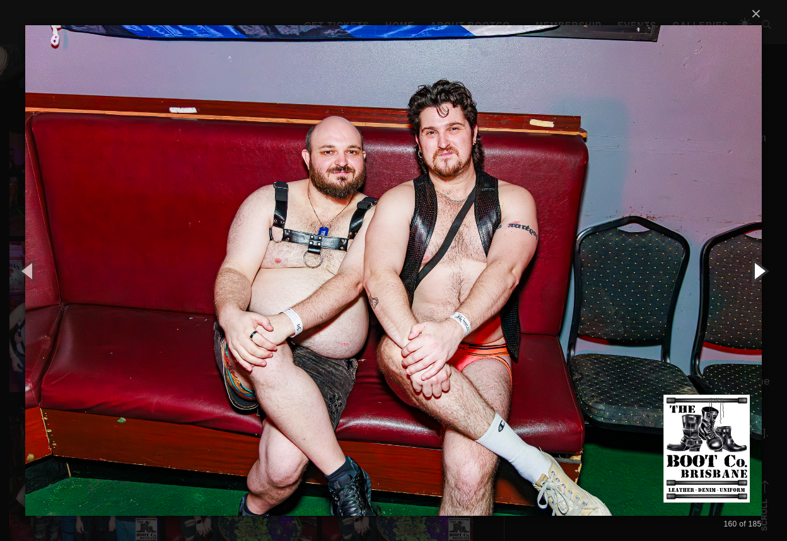
click at [760, 271] on button "button" at bounding box center [759, 270] width 57 height 69
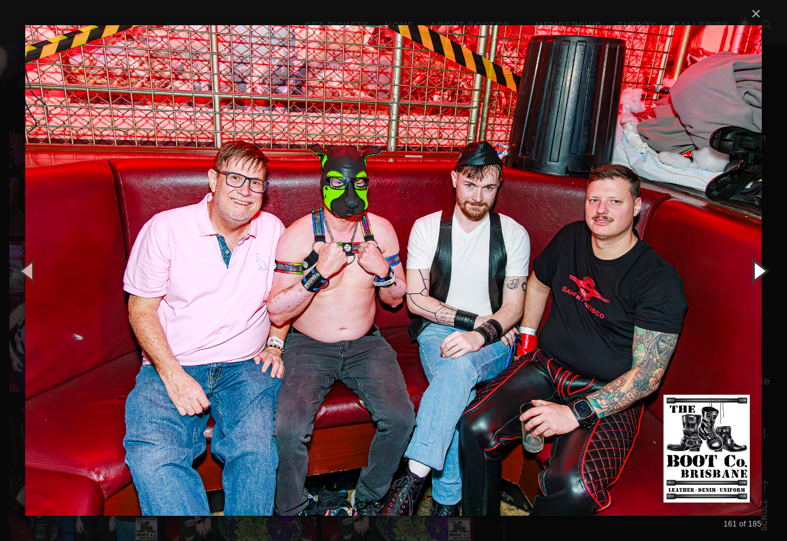
click at [760, 271] on button "button" at bounding box center [759, 270] width 57 height 69
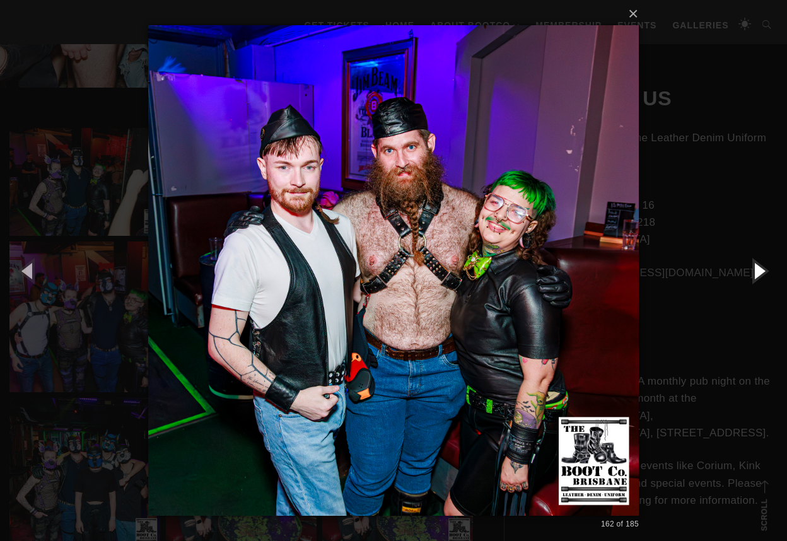
click at [760, 271] on button "button" at bounding box center [759, 270] width 57 height 69
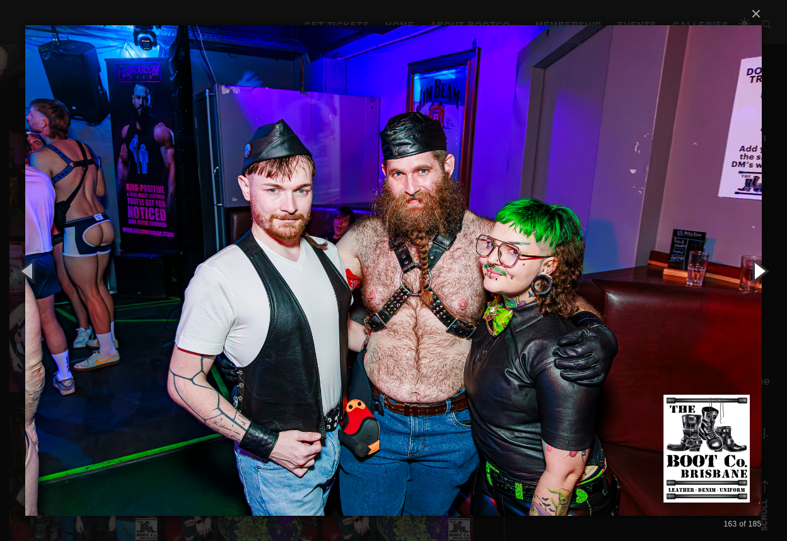
click at [760, 271] on button "button" at bounding box center [759, 270] width 57 height 69
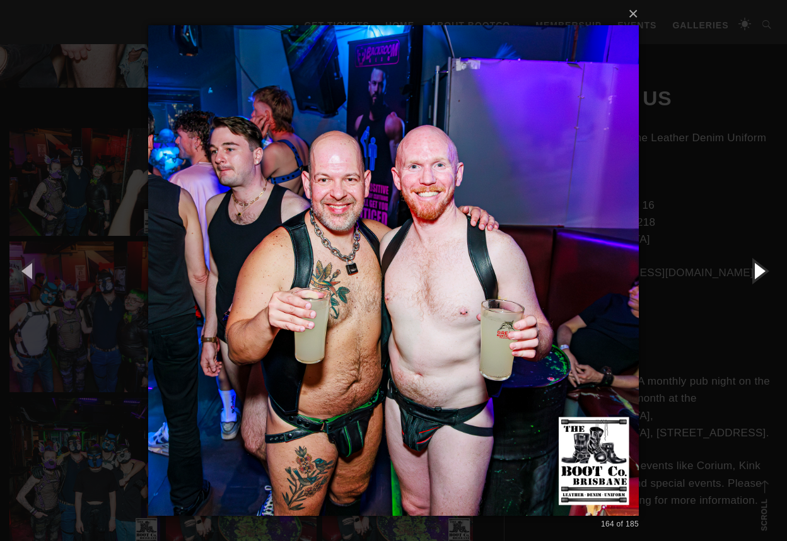
click at [760, 271] on button "button" at bounding box center [759, 270] width 57 height 69
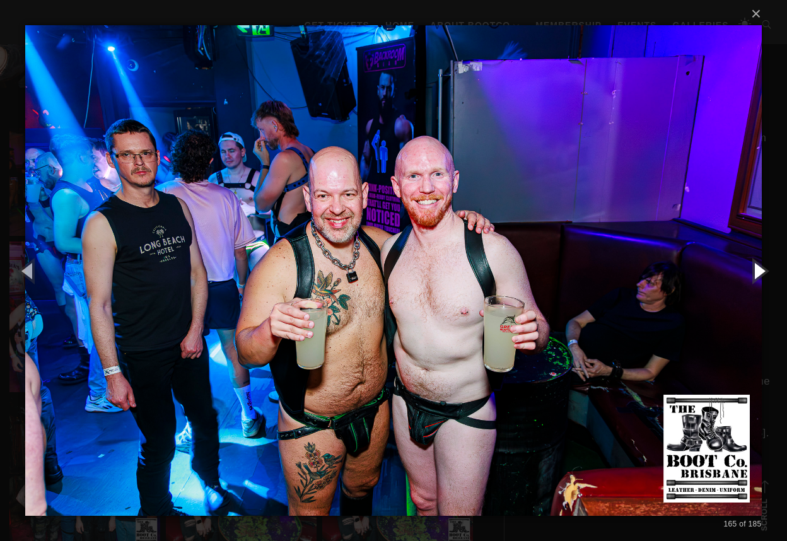
click at [760, 271] on button "button" at bounding box center [759, 270] width 57 height 69
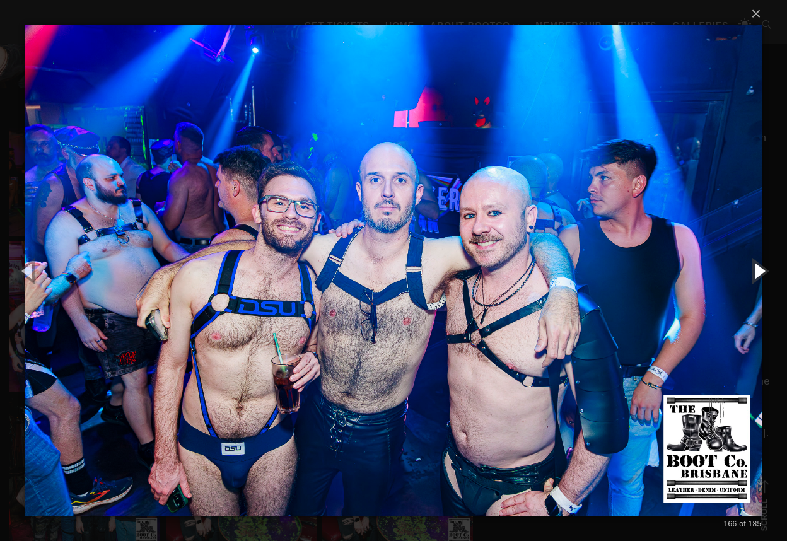
click at [760, 271] on button "button" at bounding box center [759, 270] width 57 height 69
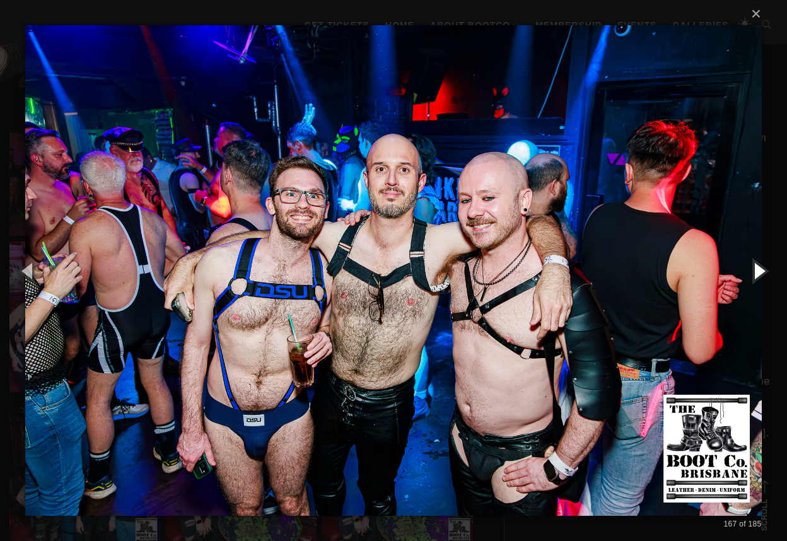
click at [760, 271] on button "button" at bounding box center [759, 270] width 57 height 69
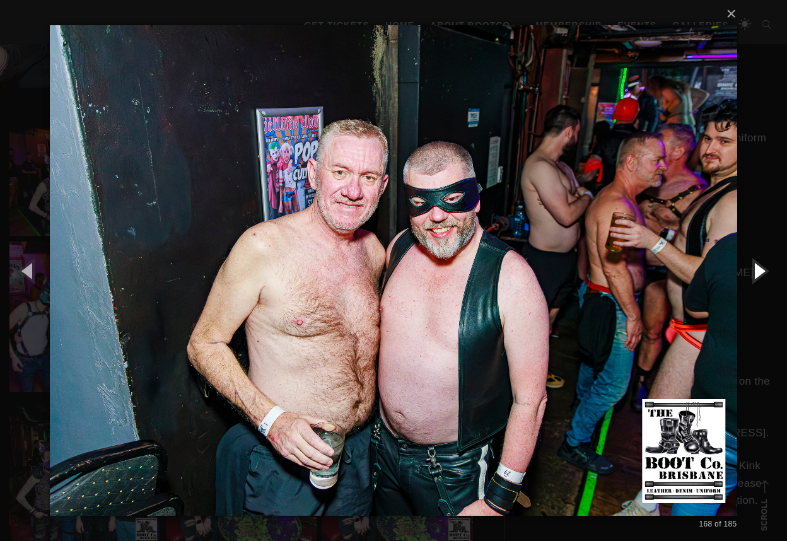
click at [760, 271] on button "button" at bounding box center [759, 270] width 57 height 69
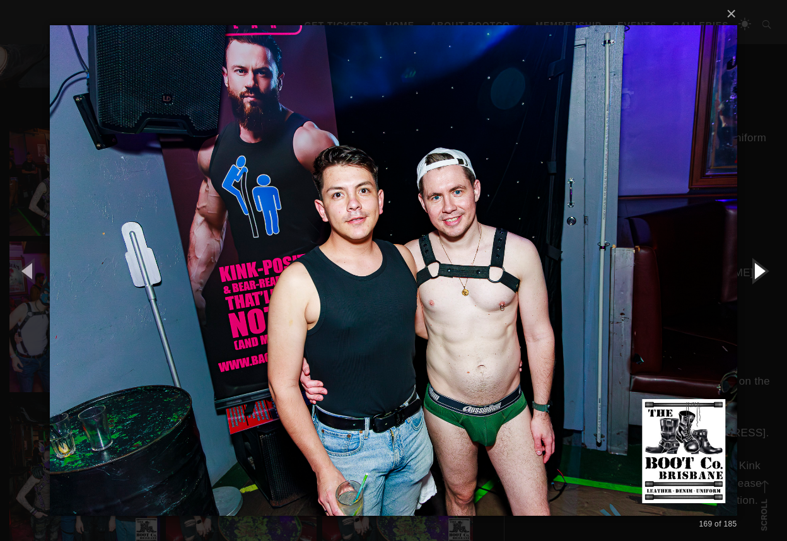
click at [760, 271] on button "button" at bounding box center [759, 270] width 57 height 69
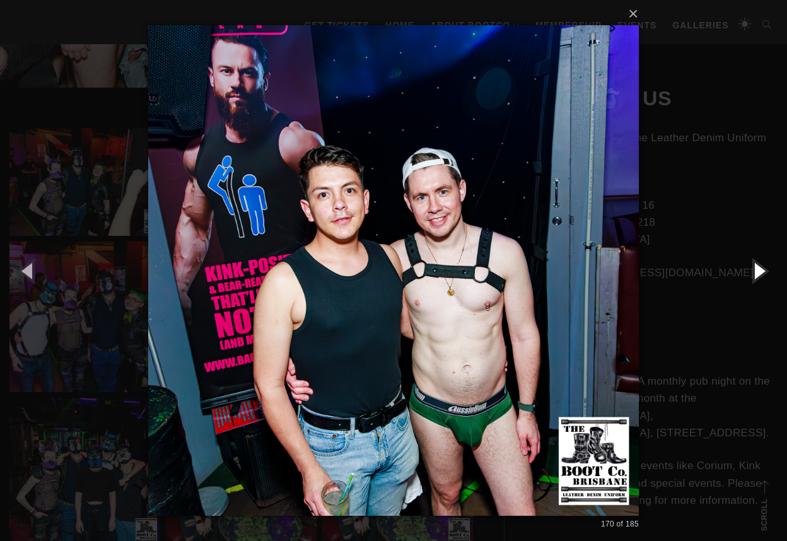
click at [760, 271] on button "button" at bounding box center [759, 270] width 57 height 69
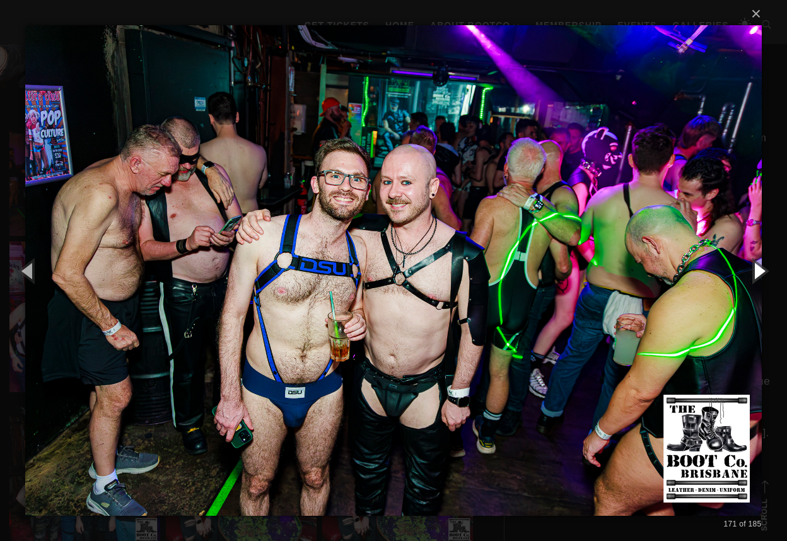
click at [760, 271] on button "button" at bounding box center [759, 270] width 57 height 69
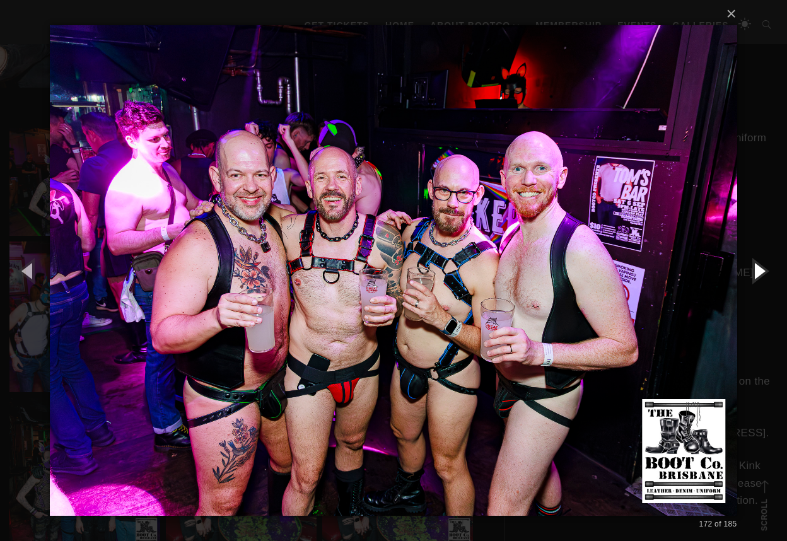
click at [760, 271] on button "button" at bounding box center [759, 270] width 57 height 69
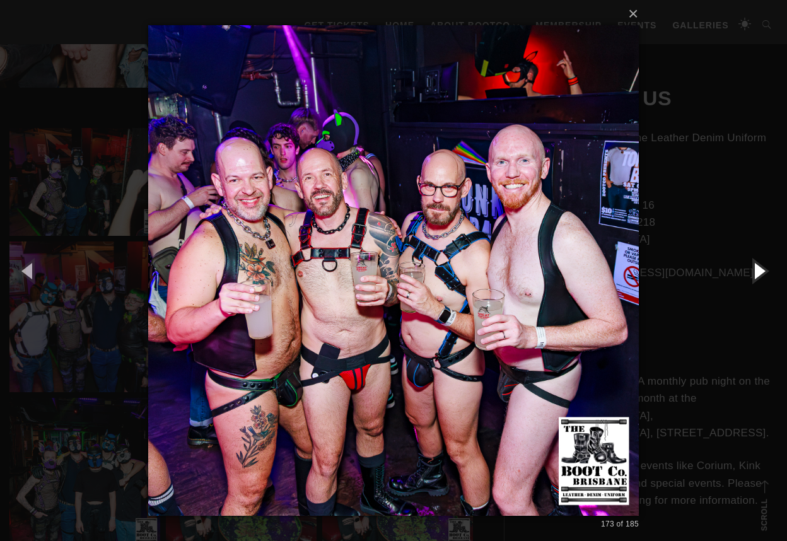
click at [760, 271] on button "button" at bounding box center [759, 270] width 57 height 69
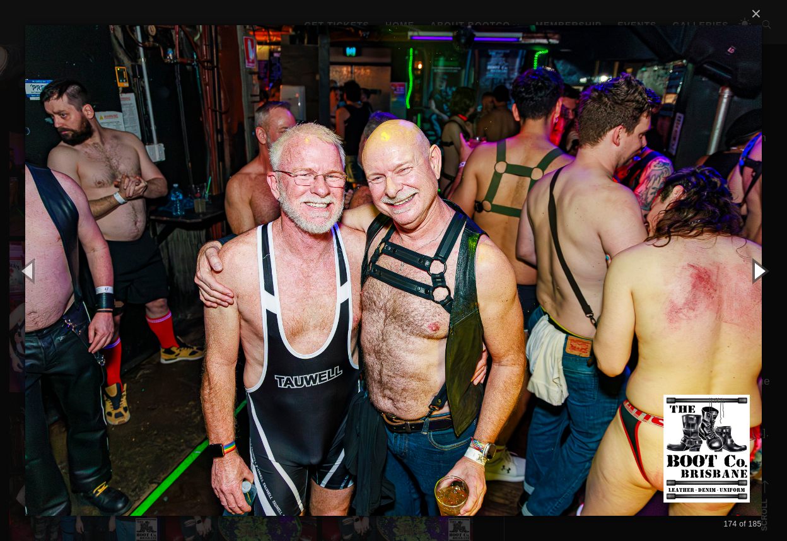
click at [760, 271] on button "button" at bounding box center [759, 270] width 57 height 69
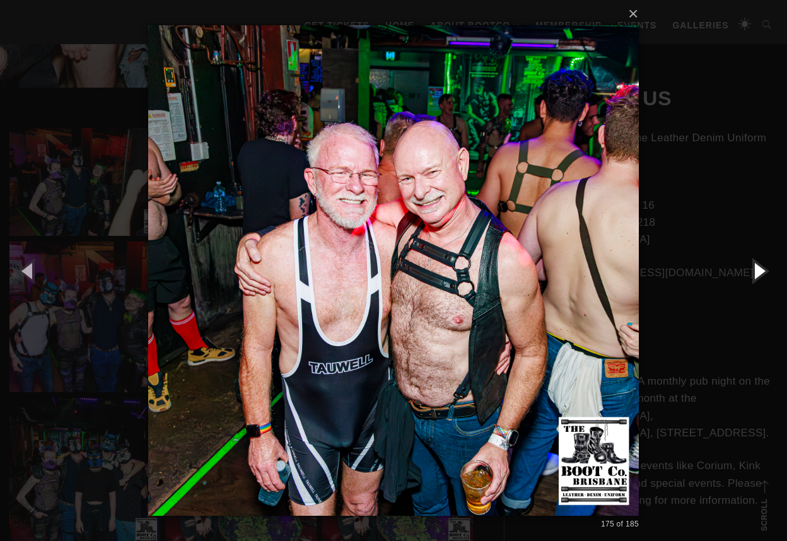
click at [760, 271] on button "button" at bounding box center [759, 270] width 57 height 69
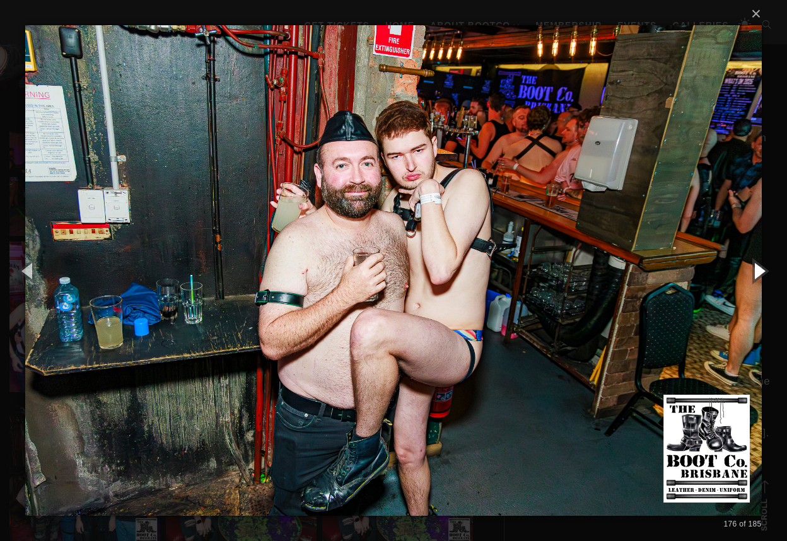
click at [760, 271] on button "button" at bounding box center [759, 270] width 57 height 69
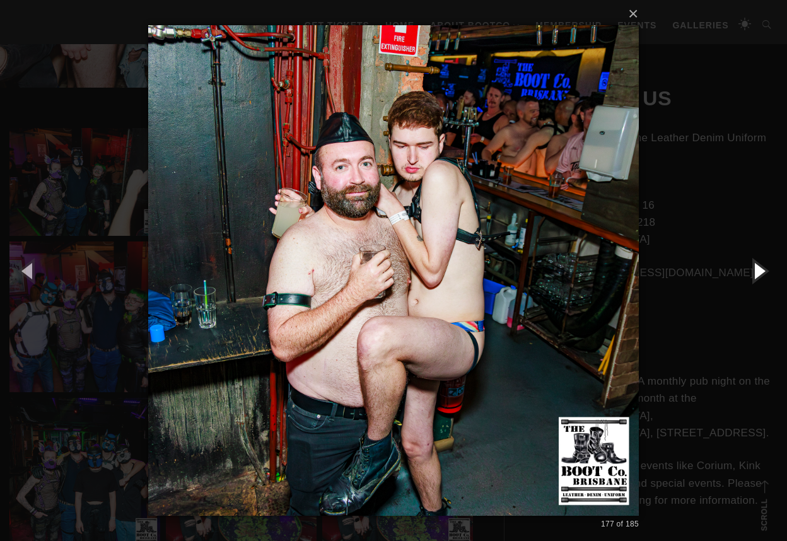
click at [760, 271] on button "button" at bounding box center [759, 270] width 57 height 69
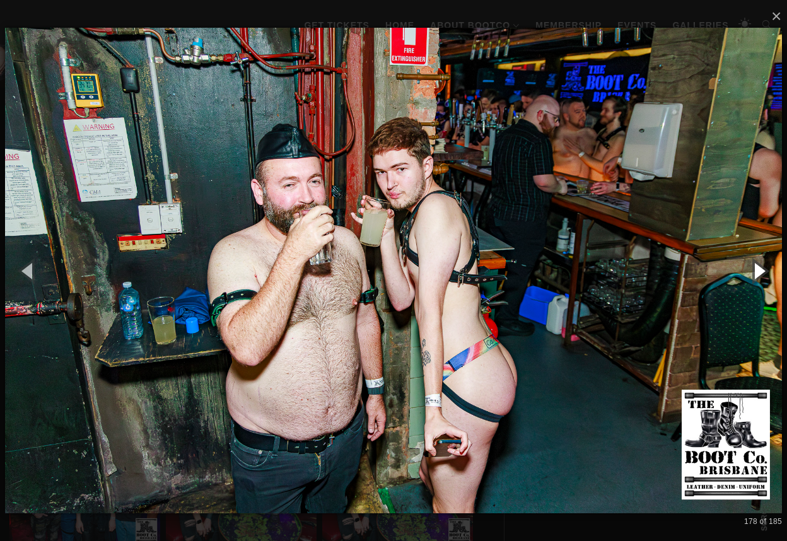
click at [760, 271] on button "button" at bounding box center [759, 270] width 57 height 69
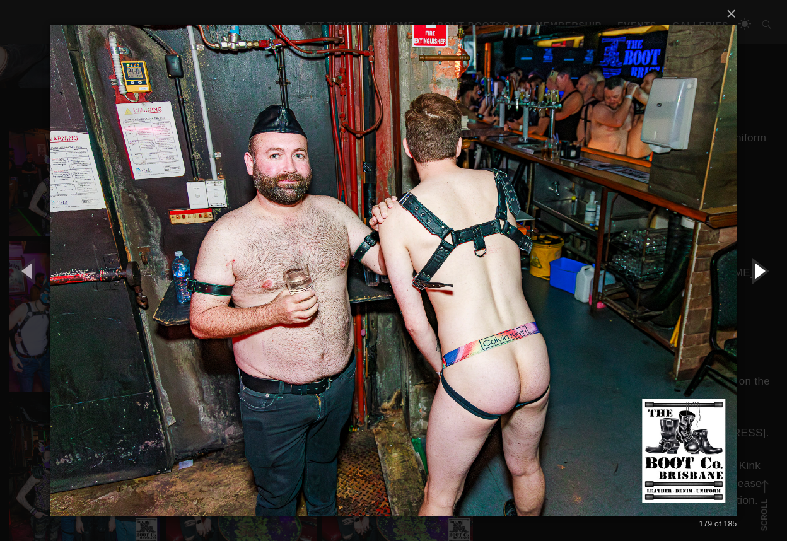
click at [760, 271] on button "button" at bounding box center [759, 270] width 57 height 69
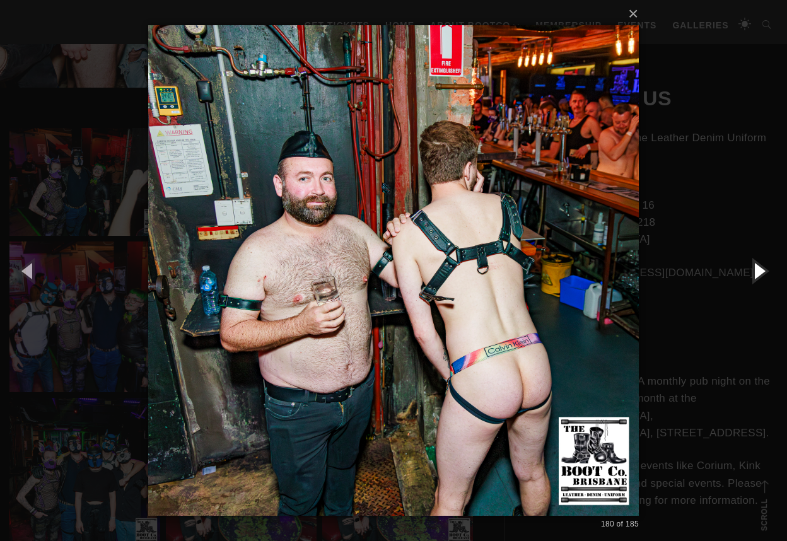
click at [760, 271] on button "button" at bounding box center [759, 270] width 57 height 69
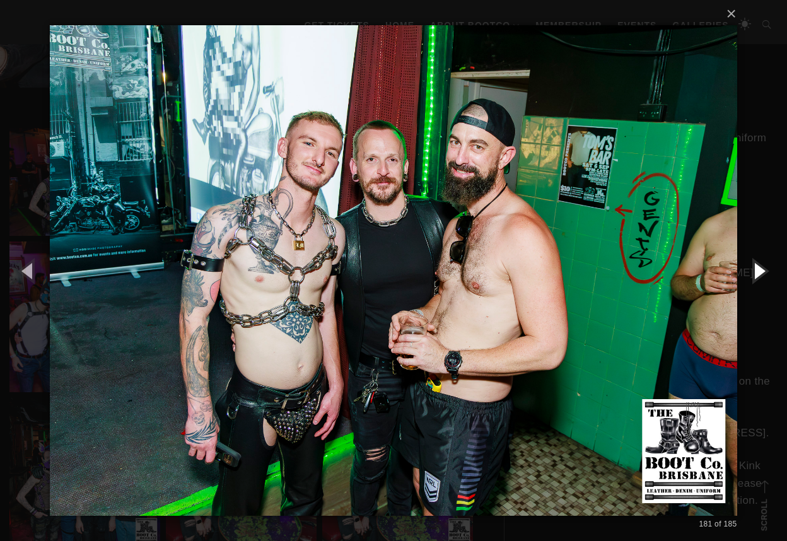
click at [760, 271] on button "button" at bounding box center [759, 270] width 57 height 69
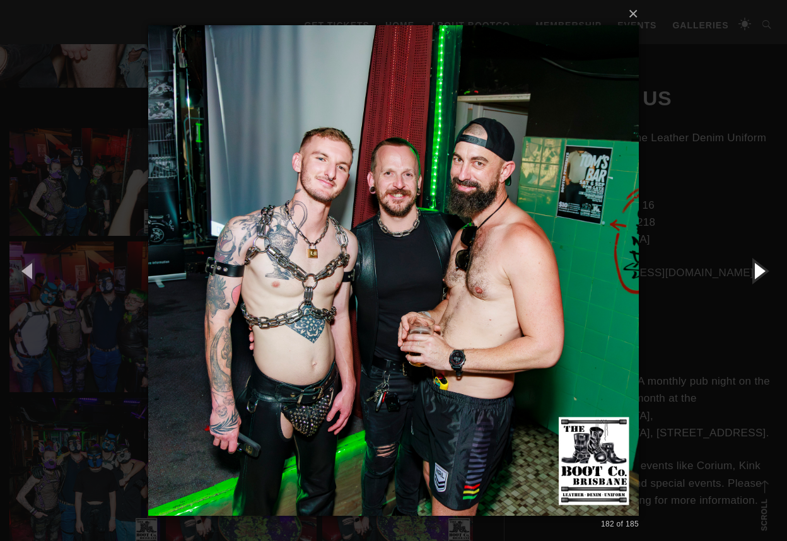
click at [760, 271] on button "button" at bounding box center [759, 270] width 57 height 69
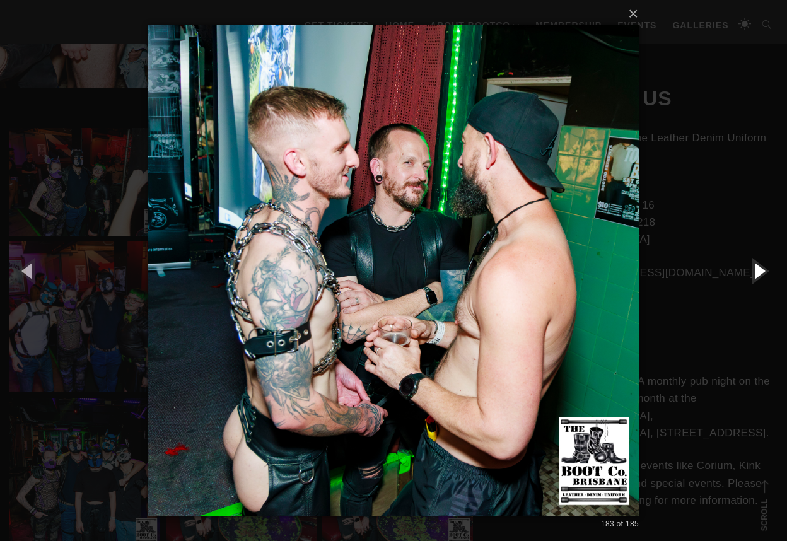
click at [760, 271] on button "button" at bounding box center [759, 270] width 57 height 69
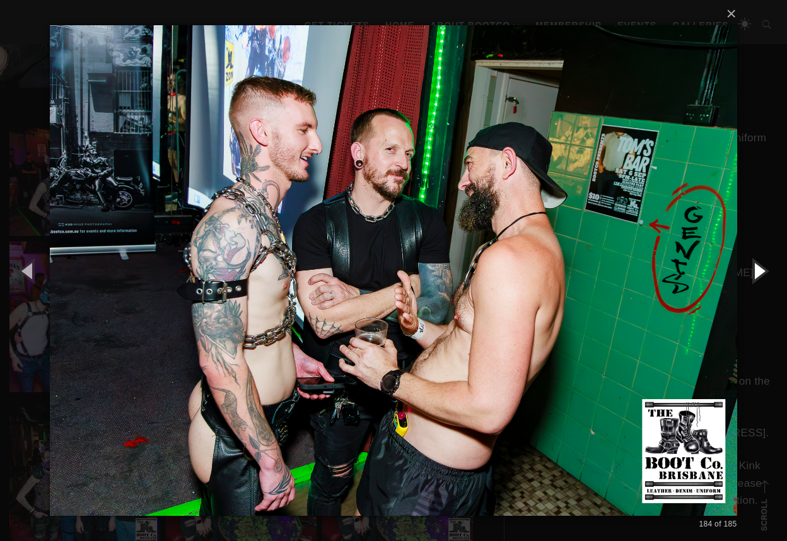
click at [760, 271] on button "button" at bounding box center [759, 270] width 57 height 69
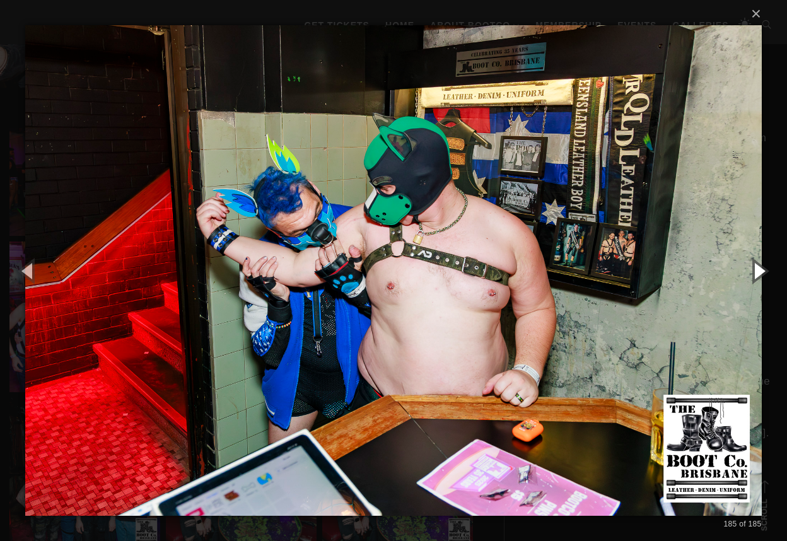
click at [760, 271] on button "button" at bounding box center [759, 270] width 57 height 69
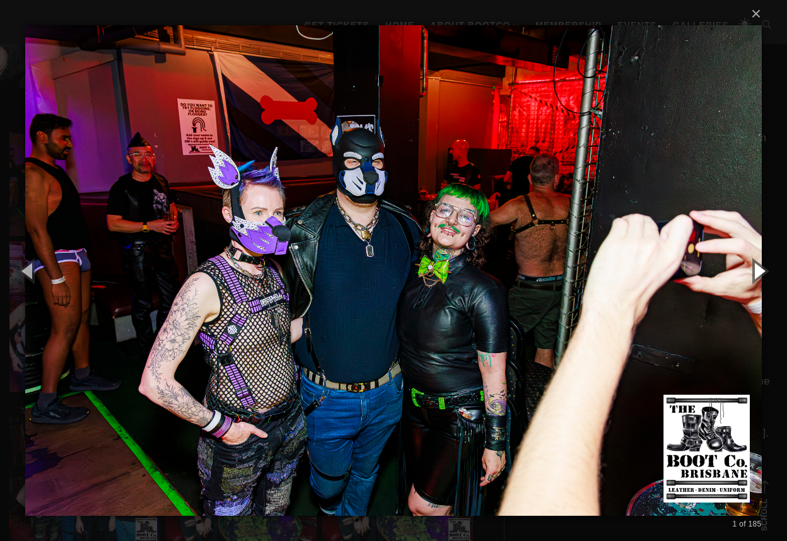
click at [760, 271] on button "button" at bounding box center [759, 270] width 57 height 69
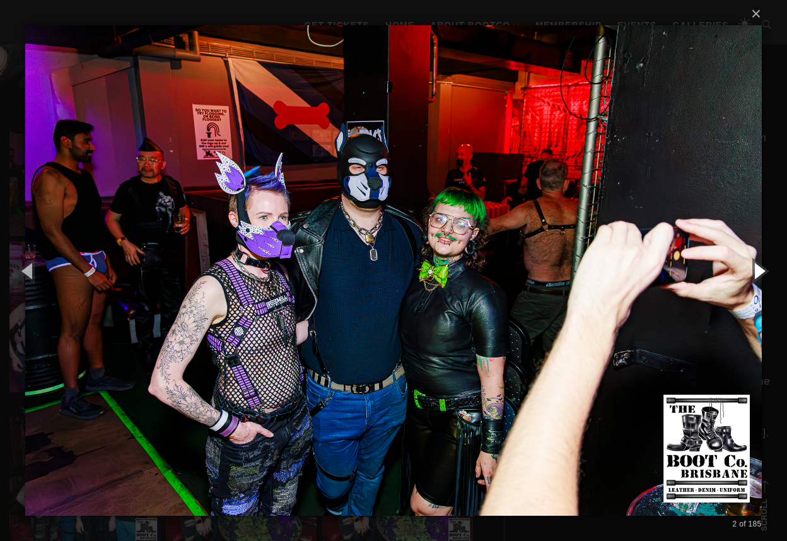
click at [760, 271] on button "button" at bounding box center [759, 270] width 57 height 69
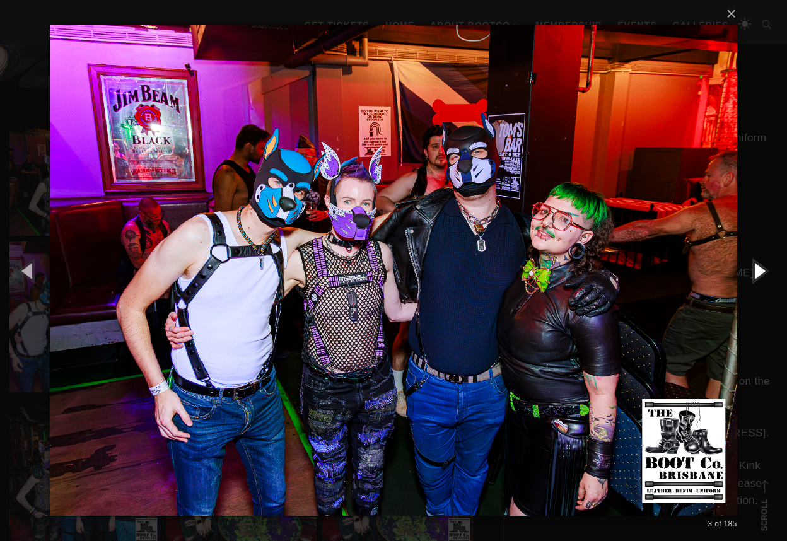
click at [760, 271] on button "button" at bounding box center [759, 270] width 57 height 69
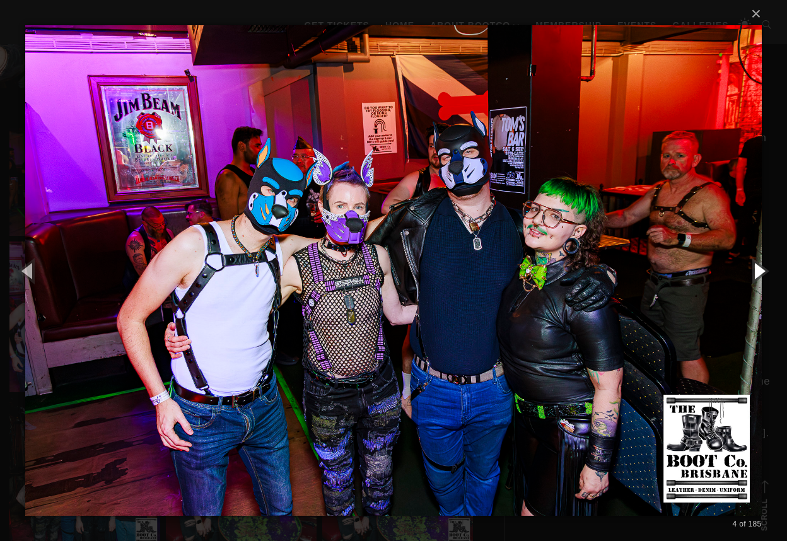
click at [760, 271] on button "button" at bounding box center [759, 270] width 57 height 69
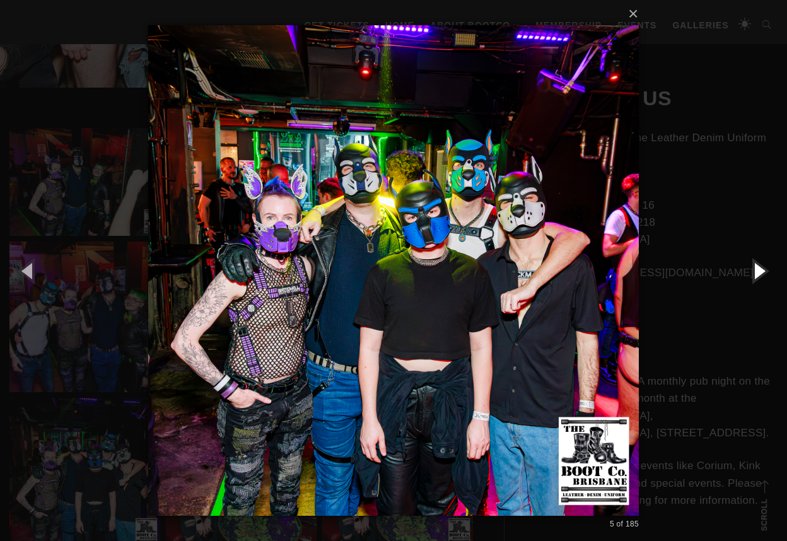
click at [760, 271] on button "button" at bounding box center [759, 270] width 57 height 69
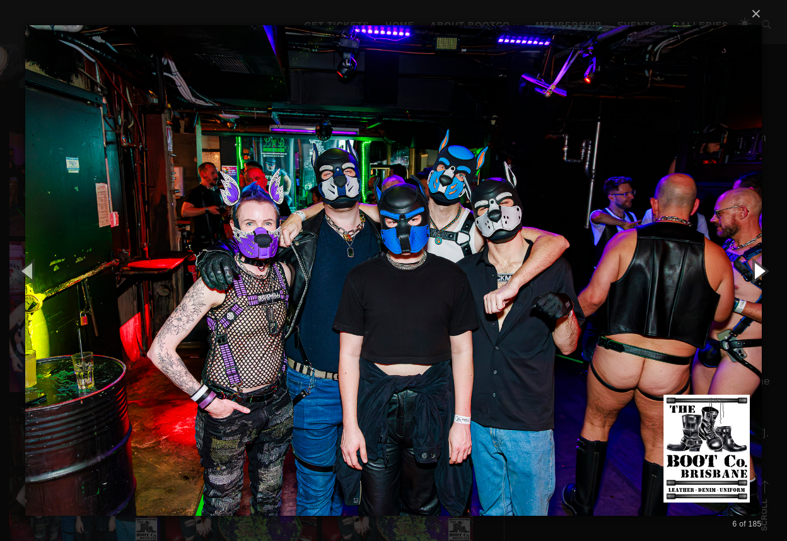
click at [760, 271] on button "button" at bounding box center [759, 270] width 57 height 69
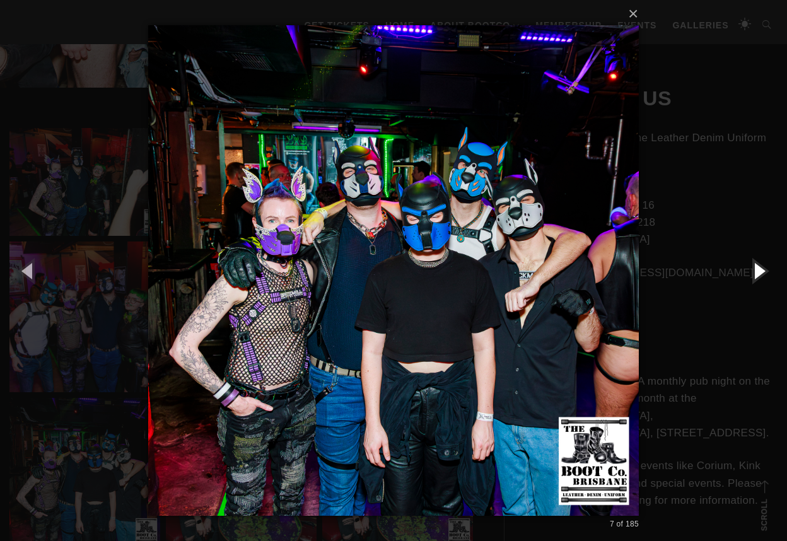
click at [760, 271] on button "button" at bounding box center [759, 270] width 57 height 69
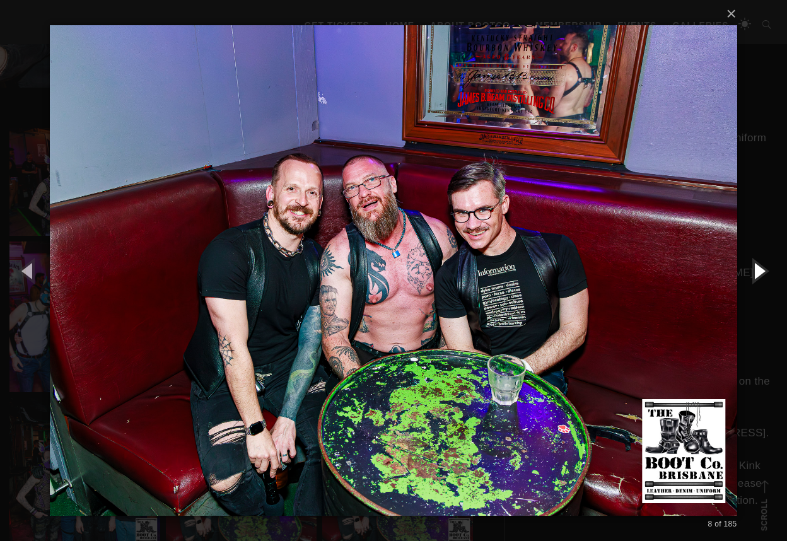
click at [760, 271] on button "button" at bounding box center [759, 270] width 57 height 69
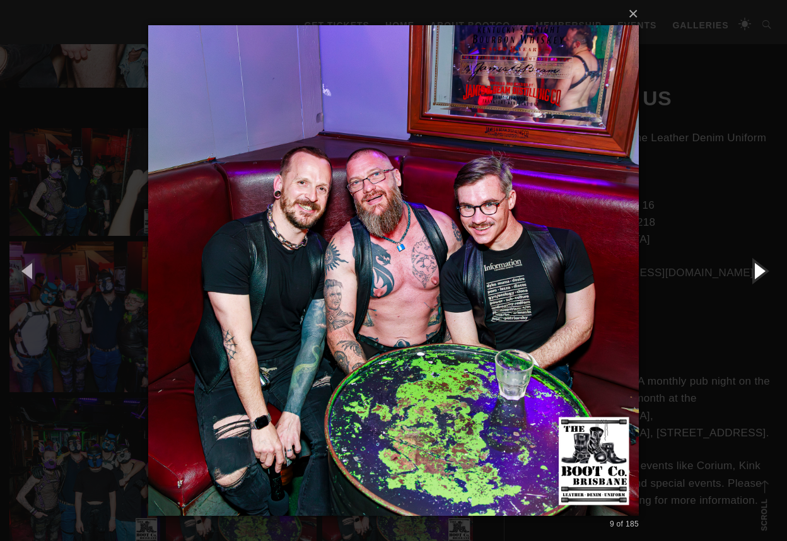
click at [760, 271] on button "button" at bounding box center [759, 270] width 57 height 69
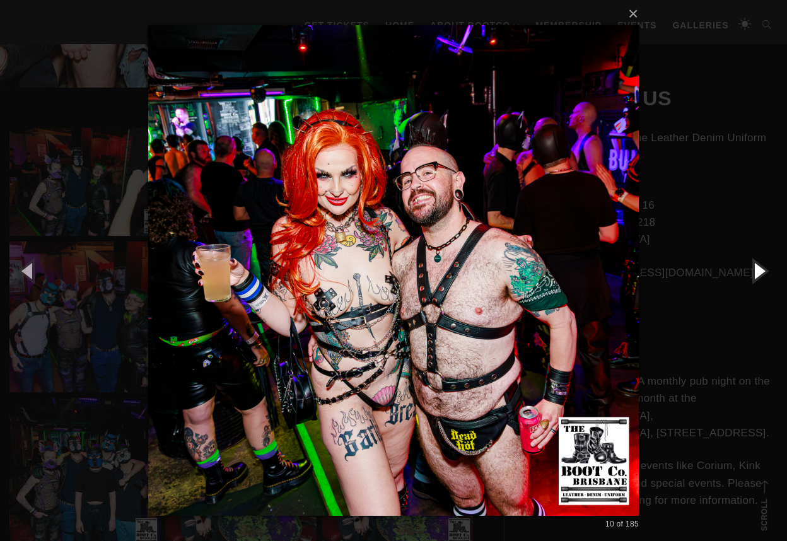
click at [760, 271] on button "button" at bounding box center [759, 270] width 57 height 69
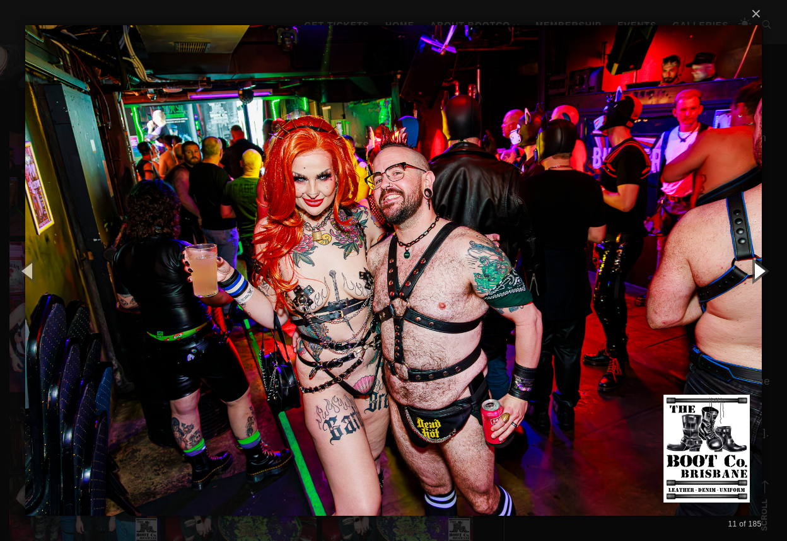
click at [760, 271] on button "button" at bounding box center [759, 270] width 57 height 69
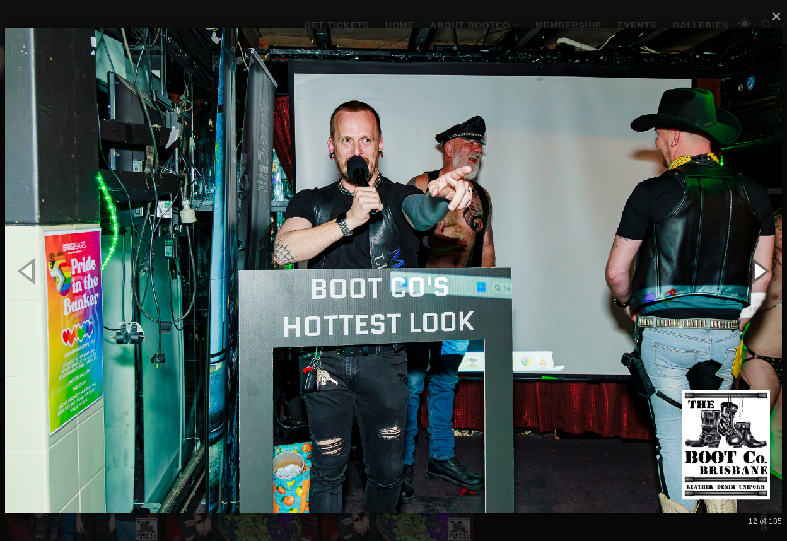
click at [760, 271] on button "button" at bounding box center [759, 270] width 57 height 69
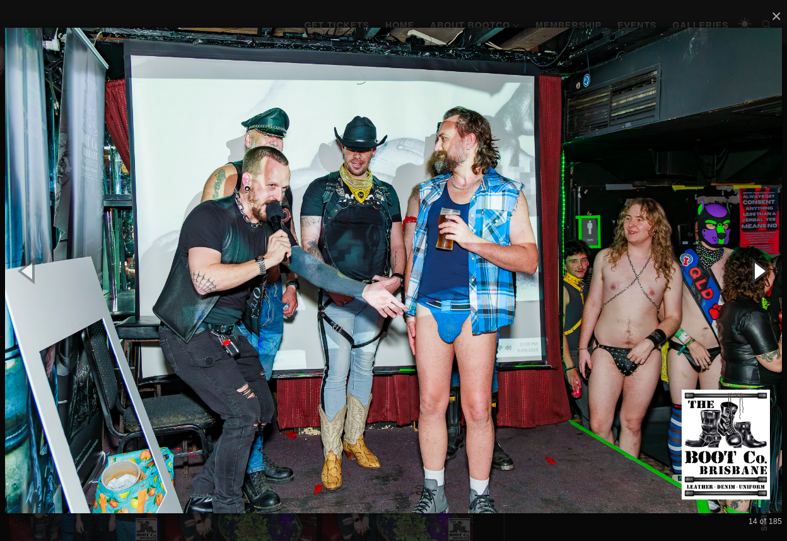
click at [760, 271] on button "button" at bounding box center [759, 270] width 57 height 69
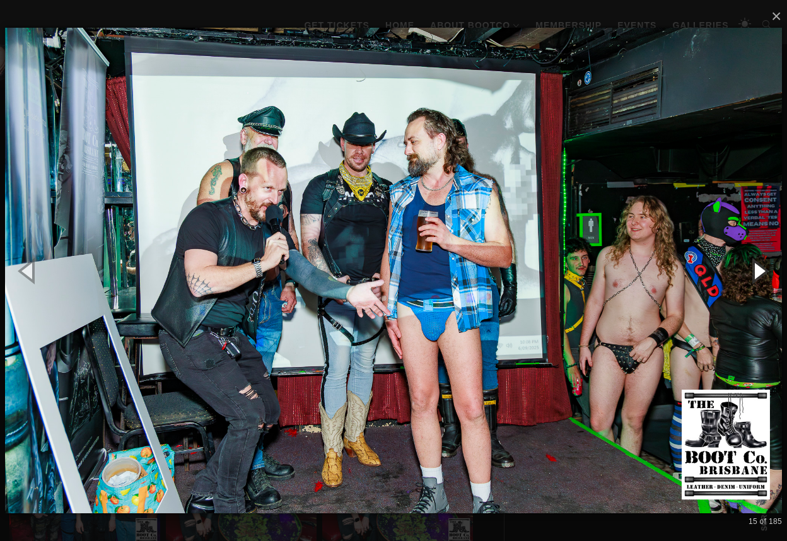
click at [760, 271] on button "button" at bounding box center [759, 270] width 57 height 69
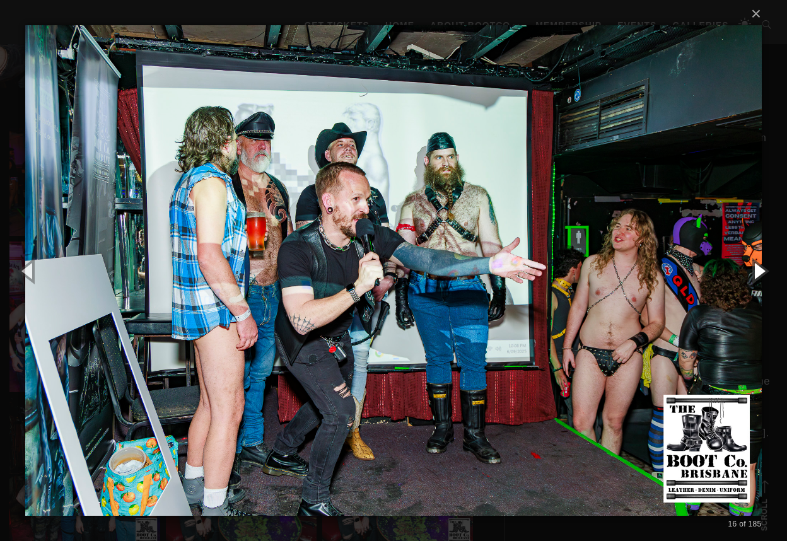
click at [760, 271] on button "button" at bounding box center [759, 270] width 57 height 69
